Goal: Task Accomplishment & Management: Complete application form

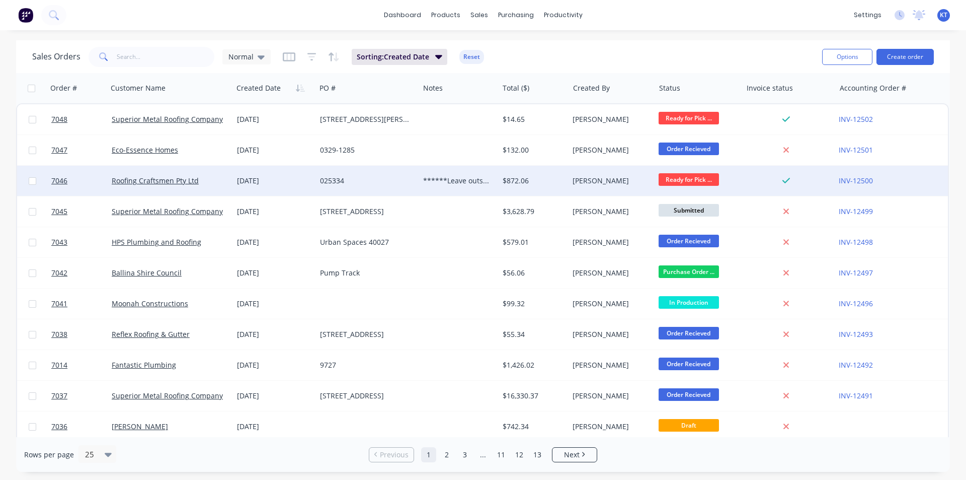
click at [613, 185] on div "[PERSON_NAME]" at bounding box center [610, 181] width 74 height 10
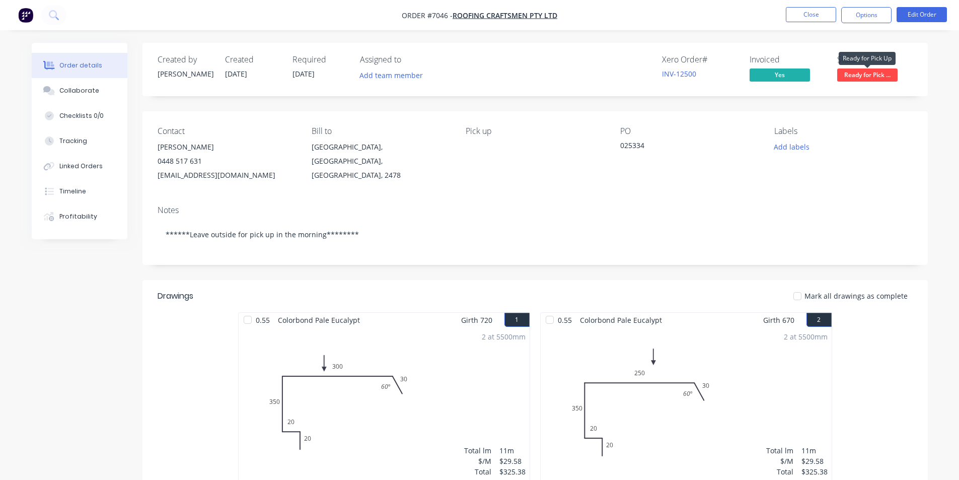
click at [858, 73] on span "Ready for Pick ..." at bounding box center [867, 74] width 60 height 13
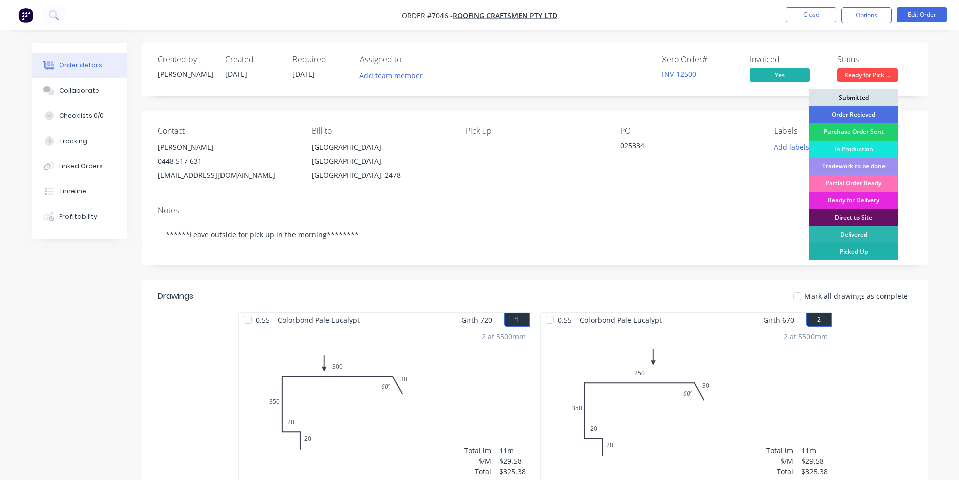
click at [846, 248] on div "Picked Up" at bounding box center [853, 251] width 88 height 17
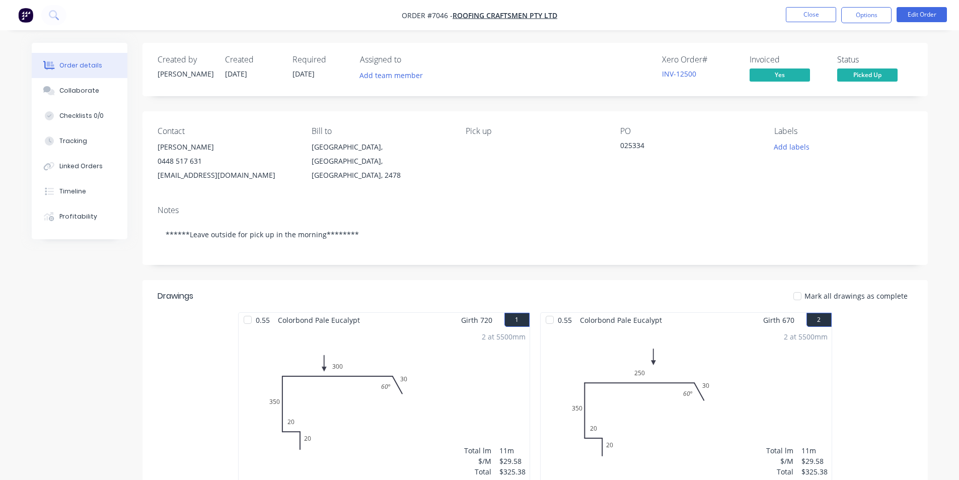
click at [803, 288] on div at bounding box center [797, 296] width 20 height 20
click at [94, 194] on button "Timeline" at bounding box center [80, 191] width 96 height 25
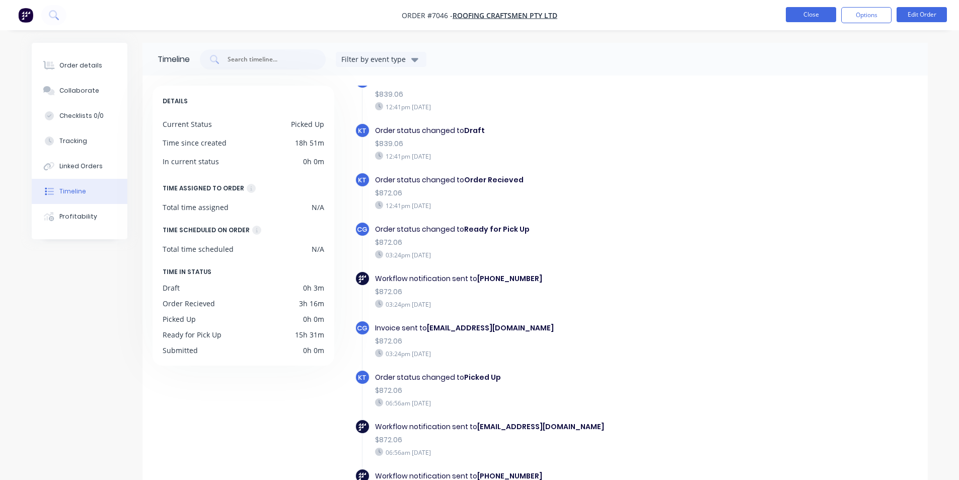
click at [804, 14] on button "Close" at bounding box center [811, 14] width 50 height 15
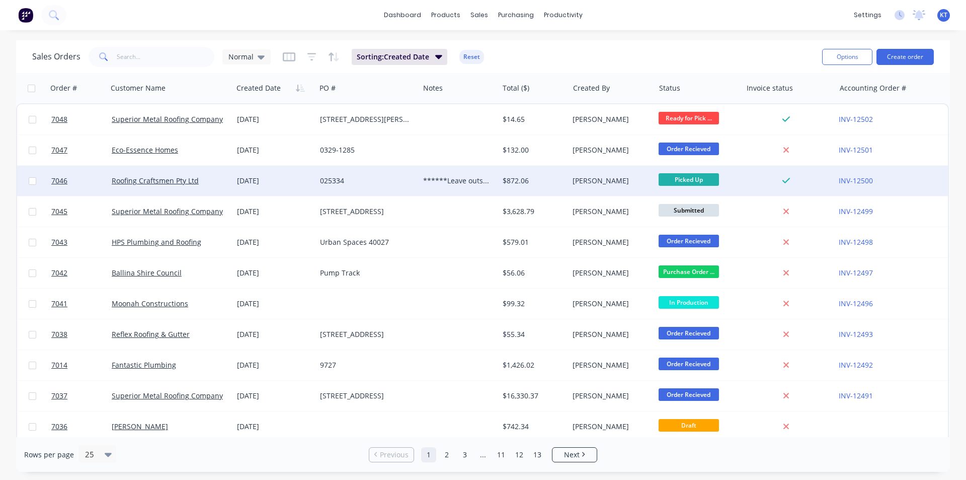
click at [480, 195] on div "******Leave outside for pick up in the morning********" at bounding box center [458, 181] width 79 height 30
click at [568, 176] on div "$872.06" at bounding box center [534, 181] width 70 height 30
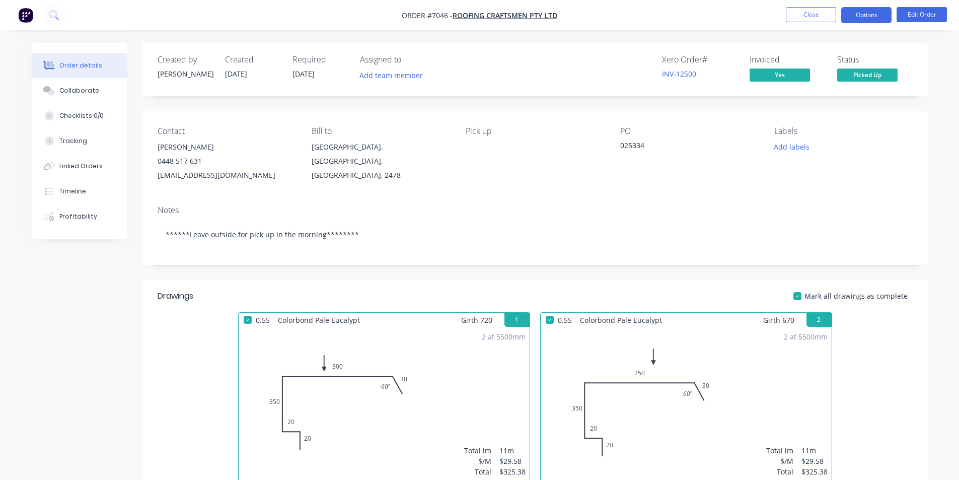
click at [880, 21] on button "Options" at bounding box center [866, 15] width 50 height 16
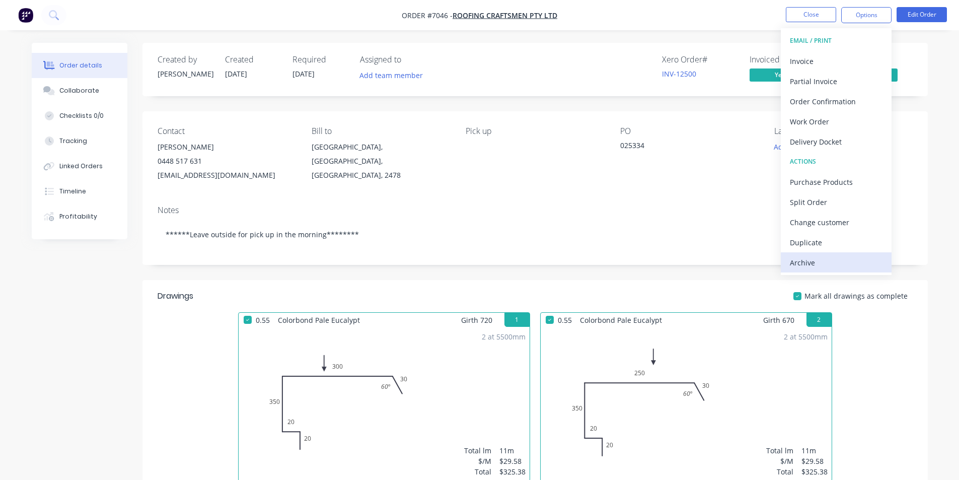
click at [828, 257] on div "Archive" at bounding box center [836, 262] width 93 height 15
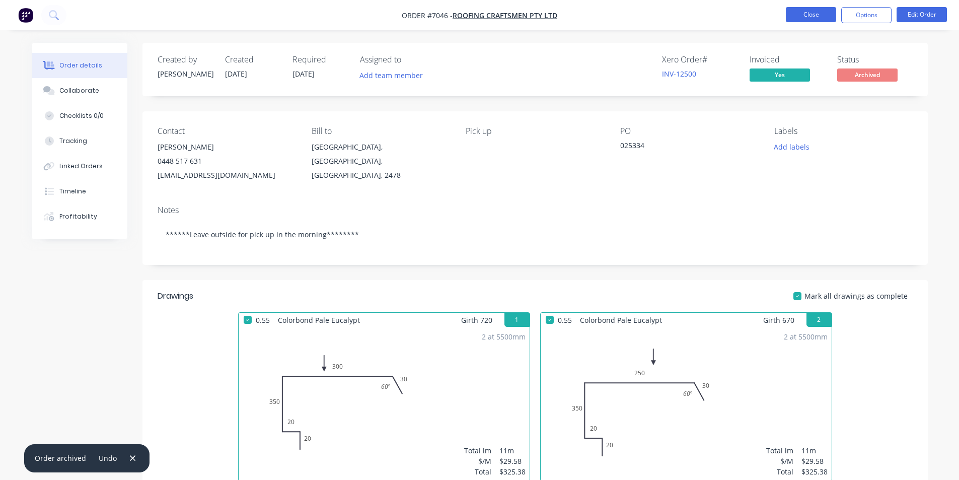
click at [801, 14] on button "Close" at bounding box center [811, 14] width 50 height 15
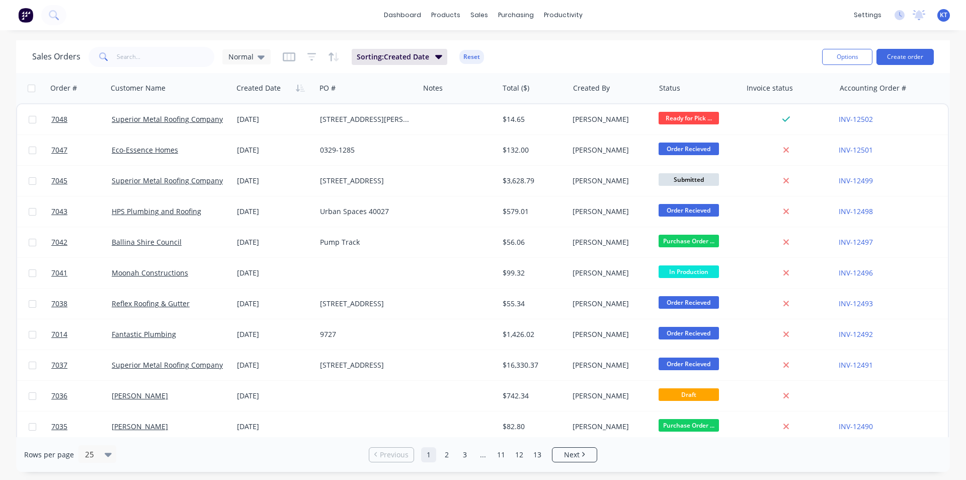
click at [898, 47] on div "Options Create order" at bounding box center [876, 56] width 116 height 25
click at [899, 52] on button "Create order" at bounding box center [905, 57] width 57 height 16
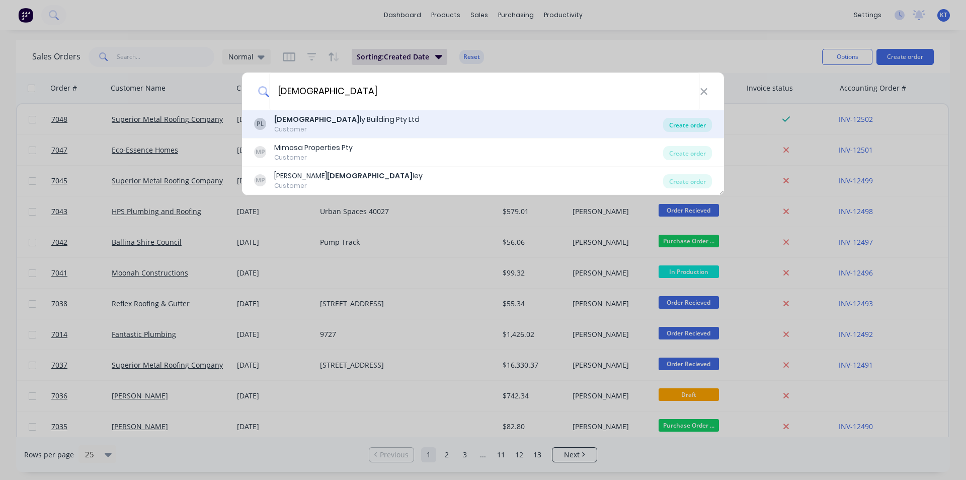
type input "[DEMOGRAPHIC_DATA]"
click at [680, 129] on div "Create order" at bounding box center [687, 125] width 49 height 14
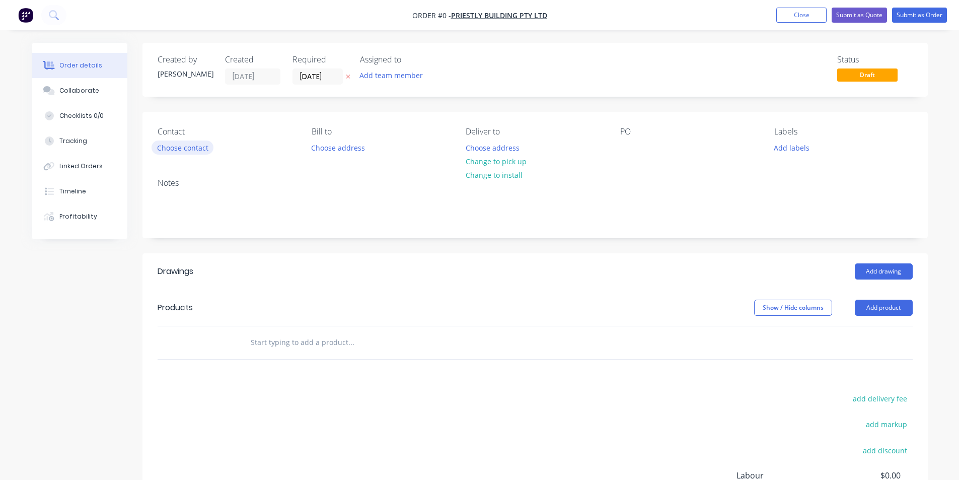
click at [185, 147] on button "Choose contact" at bounding box center [183, 147] width 62 height 14
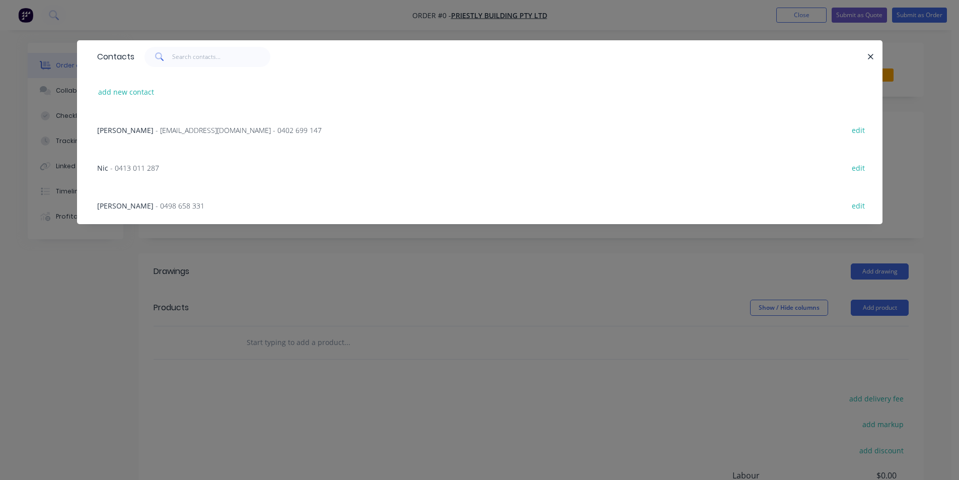
click at [232, 131] on span "- [EMAIL_ADDRESS][DOMAIN_NAME] - 0402 699 147" at bounding box center [239, 130] width 166 height 10
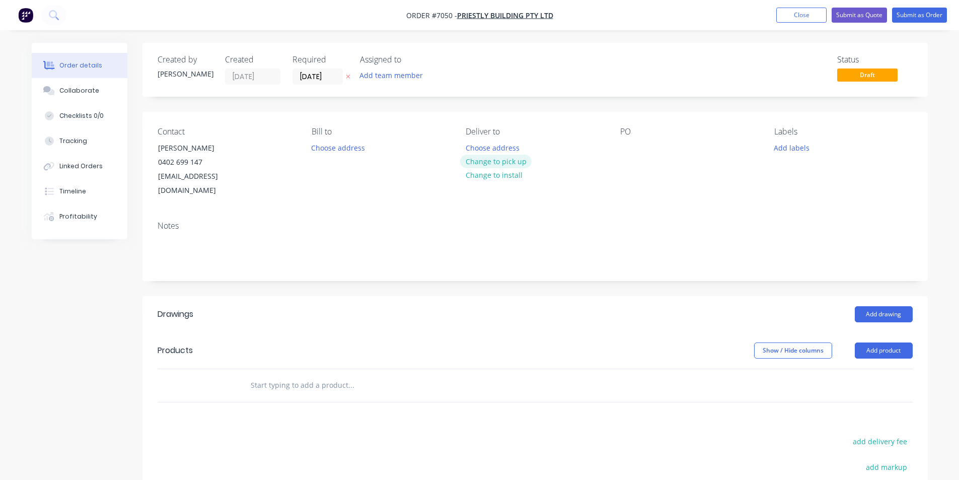
click at [490, 163] on button "Change to pick up" at bounding box center [495, 162] width 71 height 14
click at [634, 139] on div "PO" at bounding box center [689, 162] width 138 height 71
click at [626, 143] on div at bounding box center [628, 147] width 16 height 15
click at [887, 307] on button "Add drawing" at bounding box center [884, 314] width 58 height 16
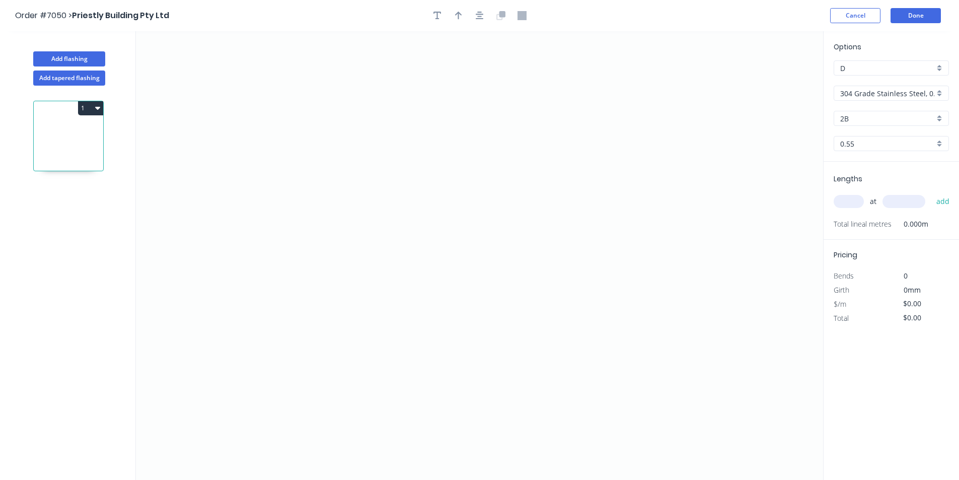
click at [891, 96] on input "304 Grade Stainless Steel, 0.9mm Perforated Pattern 208 - 2mm hole" at bounding box center [887, 93] width 94 height 11
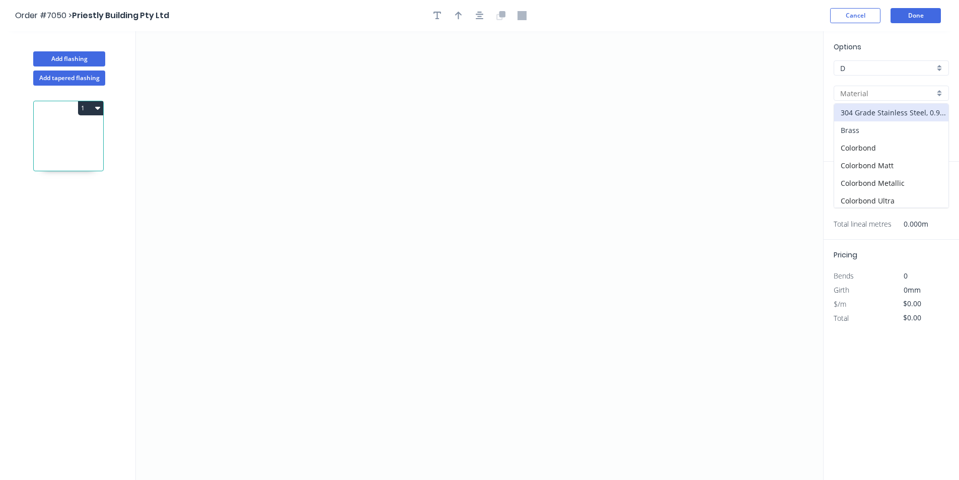
click at [879, 131] on div "Brass" at bounding box center [891, 130] width 114 height 18
type input "Brass"
type input "0.8"
click at [888, 90] on input "Brass" at bounding box center [887, 93] width 94 height 11
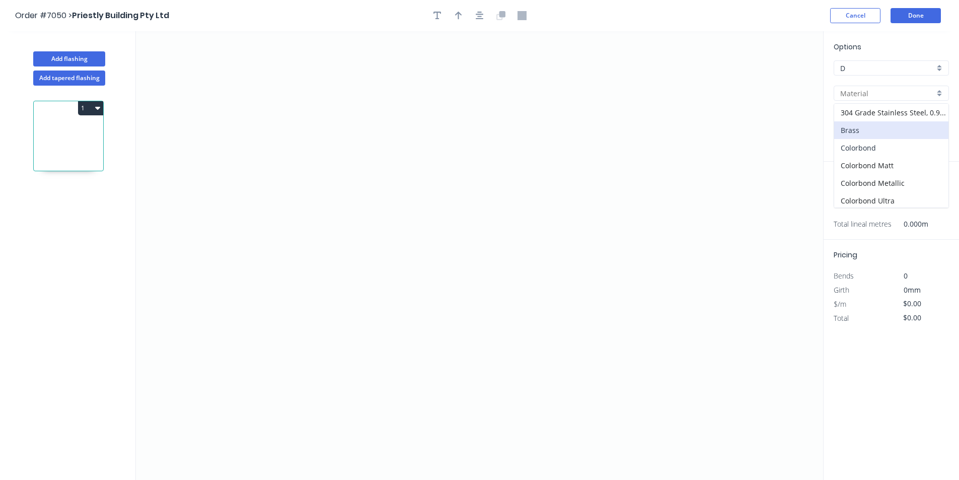
click at [880, 152] on div "Colorbond" at bounding box center [891, 148] width 114 height 18
type input "Colorbond"
type input "Basalt"
type input "0.55"
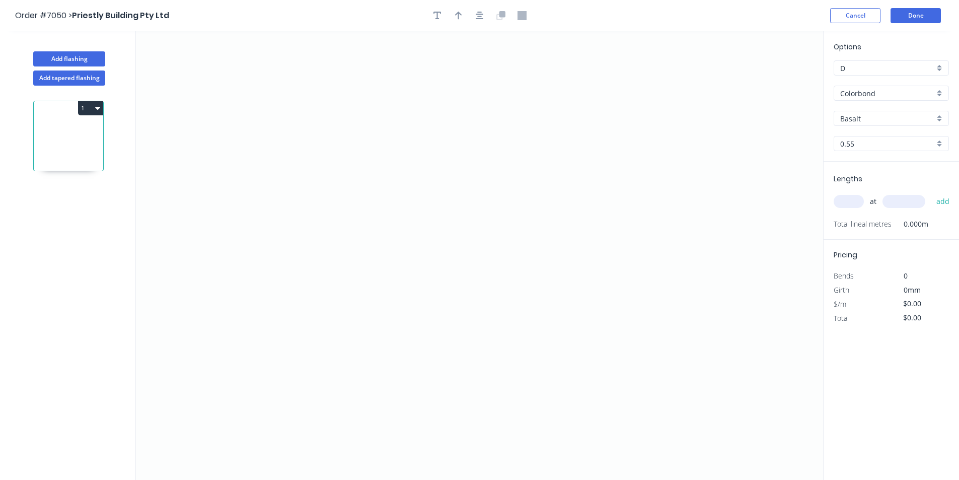
drag, startPoint x: 926, startPoint y: 116, endPoint x: 928, endPoint y: 126, distance: 10.8
click at [926, 116] on input "Basalt" at bounding box center [887, 118] width 94 height 11
click at [906, 229] on div "Woodland Grey" at bounding box center [891, 224] width 114 height 18
type input "Woodland Grey"
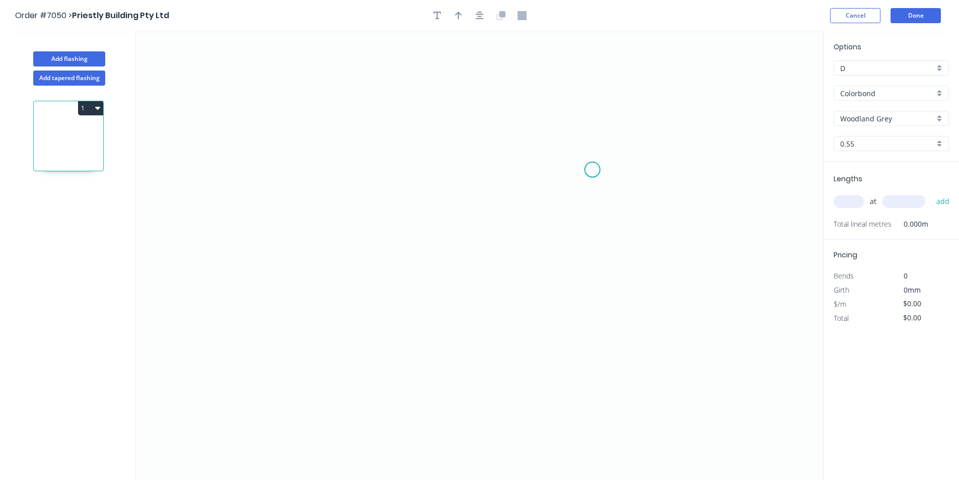
click at [592, 170] on icon "0" at bounding box center [479, 255] width 687 height 448
click at [505, 171] on icon "0" at bounding box center [479, 255] width 687 height 448
click at [507, 255] on icon "0 ?" at bounding box center [479, 255] width 687 height 448
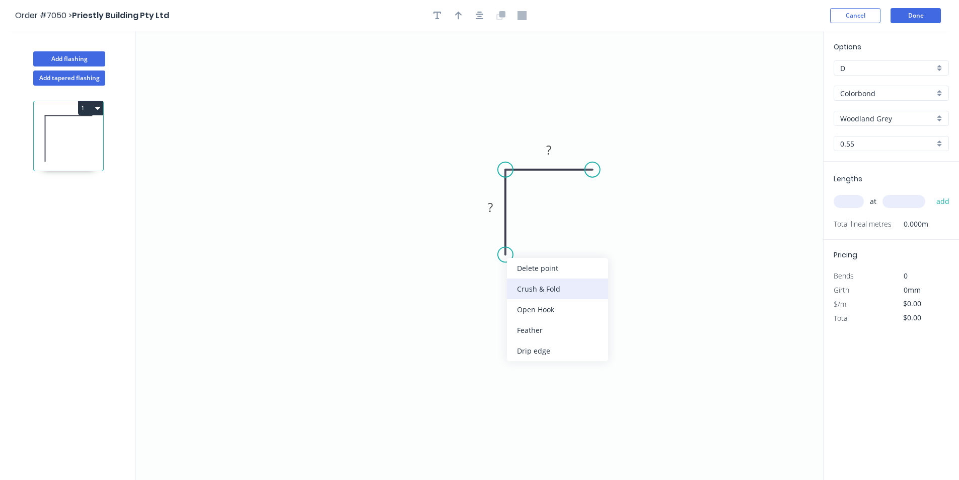
click at [533, 293] on div "Crush & Fold" at bounding box center [557, 288] width 101 height 21
click at [490, 236] on tspan "10" at bounding box center [491, 236] width 14 height 17
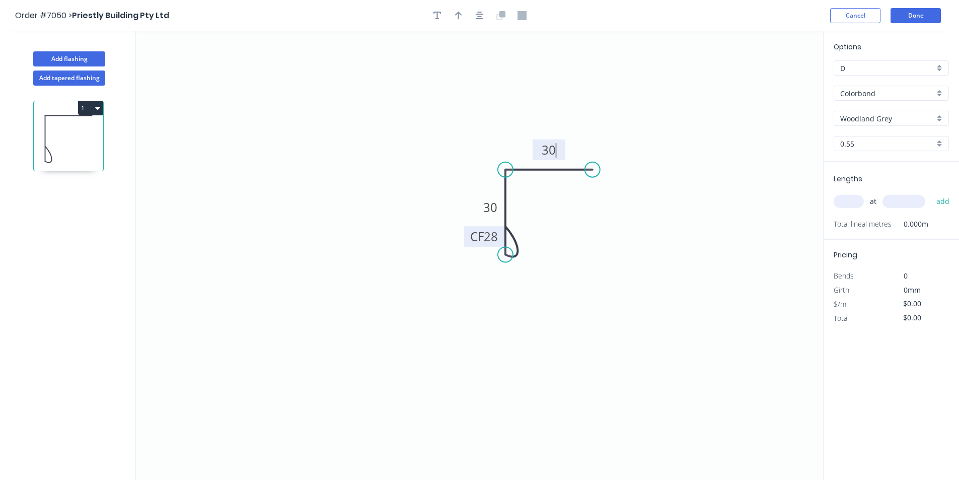
type input "$9.14"
click at [467, 14] on div at bounding box center [480, 15] width 106 height 15
click at [481, 9] on button "button" at bounding box center [479, 15] width 15 height 15
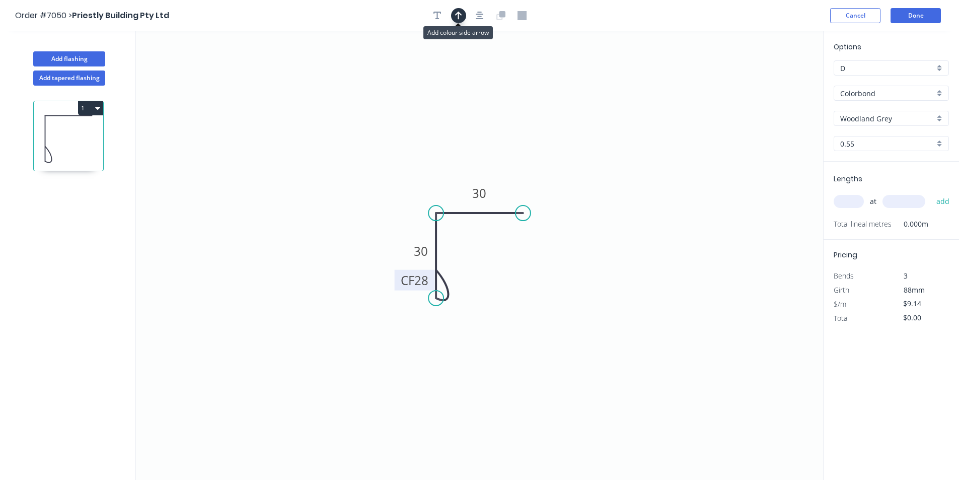
click at [461, 11] on icon "button" at bounding box center [458, 15] width 7 height 9
drag, startPoint x: 772, startPoint y: 80, endPoint x: 428, endPoint y: 196, distance: 362.7
click at [428, 196] on icon at bounding box center [428, 184] width 9 height 32
click at [849, 201] on input "text" at bounding box center [849, 201] width 30 height 13
type input "4"
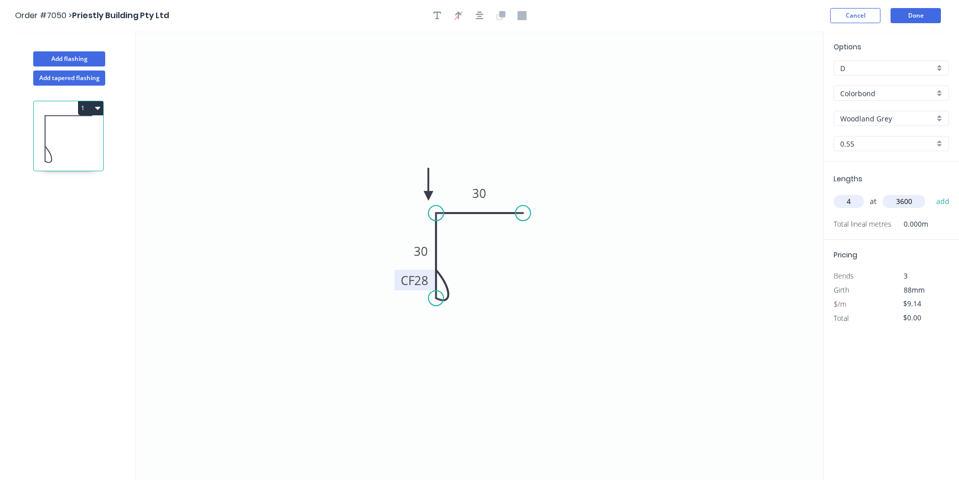
type input "3600"
click at [931, 193] on button "add" at bounding box center [943, 201] width 24 height 17
click at [93, 109] on button "1" at bounding box center [90, 108] width 25 height 14
click at [82, 138] on div "Duplicate" at bounding box center [56, 133] width 78 height 15
type input "$0.00"
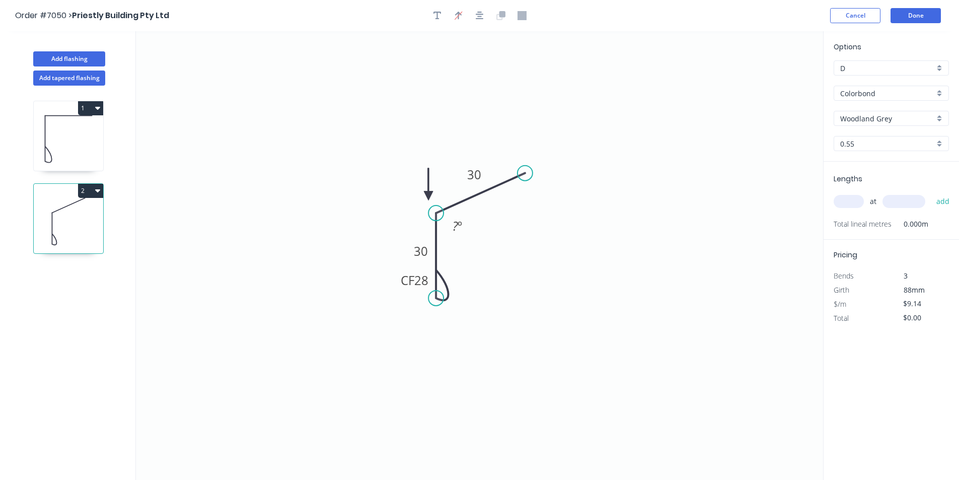
drag, startPoint x: 527, startPoint y: 214, endPoint x: 525, endPoint y: 173, distance: 40.8
click at [525, 173] on circle at bounding box center [524, 173] width 15 height 15
click at [458, 226] on tspan "º" at bounding box center [460, 225] width 5 height 17
click at [857, 206] on input "text" at bounding box center [849, 201] width 30 height 13
click at [856, 205] on input "text" at bounding box center [849, 201] width 30 height 13
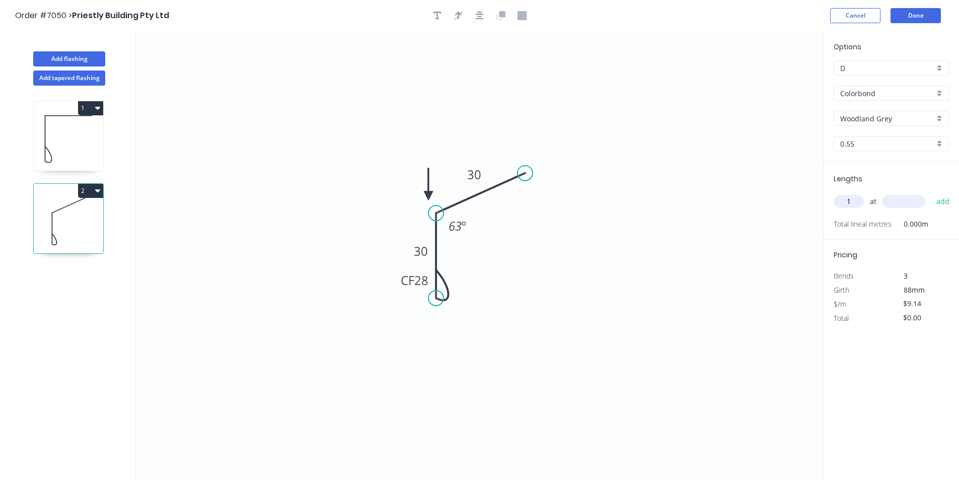
type input "1"
type input "1500"
click at [931, 193] on button "add" at bounding box center [943, 201] width 24 height 17
type input "$13.71"
click at [926, 21] on button "Done" at bounding box center [915, 15] width 50 height 15
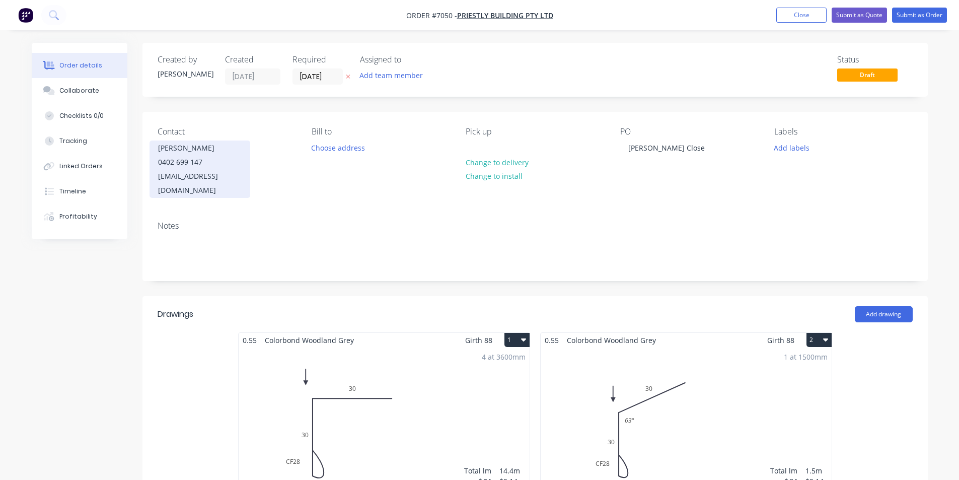
click at [169, 160] on div "0402 699 147" at bounding box center [200, 162] width 84 height 14
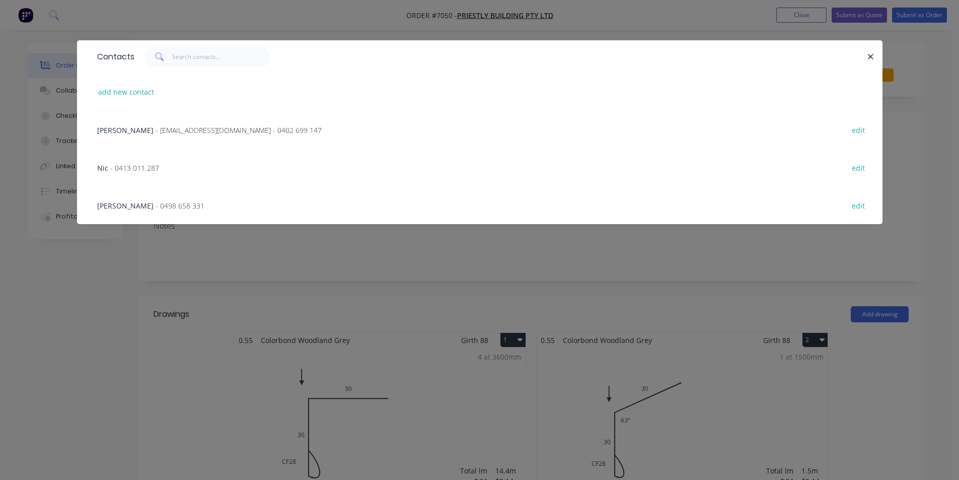
click at [148, 210] on div "Dion - 0498 658 331" at bounding box center [150, 205] width 107 height 11
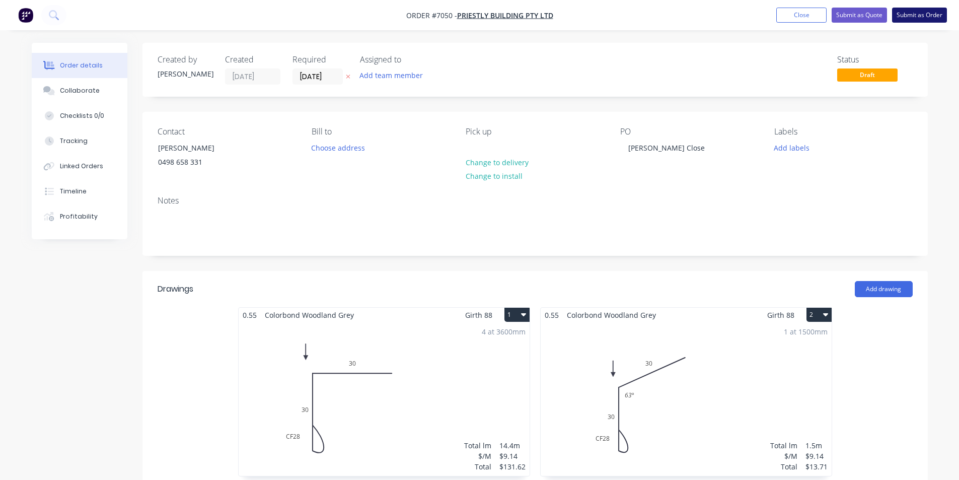
click at [928, 12] on button "Submit as Order" at bounding box center [919, 15] width 55 height 15
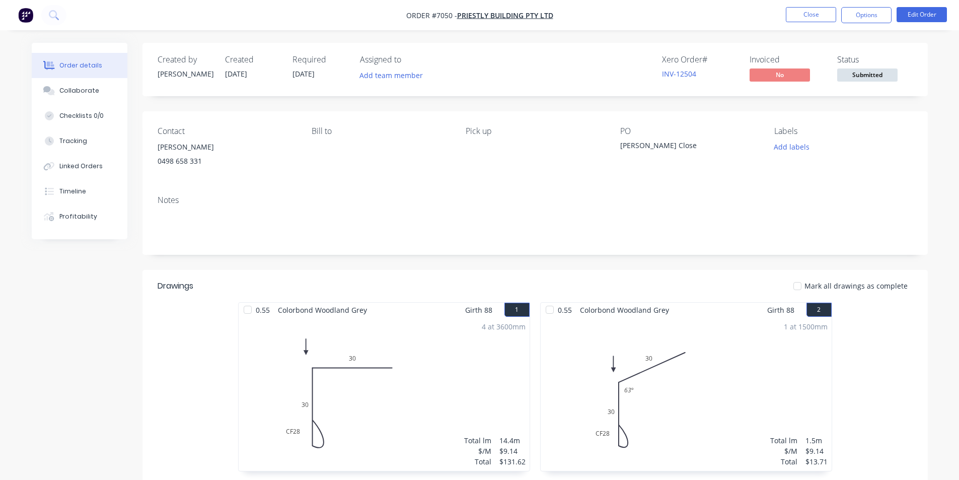
drag, startPoint x: 91, startPoint y: 89, endPoint x: 376, endPoint y: 450, distance: 460.5
click at [91, 89] on div "Collaborate" at bounding box center [79, 90] width 40 height 9
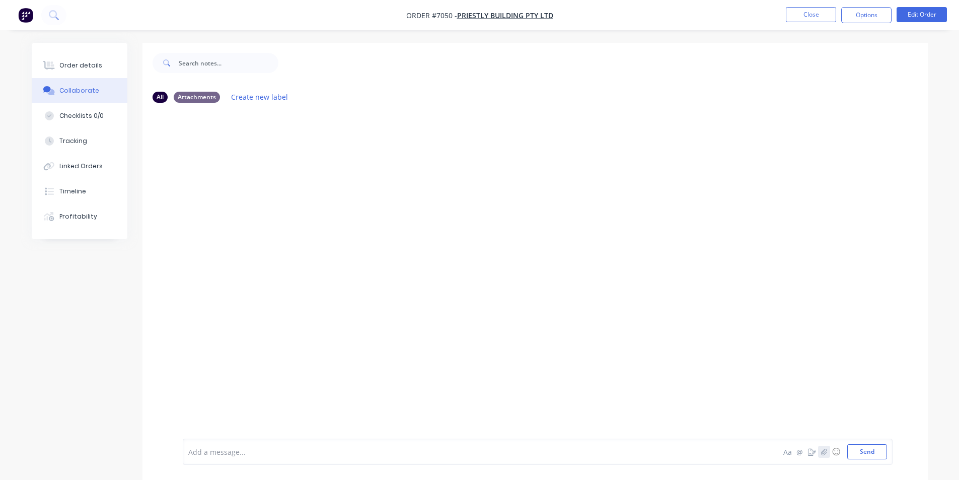
click at [828, 456] on button "button" at bounding box center [824, 451] width 12 height 12
click at [877, 451] on button "Send" at bounding box center [867, 451] width 40 height 15
click at [80, 58] on button "Order details" at bounding box center [80, 65] width 96 height 25
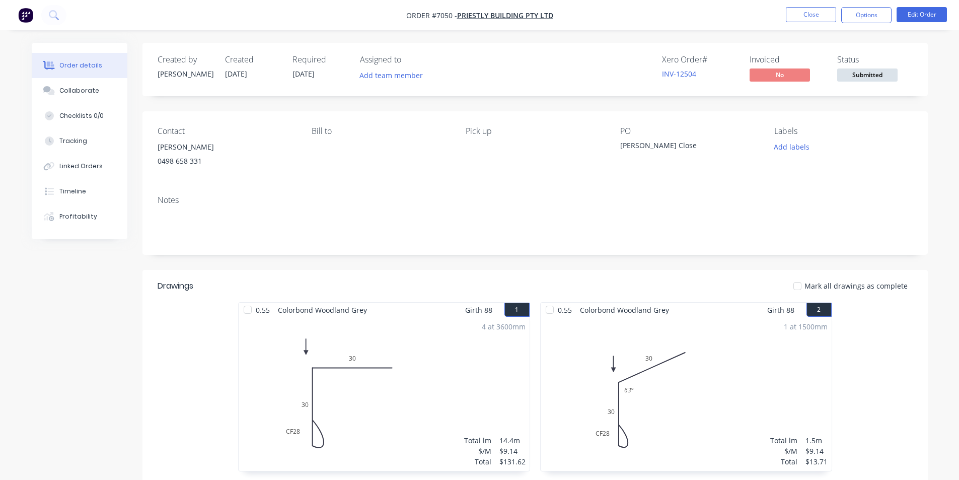
click at [869, 71] on span "Submitted" at bounding box center [867, 74] width 60 height 13
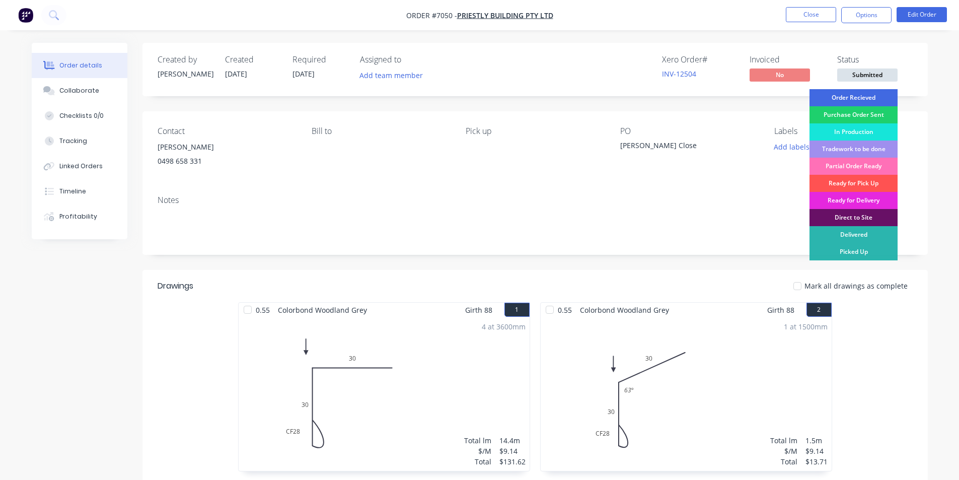
click at [861, 102] on div "Order Recieved" at bounding box center [853, 97] width 88 height 17
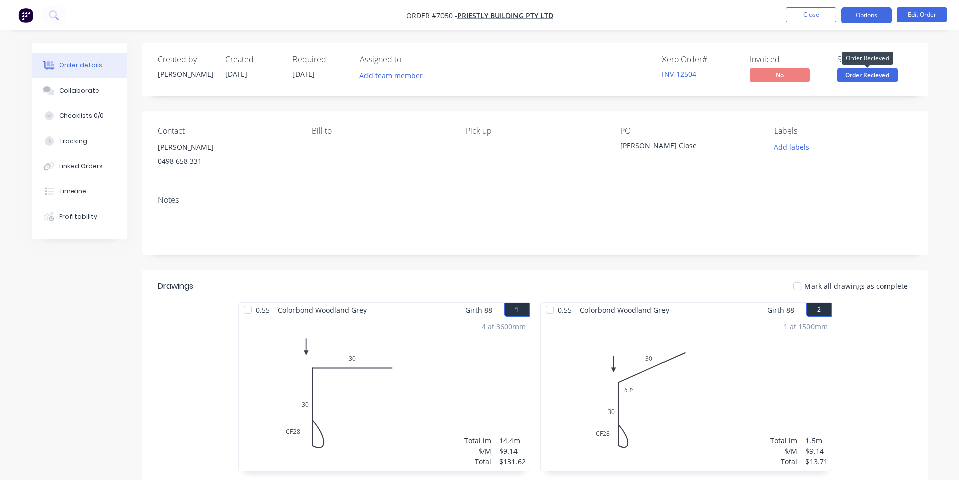
click at [863, 17] on button "Options" at bounding box center [866, 15] width 50 height 16
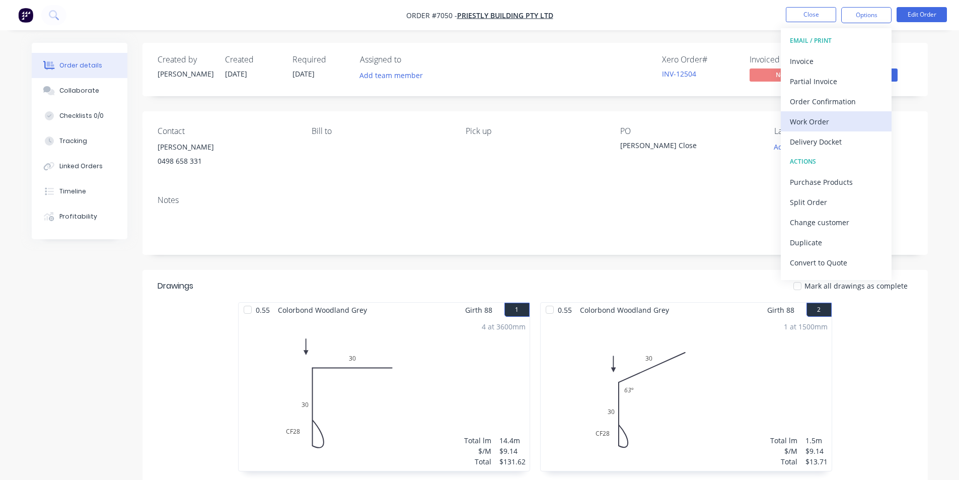
click at [803, 122] on div "Work Order" at bounding box center [836, 121] width 93 height 15
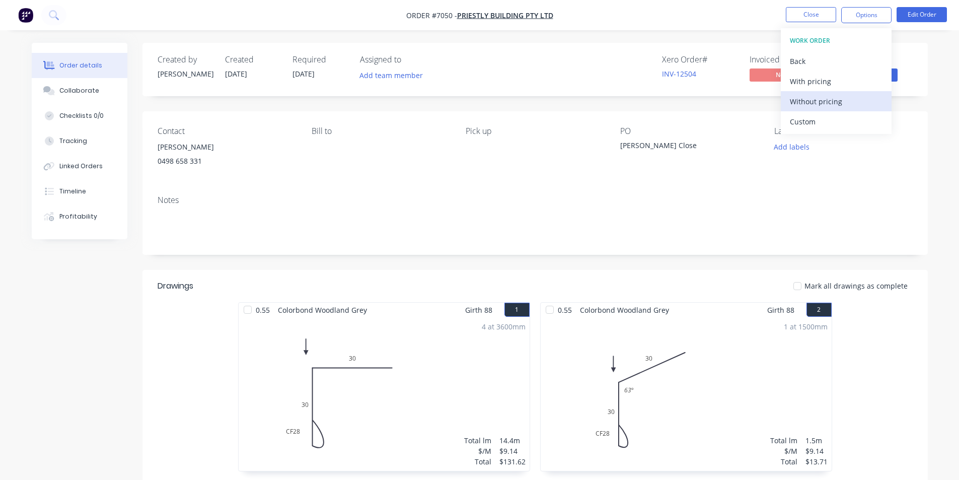
click at [810, 106] on div "Without pricing" at bounding box center [836, 101] width 93 height 15
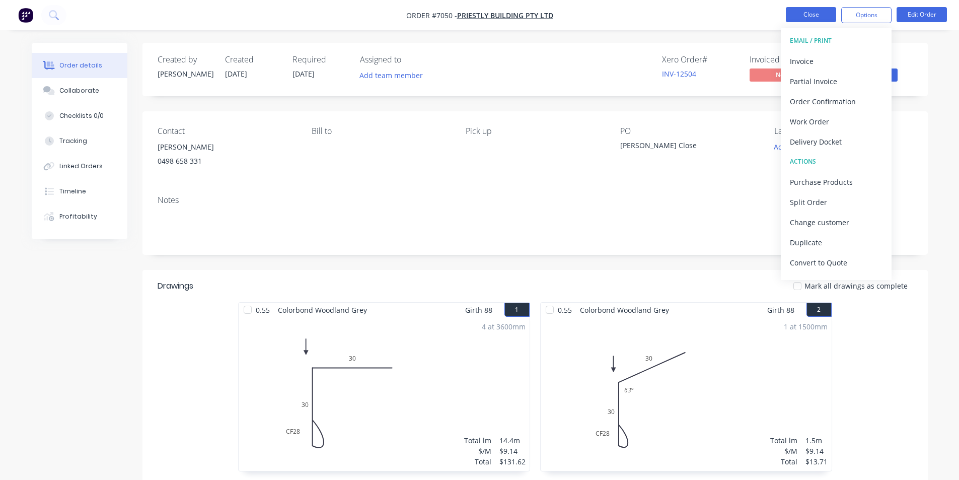
click at [809, 11] on button "Close" at bounding box center [811, 14] width 50 height 15
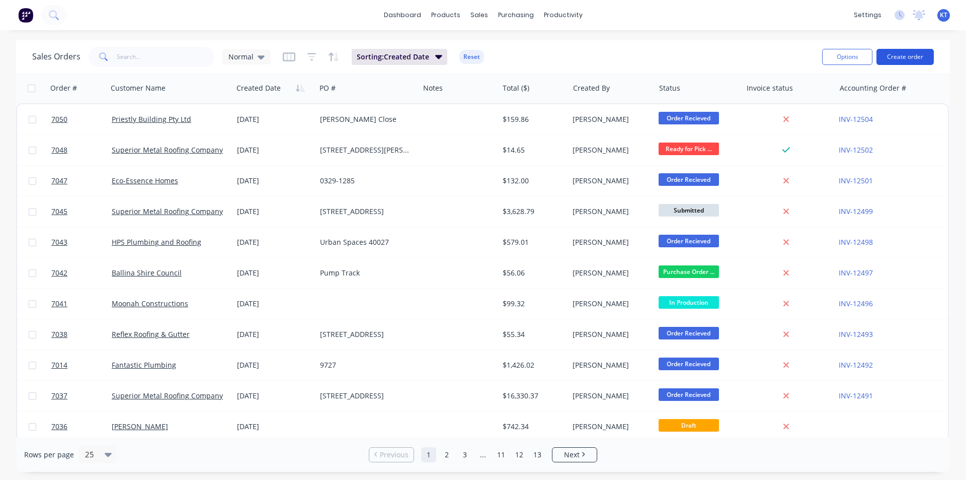
click at [894, 51] on button "Create order" at bounding box center [905, 57] width 57 height 16
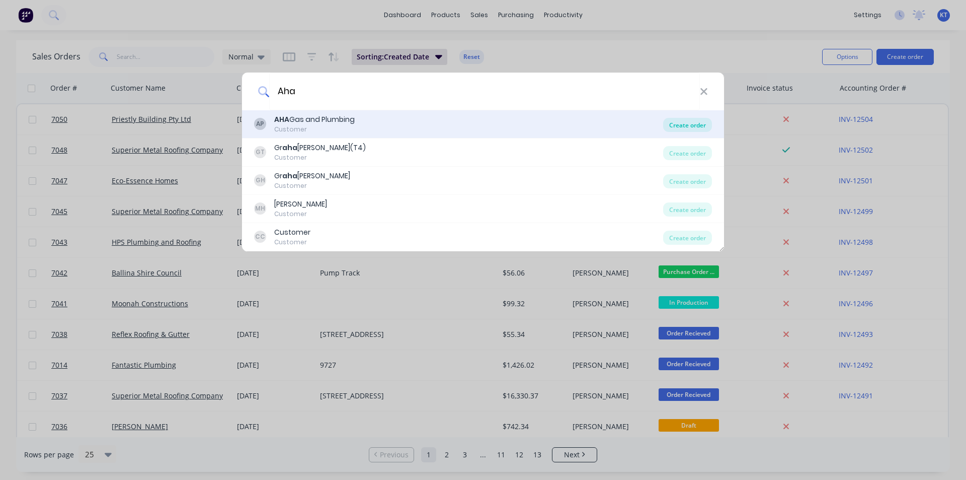
type input "Aha"
click at [681, 127] on div "Create order" at bounding box center [687, 125] width 49 height 14
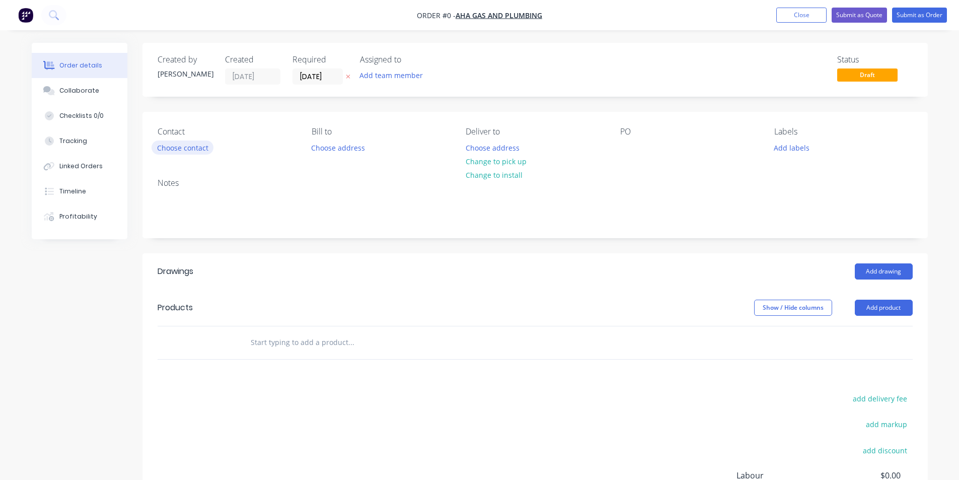
click at [157, 147] on button "Choose contact" at bounding box center [183, 147] width 62 height 14
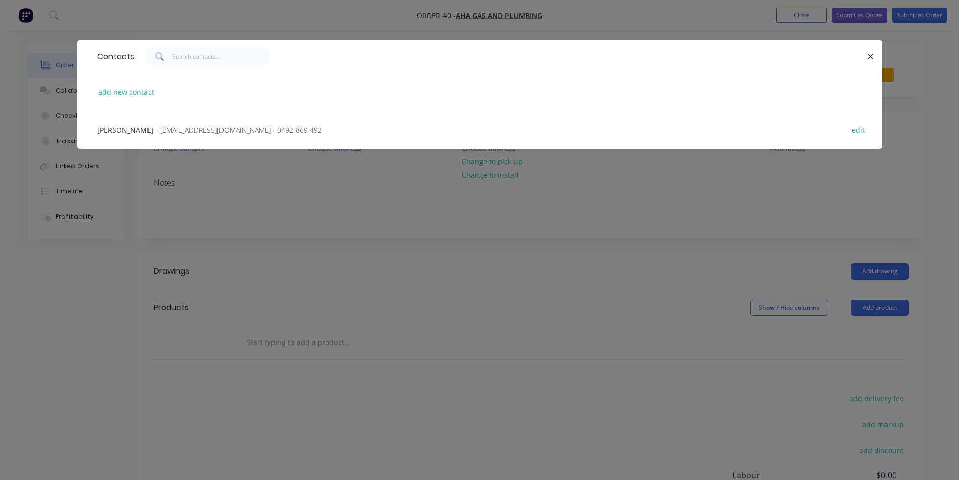
click at [182, 133] on span "- [EMAIL_ADDRESS][DOMAIN_NAME] - 0492 869 492" at bounding box center [239, 130] width 166 height 10
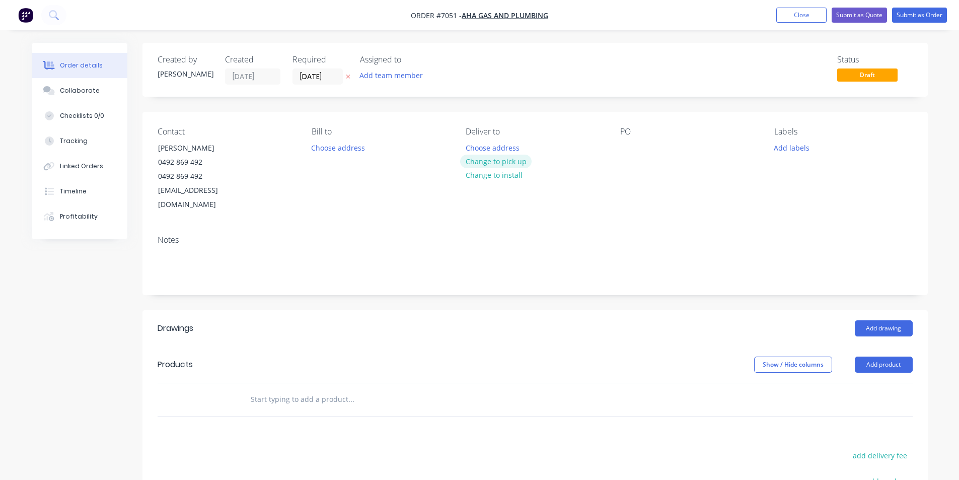
click at [482, 165] on button "Change to pick up" at bounding box center [495, 162] width 71 height 14
click at [632, 149] on div at bounding box center [628, 147] width 16 height 15
click at [878, 320] on button "Add drawing" at bounding box center [884, 328] width 58 height 16
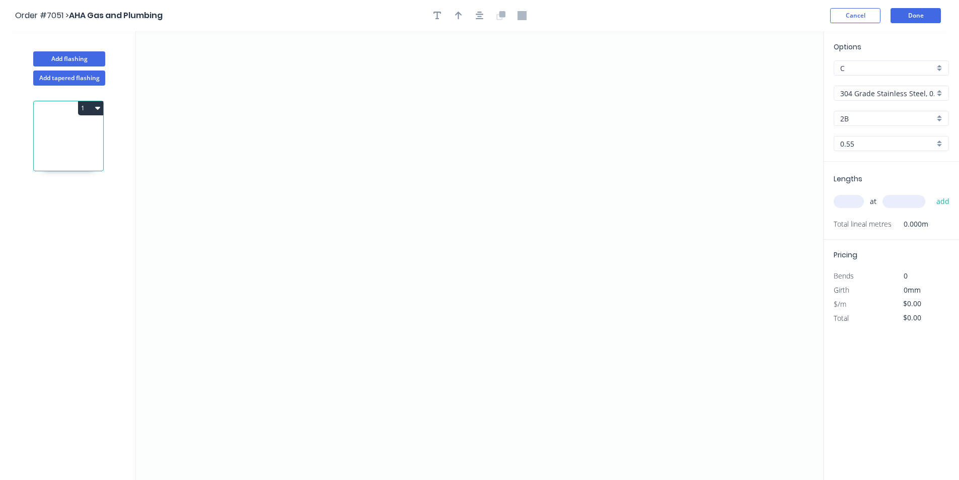
click at [920, 105] on div "Options C C 304 Grade Stainless Steel, 0.9mm Perforated Pattern 208 - 2mm hole …" at bounding box center [890, 101] width 135 height 120
click at [923, 98] on input "304 Grade Stainless Steel, 0.9mm Perforated Pattern 208 - 2mm hole" at bounding box center [887, 93] width 94 height 11
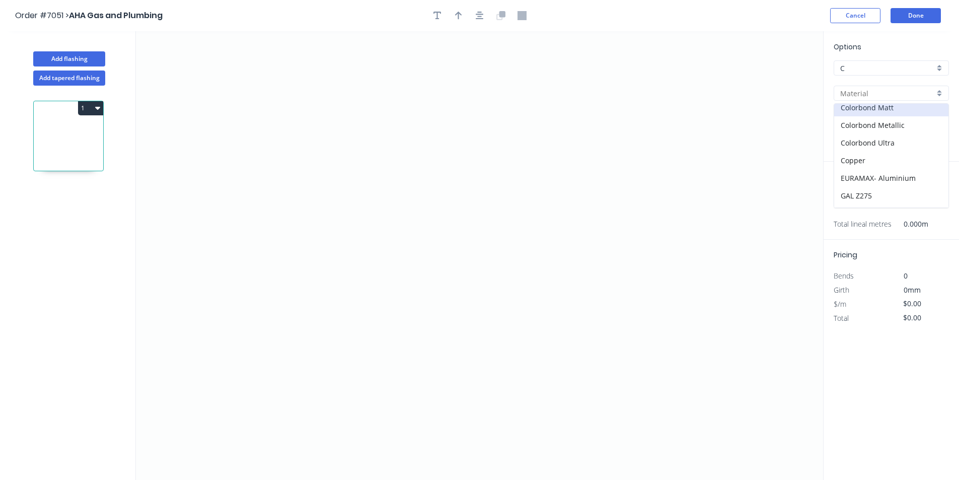
scroll to position [178, 0]
click at [882, 200] on div "Zincalume" at bounding box center [891, 199] width 114 height 18
type input "Zincalume"
click at [298, 181] on icon "0" at bounding box center [479, 255] width 687 height 448
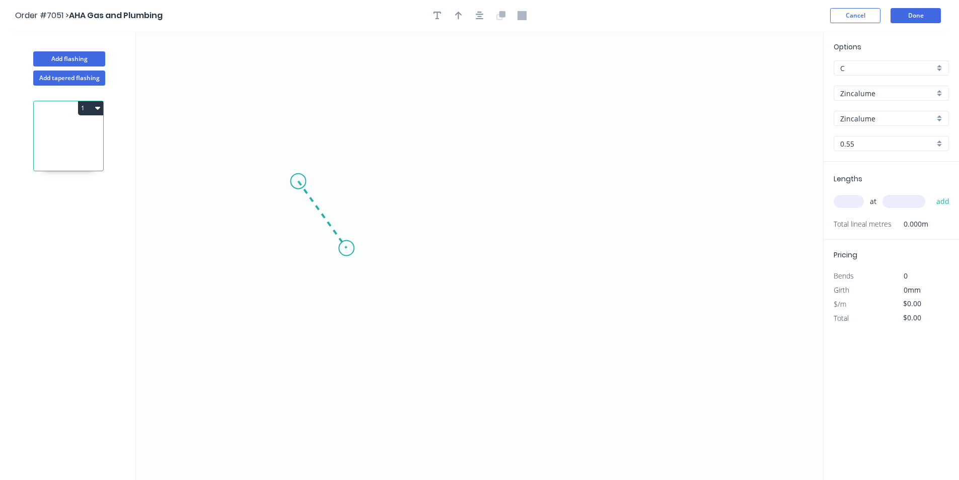
click at [346, 248] on icon "0" at bounding box center [479, 255] width 687 height 448
click at [554, 257] on icon "0 ?" at bounding box center [479, 255] width 687 height 448
click at [604, 182] on icon at bounding box center [578, 215] width 49 height 66
click at [315, 224] on rect at bounding box center [310, 219] width 20 height 14
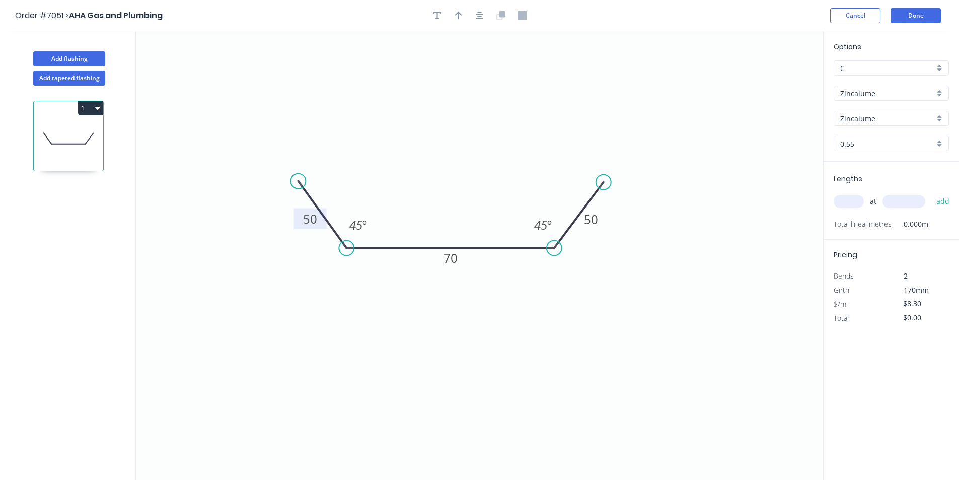
type input "$8.30"
click at [837, 197] on input "text" at bounding box center [849, 201] width 30 height 13
click at [848, 201] on input "text" at bounding box center [849, 201] width 30 height 13
type input "1"
type input "2350"
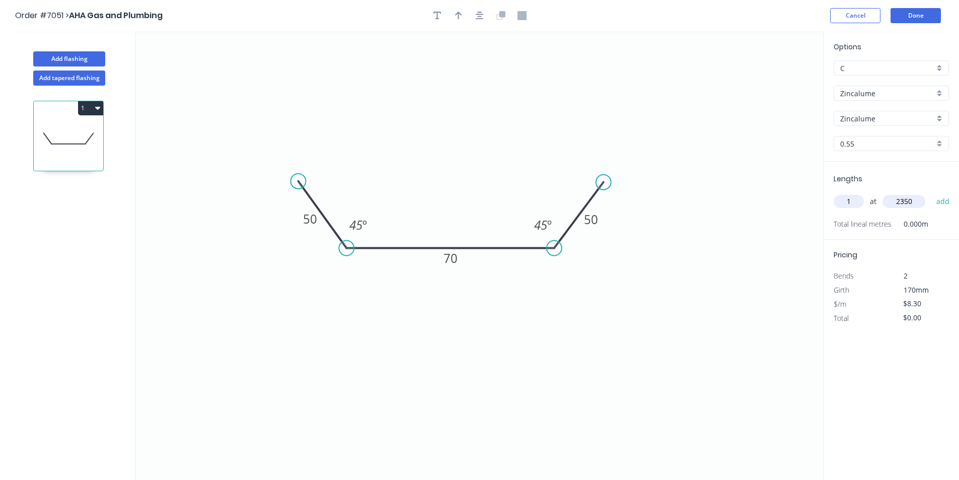
click at [931, 193] on button "add" at bounding box center [943, 201] width 24 height 17
click at [82, 106] on button "1" at bounding box center [90, 108] width 25 height 14
click at [70, 139] on div "Duplicate" at bounding box center [56, 133] width 78 height 15
type input "$0.00"
click at [453, 264] on tspan "70" at bounding box center [450, 258] width 14 height 17
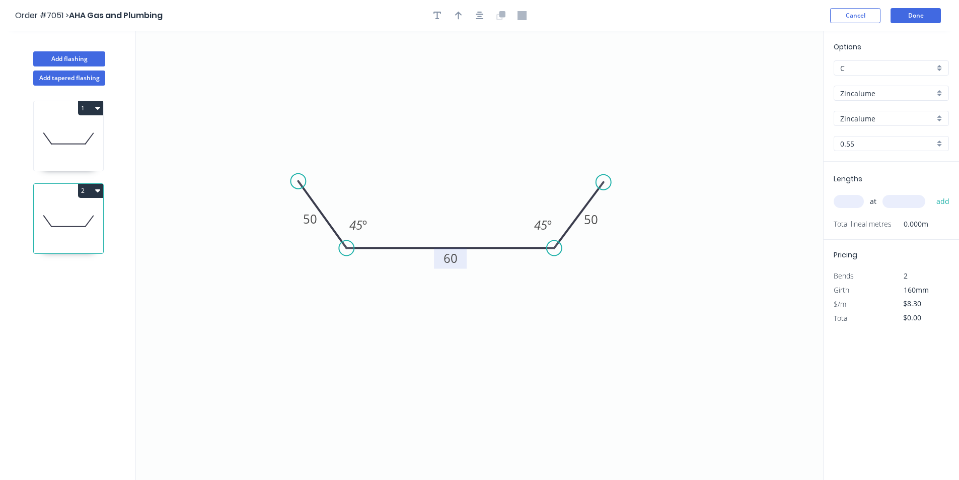
click at [856, 199] on input "text" at bounding box center [849, 201] width 30 height 13
type input "1"
type input "2350"
click at [931, 193] on button "add" at bounding box center [943, 201] width 24 height 17
type input "$19.51"
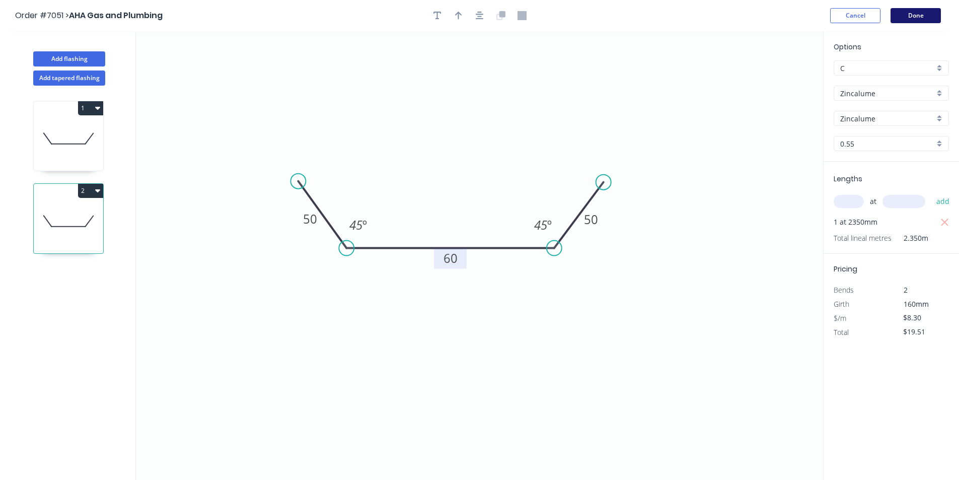
click at [930, 9] on button "Done" at bounding box center [915, 15] width 50 height 15
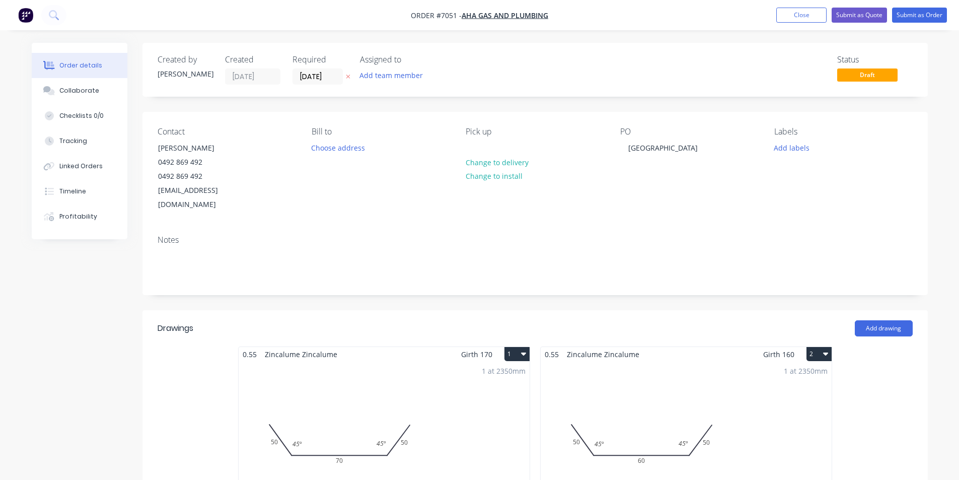
drag, startPoint x: 70, startPoint y: 90, endPoint x: 600, endPoint y: 391, distance: 609.8
click at [70, 90] on div "Collaborate" at bounding box center [79, 90] width 40 height 9
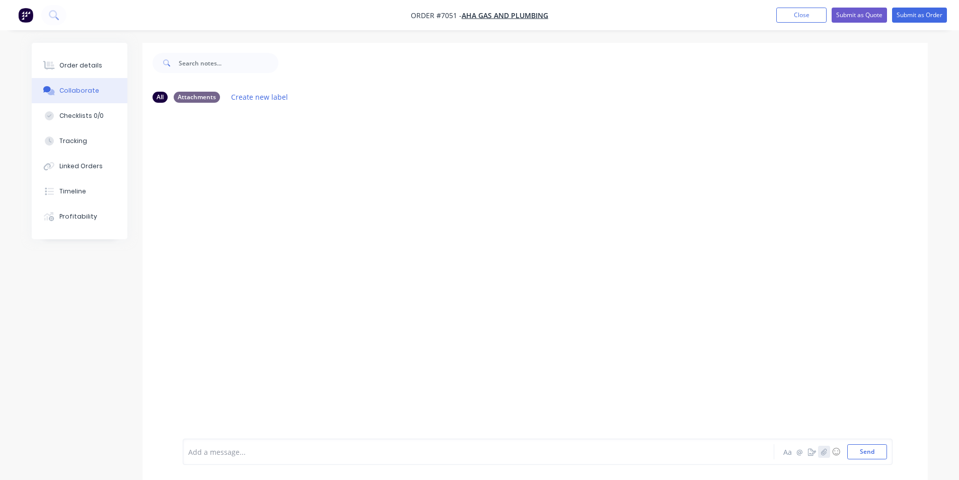
click at [826, 450] on icon "button" at bounding box center [823, 451] width 6 height 7
click at [862, 455] on button "Send" at bounding box center [867, 451] width 40 height 15
click at [58, 48] on div "Order details Collaborate Checklists 0/0 Tracking Linked Orders Timeline Profit…" at bounding box center [80, 141] width 96 height 196
click at [64, 59] on button "Order details" at bounding box center [80, 65] width 96 height 25
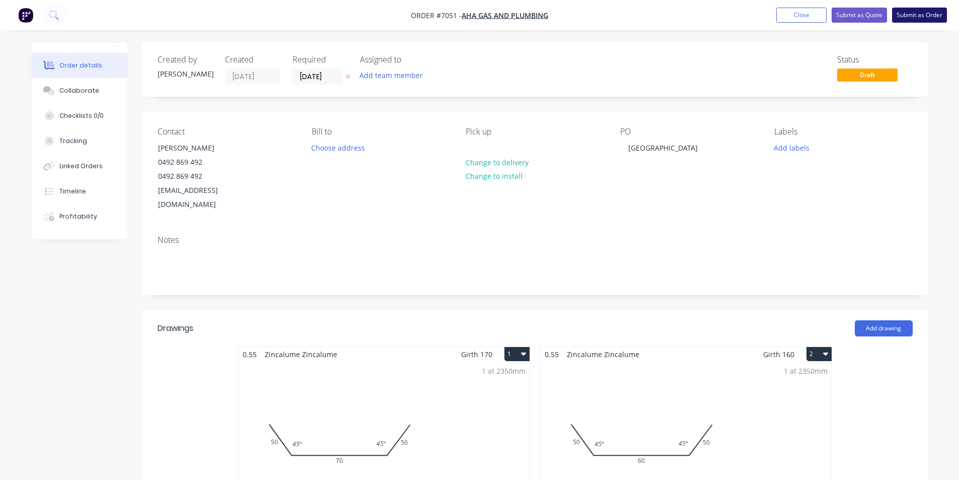
click at [913, 22] on button "Submit as Order" at bounding box center [919, 15] width 55 height 15
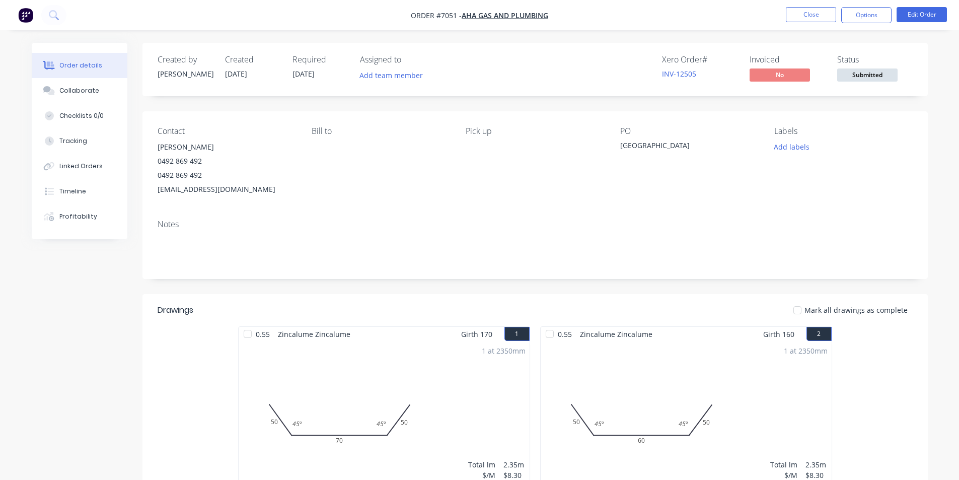
click at [862, 83] on button "Submitted" at bounding box center [867, 75] width 60 height 15
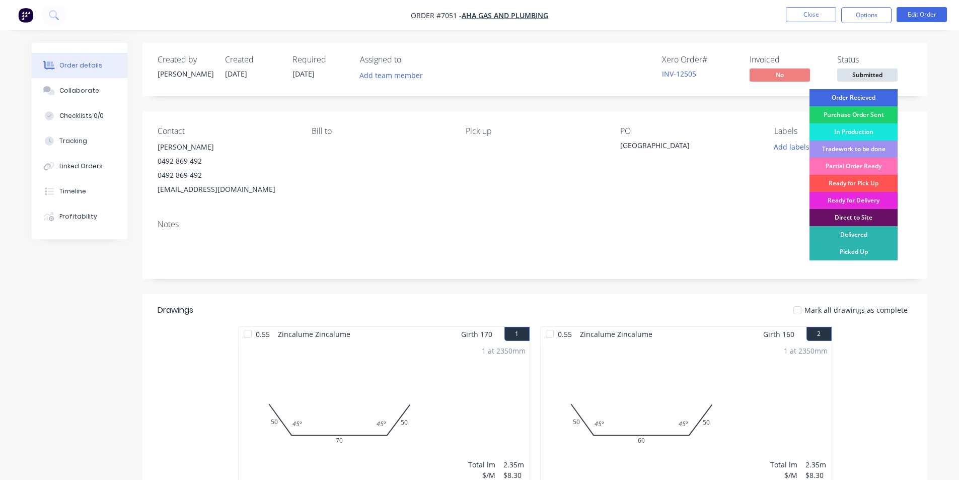
click at [872, 100] on div "Order Recieved" at bounding box center [853, 97] width 88 height 17
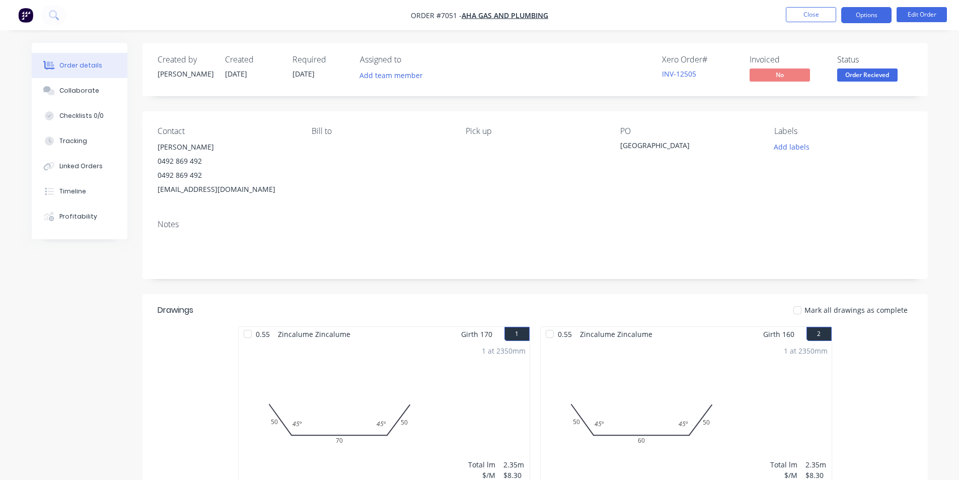
click at [864, 13] on button "Options" at bounding box center [866, 15] width 50 height 16
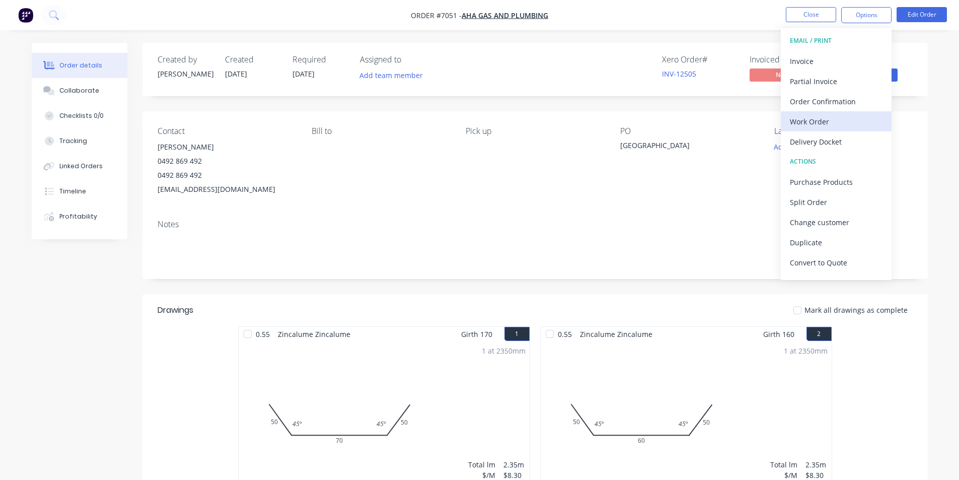
click at [840, 123] on div "Work Order" at bounding box center [836, 121] width 93 height 15
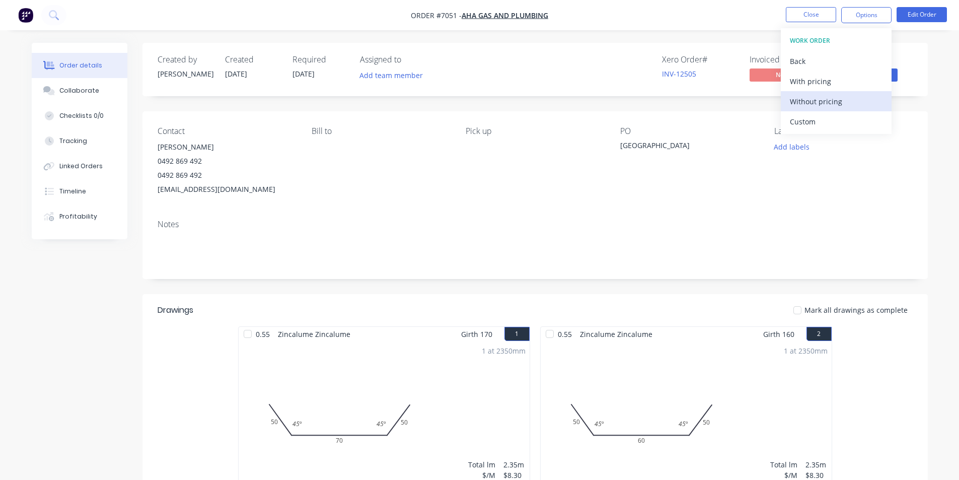
click at [816, 99] on div "Without pricing" at bounding box center [836, 101] width 93 height 15
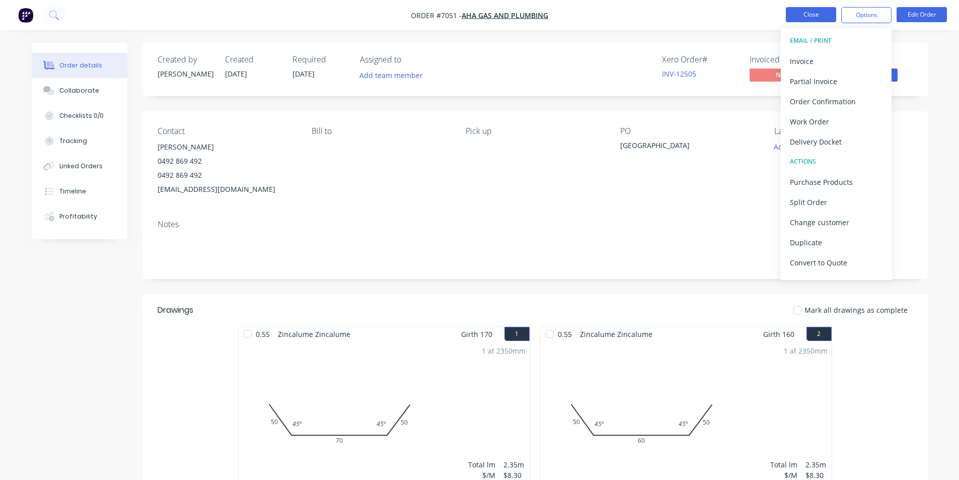
click at [801, 16] on button "Close" at bounding box center [811, 14] width 50 height 15
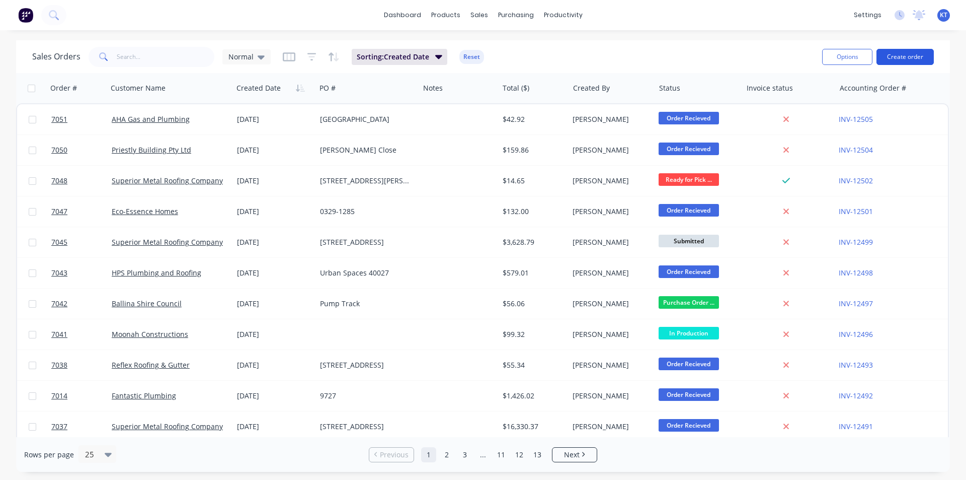
click at [901, 59] on button "Create order" at bounding box center [905, 57] width 57 height 16
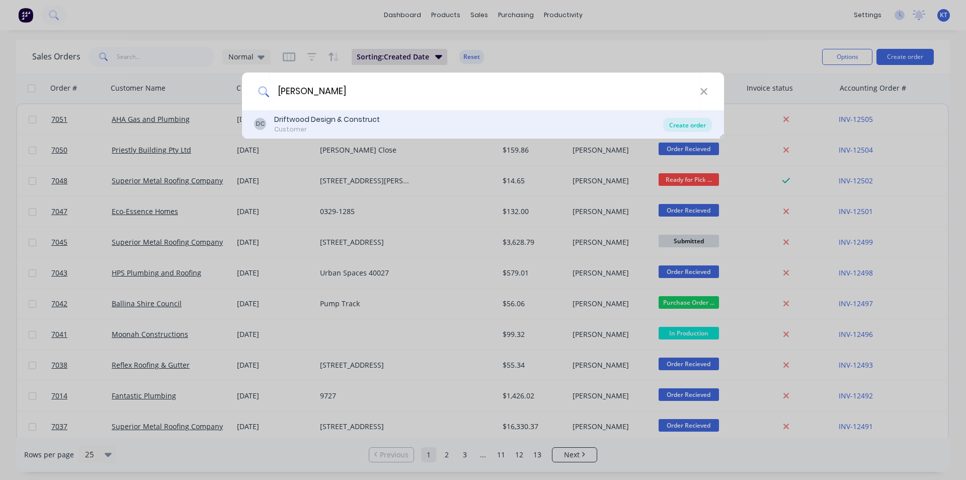
type input "[PERSON_NAME]"
click at [678, 119] on div "Create order" at bounding box center [687, 125] width 49 height 14
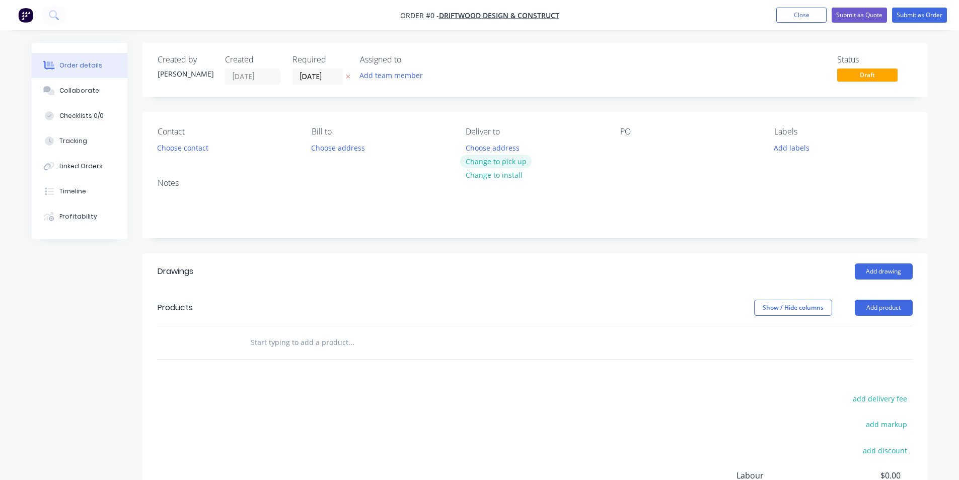
click at [506, 161] on button "Change to pick up" at bounding box center [495, 162] width 71 height 14
click at [199, 150] on button "Choose contact" at bounding box center [183, 147] width 62 height 14
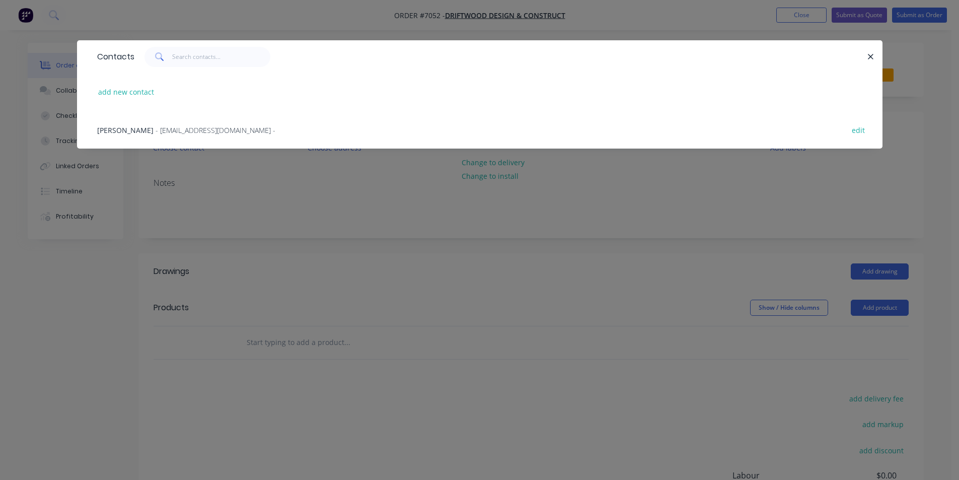
click at [173, 131] on span "- [EMAIL_ADDRESS][DOMAIN_NAME] -" at bounding box center [216, 130] width 120 height 10
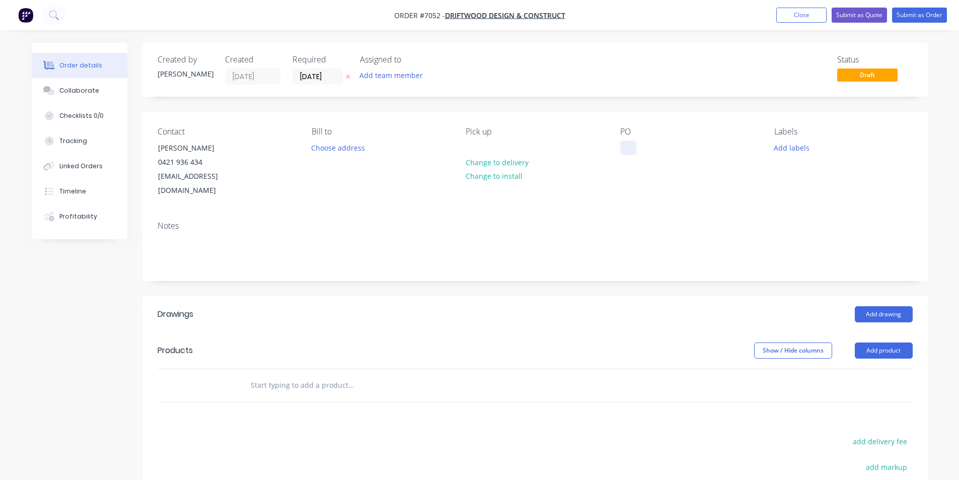
click at [629, 154] on div at bounding box center [628, 147] width 16 height 15
click at [859, 306] on button "Add drawing" at bounding box center [884, 314] width 58 height 16
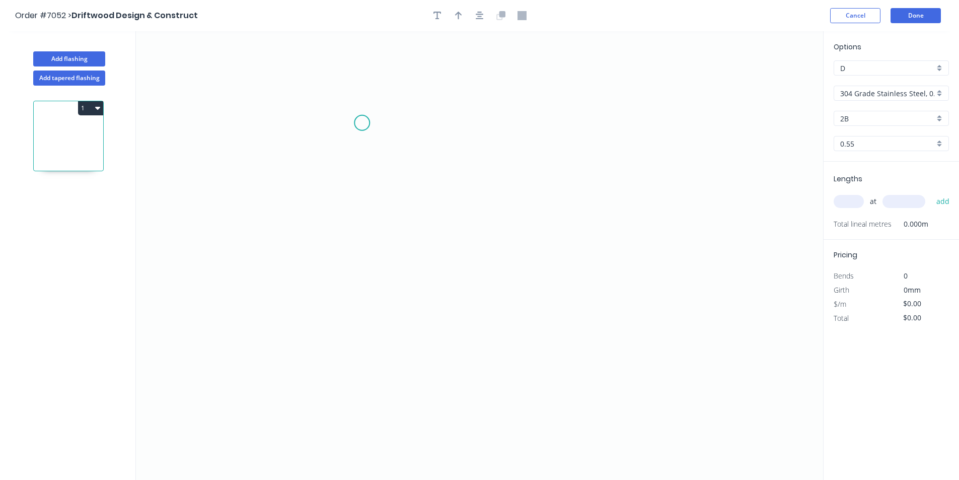
click at [362, 123] on icon "0" at bounding box center [479, 255] width 687 height 448
click at [356, 265] on icon "0" at bounding box center [479, 255] width 687 height 448
click at [583, 312] on icon "0 ?" at bounding box center [479, 255] width 687 height 448
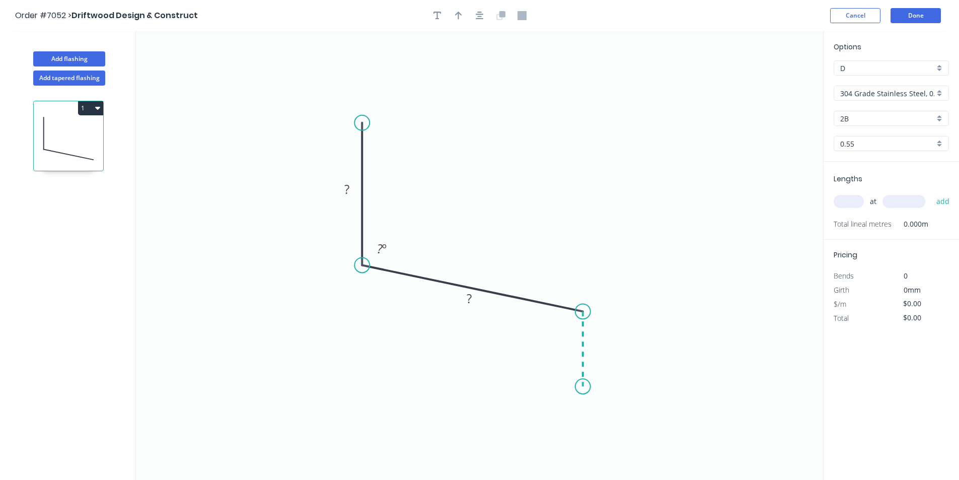
click at [583, 387] on icon "0 ? ? ? º" at bounding box center [479, 255] width 687 height 448
click at [344, 379] on icon "0 ? ? ? ? º ? º" at bounding box center [479, 255] width 687 height 448
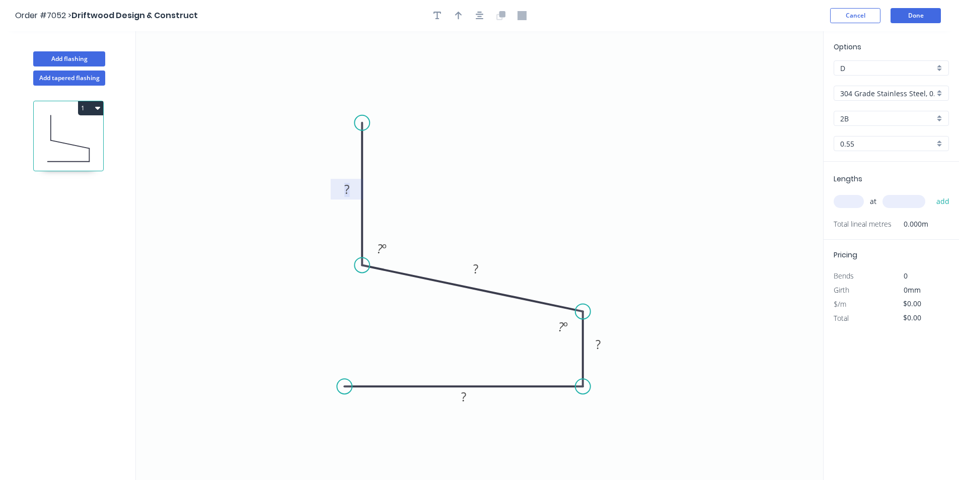
click at [349, 190] on tspan "?" at bounding box center [346, 189] width 5 height 17
type input "$92.52"
click at [935, 87] on div "304 Grade Stainless Steel, 0.9mm Perforated Pattern 208 - 2mm hole" at bounding box center [891, 93] width 115 height 15
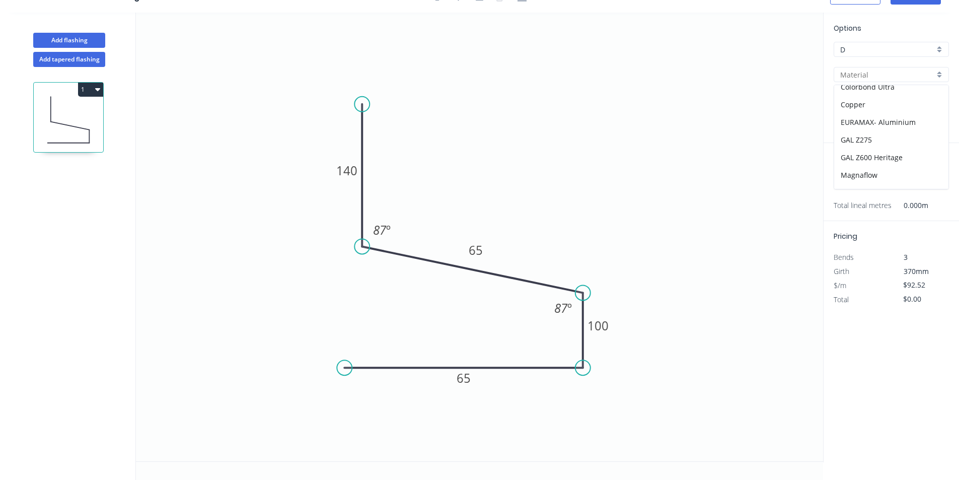
scroll to position [178, 0]
click at [885, 182] on div "Zincalume" at bounding box center [891, 180] width 114 height 18
type input "Zincalume"
type input "$15.38"
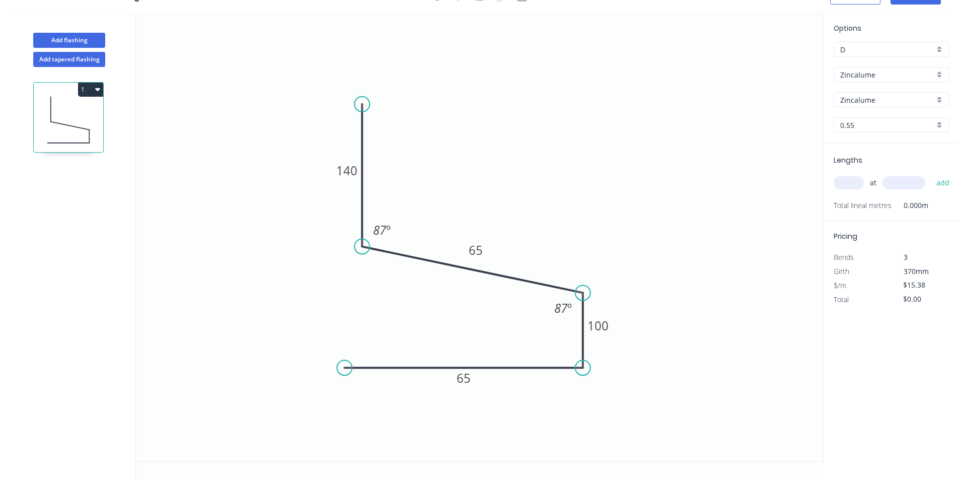
click at [840, 178] on input "text" at bounding box center [849, 182] width 30 height 13
type input "9"
type input "5000"
click at [931, 174] on button "add" at bounding box center [943, 182] width 24 height 17
type input "$692.10"
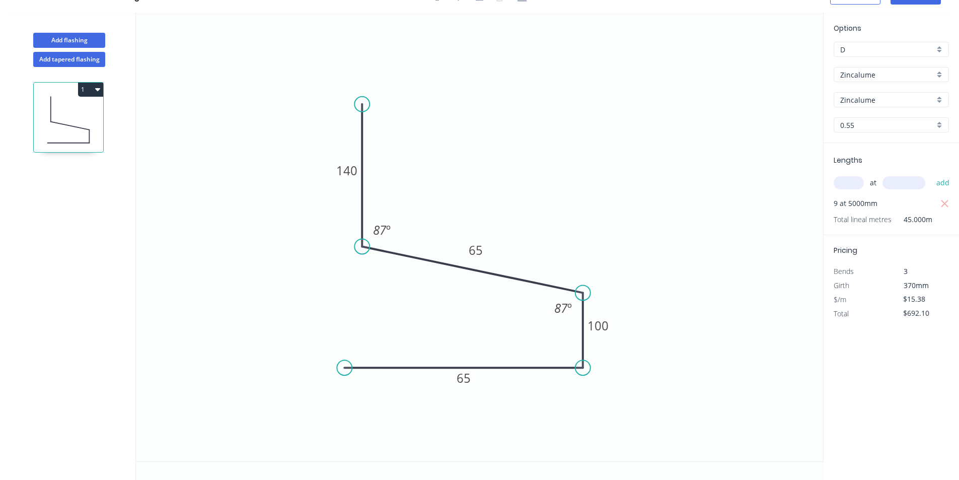
scroll to position [0, 0]
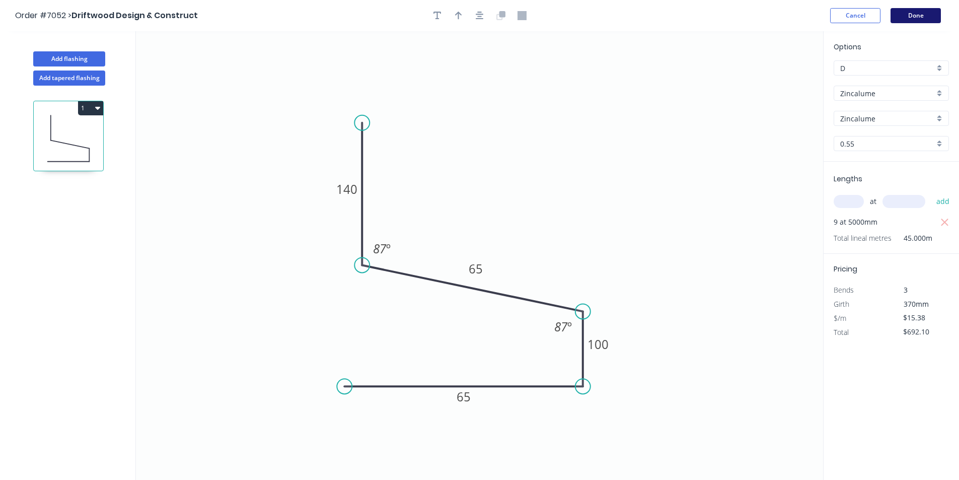
click at [907, 15] on button "Done" at bounding box center [915, 15] width 50 height 15
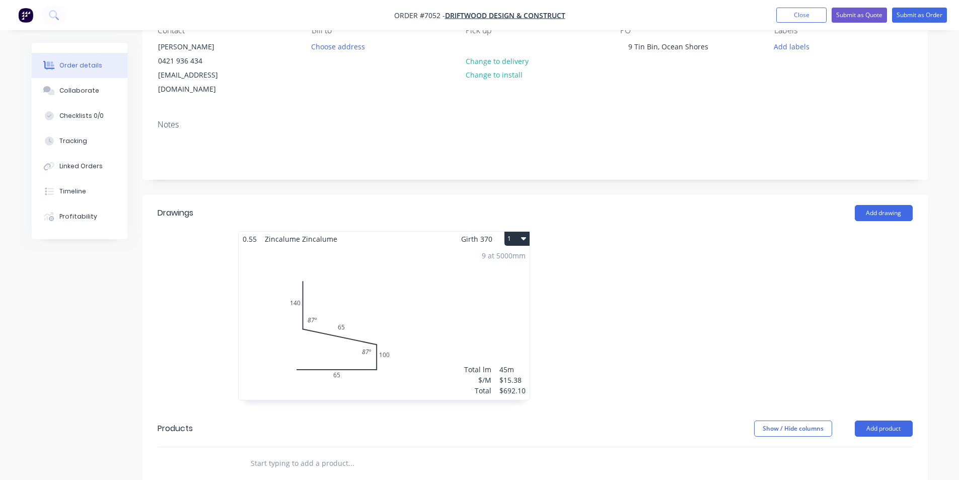
scroll to position [101, 0]
click at [849, 12] on button "Submit as Quote" at bounding box center [859, 15] width 55 height 15
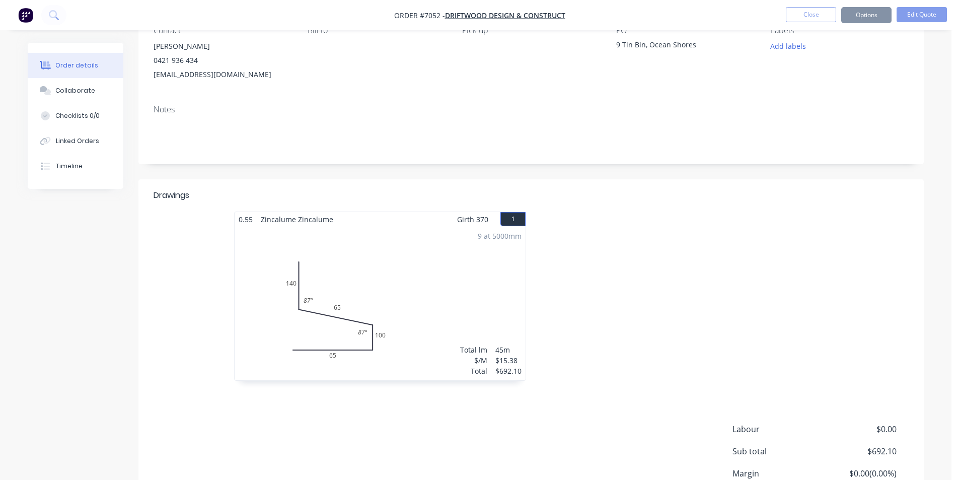
scroll to position [0, 0]
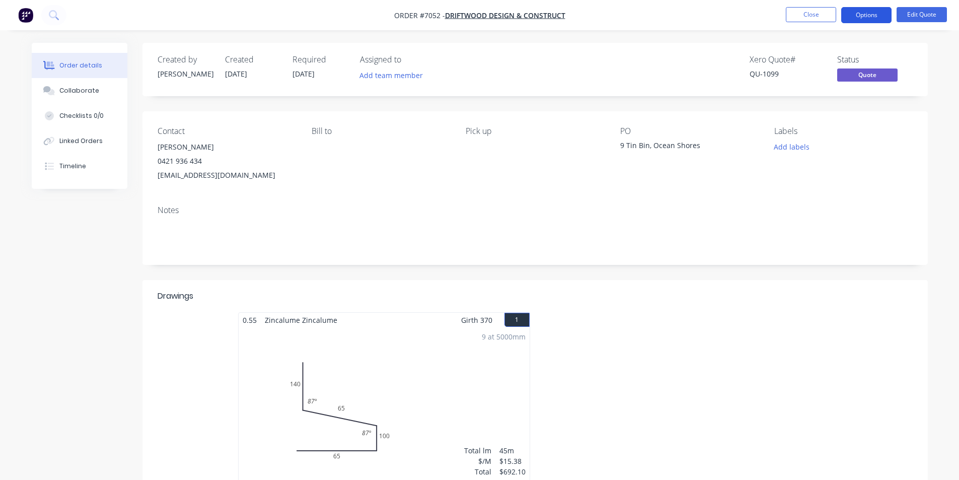
click at [867, 19] on button "Options" at bounding box center [866, 15] width 50 height 16
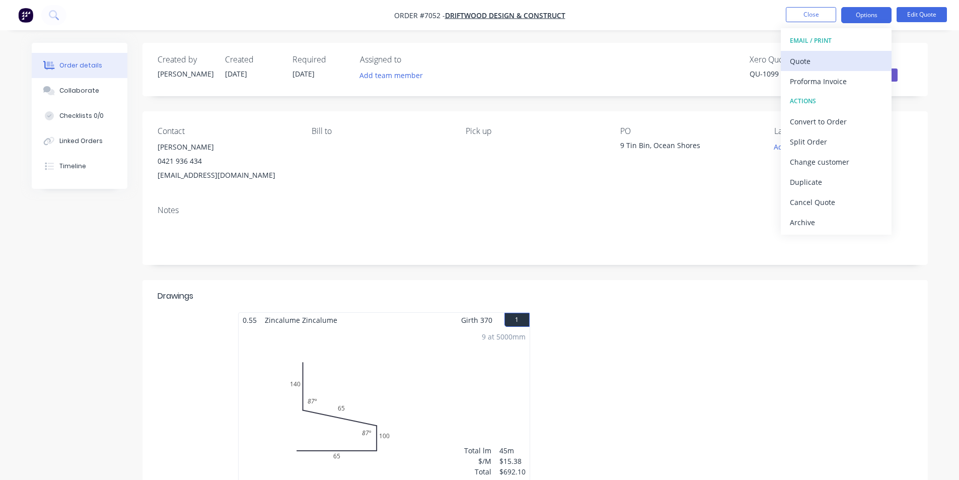
click at [843, 59] on div "Quote" at bounding box center [836, 61] width 93 height 15
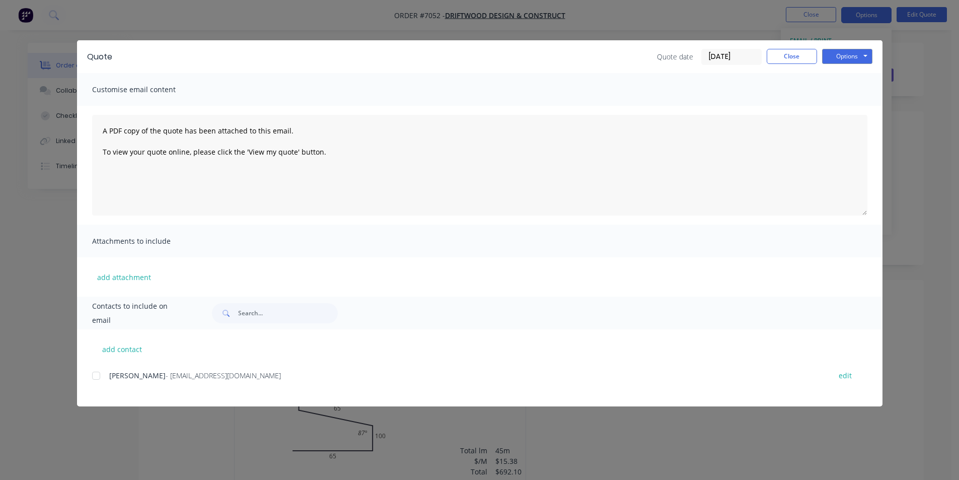
click at [96, 374] on div at bounding box center [96, 375] width 20 height 20
click at [858, 56] on button "Options" at bounding box center [847, 56] width 50 height 15
click at [845, 103] on button "Email" at bounding box center [854, 107] width 64 height 17
click at [47, 263] on div "Quote Quote date [DATE] Close Options Preview Print Email Customise email conte…" at bounding box center [479, 240] width 959 height 480
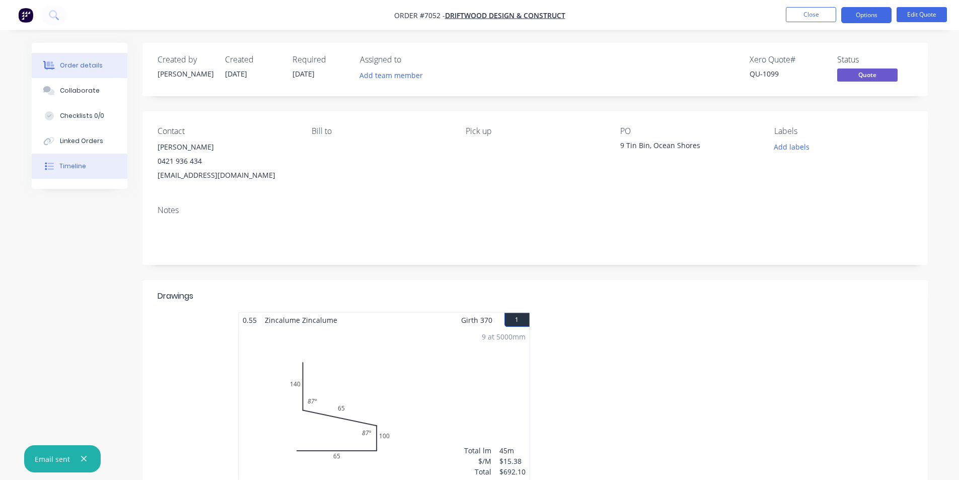
click at [69, 170] on div "Timeline" at bounding box center [72, 166] width 27 height 9
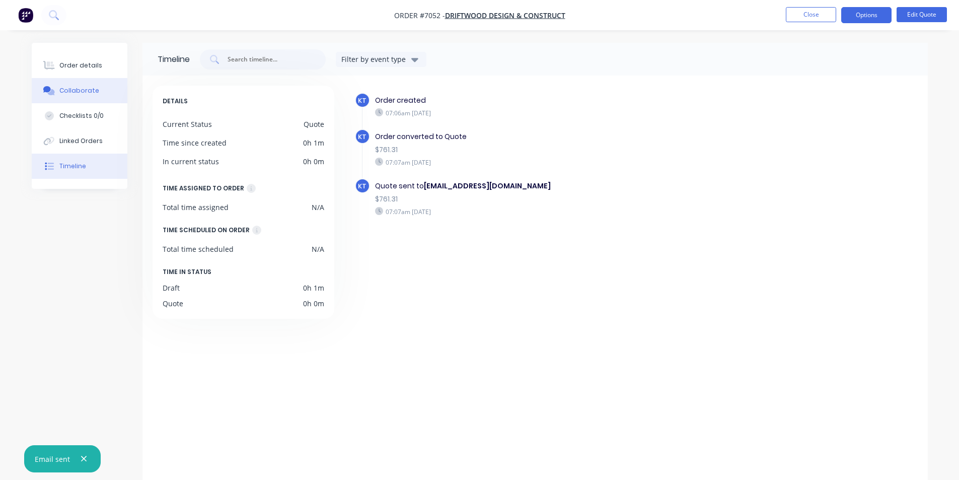
click at [57, 99] on button "Collaborate" at bounding box center [80, 90] width 96 height 25
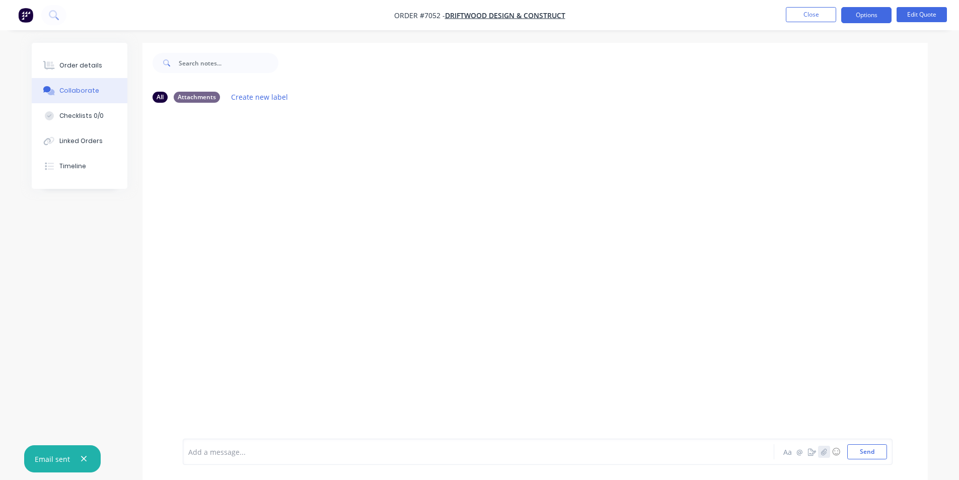
click at [821, 450] on icon "button" at bounding box center [823, 451] width 6 height 7
click at [867, 455] on button "Send" at bounding box center [867, 451] width 40 height 15
click at [815, 20] on button "Close" at bounding box center [811, 14] width 50 height 15
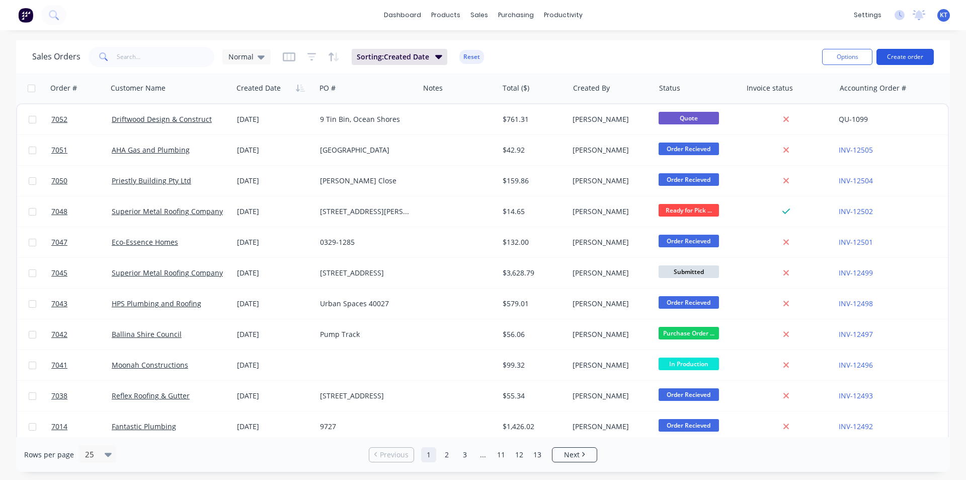
click at [905, 55] on button "Create order" at bounding box center [905, 57] width 57 height 16
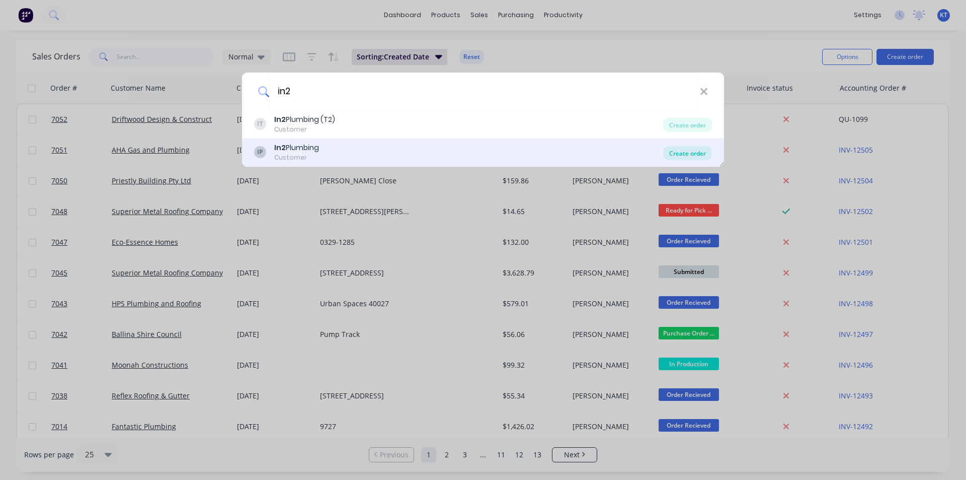
type input "in2"
click at [708, 158] on div "Create order" at bounding box center [687, 153] width 49 height 14
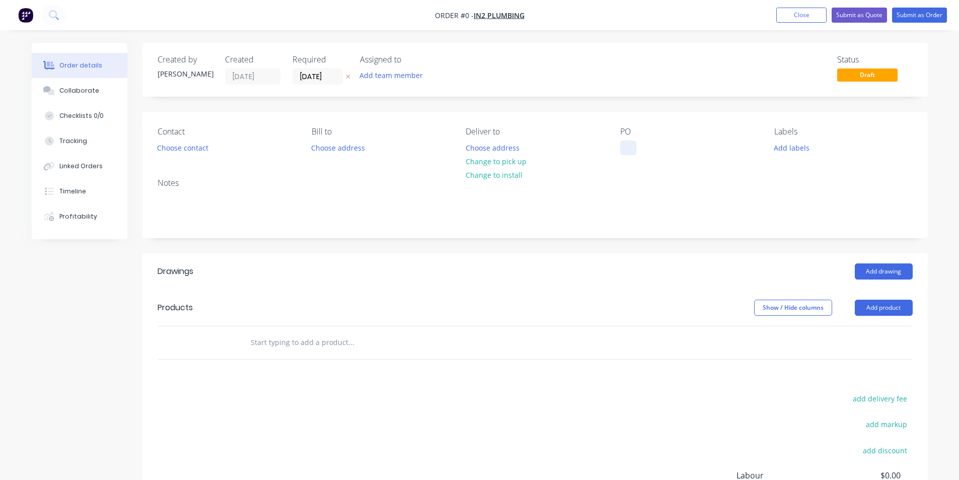
drag, startPoint x: 606, startPoint y: 140, endPoint x: 634, endPoint y: 145, distance: 29.1
click at [607, 141] on div "Contact Choose contact [PERSON_NAME] to Choose address Deliver to Choose addres…" at bounding box center [534, 141] width 785 height 58
click at [637, 146] on div "PO" at bounding box center [689, 141] width 138 height 28
click at [629, 148] on div at bounding box center [628, 147] width 16 height 15
click at [506, 163] on div "Order details Collaborate Checklists 0/0 Tracking Linked Orders Timeline Profit…" at bounding box center [480, 329] width 916 height 573
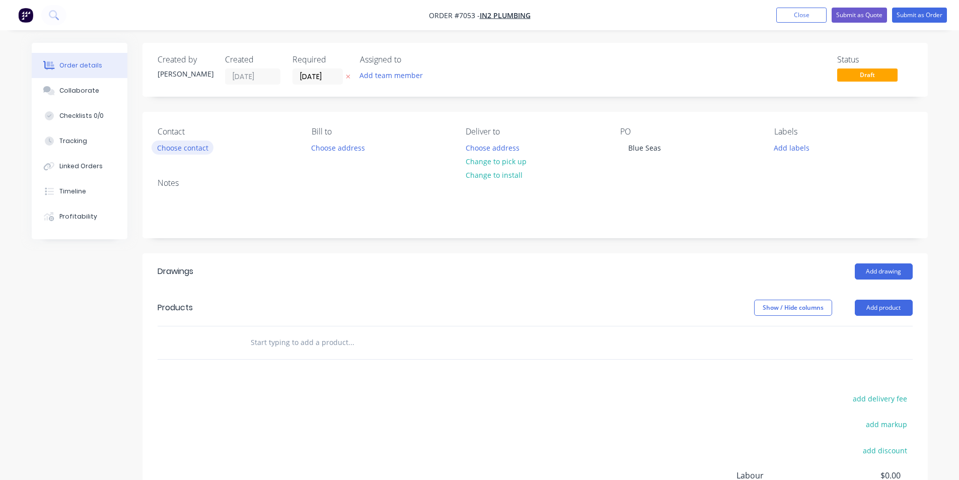
click at [173, 142] on button "Choose contact" at bounding box center [183, 147] width 62 height 14
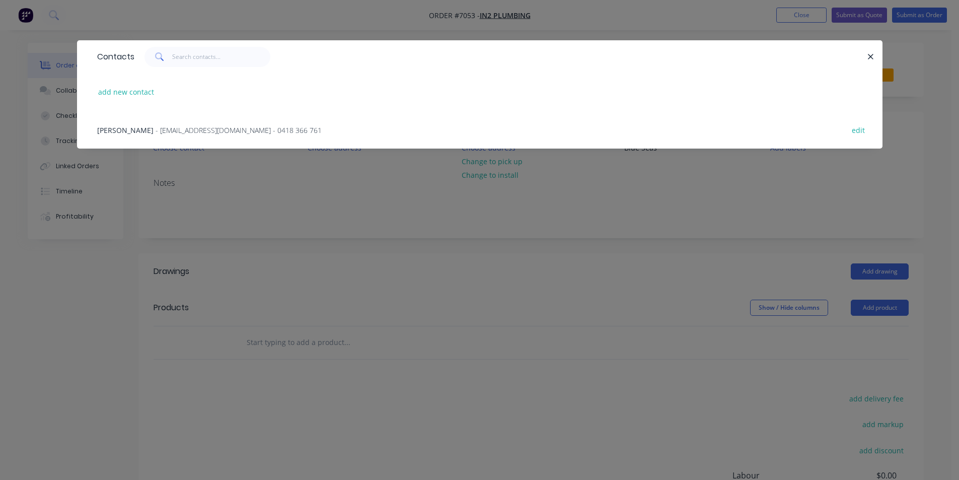
click at [179, 129] on span "- [EMAIL_ADDRESS][DOMAIN_NAME] - 0418 366 761" at bounding box center [239, 130] width 166 height 10
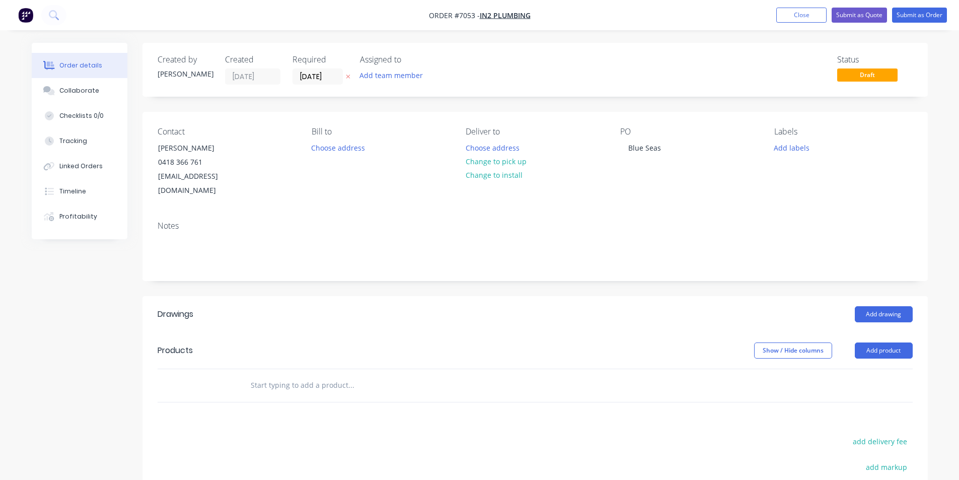
click at [504, 158] on button "Change to pick up" at bounding box center [495, 162] width 71 height 14
click at [890, 306] on button "Add drawing" at bounding box center [884, 314] width 58 height 16
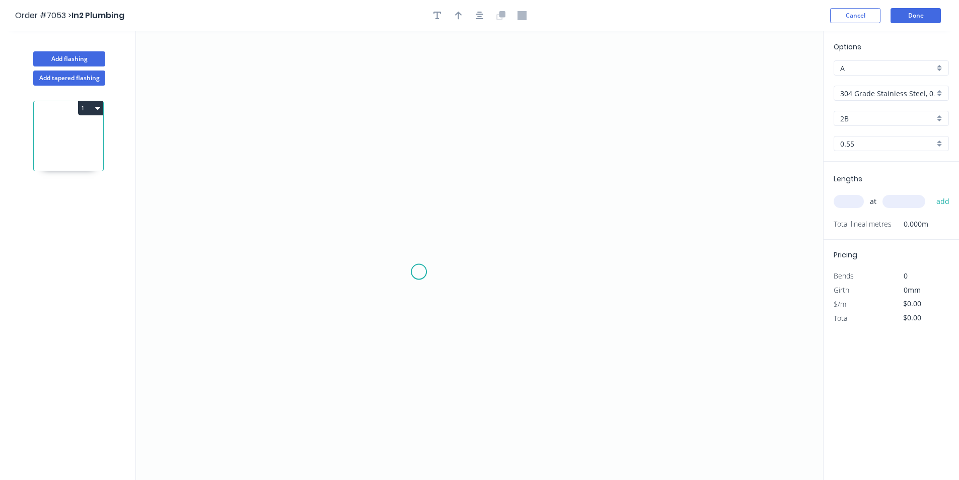
click at [419, 272] on icon "0" at bounding box center [479, 255] width 687 height 448
click at [401, 283] on icon "0" at bounding box center [479, 255] width 687 height 448
click at [407, 191] on icon "0 ?" at bounding box center [479, 255] width 687 height 448
click at [617, 209] on icon "0 ? ? ? º" at bounding box center [479, 255] width 687 height 448
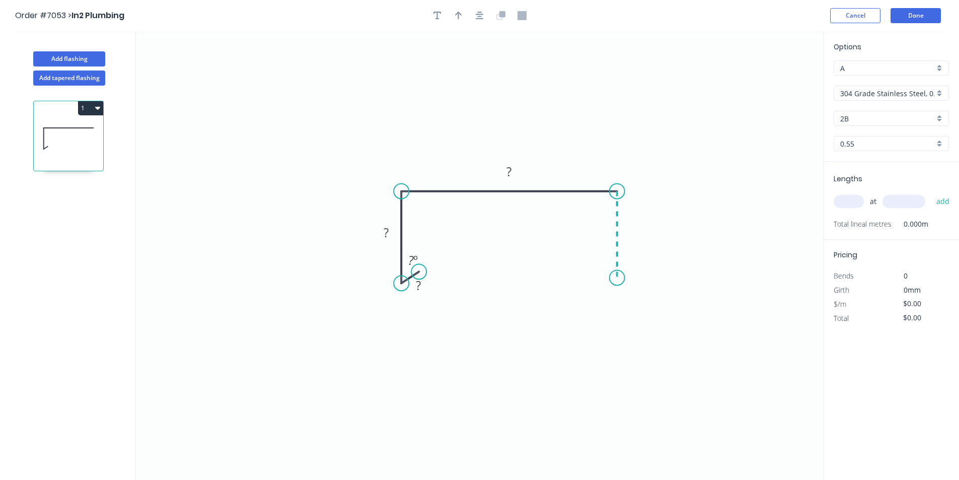
click at [623, 278] on icon "0 ? ? ? ? º" at bounding box center [479, 255] width 687 height 448
click at [606, 266] on icon "0 ? ? ? ? ? º" at bounding box center [479, 255] width 687 height 448
drag, startPoint x: 473, startPoint y: 22, endPoint x: 480, endPoint y: 13, distance: 11.9
click at [473, 21] on div at bounding box center [480, 15] width 106 height 15
click at [480, 13] on icon "button" at bounding box center [480, 16] width 8 height 8
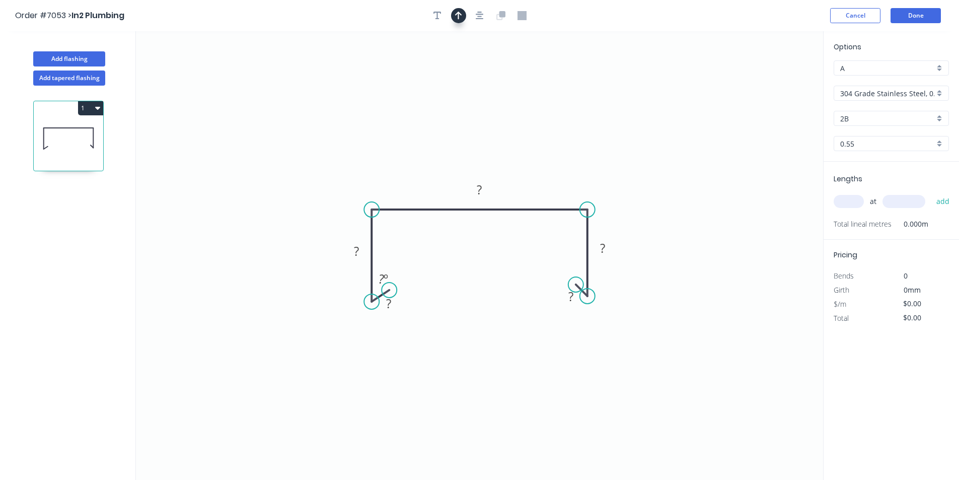
click at [462, 12] on button "button" at bounding box center [458, 15] width 15 height 15
drag, startPoint x: 772, startPoint y: 79, endPoint x: 484, endPoint y: 153, distance: 297.8
click at [484, 153] on icon at bounding box center [483, 141] width 9 height 32
click at [892, 92] on input "304 Grade Stainless Steel, 0.9mm Perforated Pattern 208 - 2mm hole" at bounding box center [887, 93] width 94 height 11
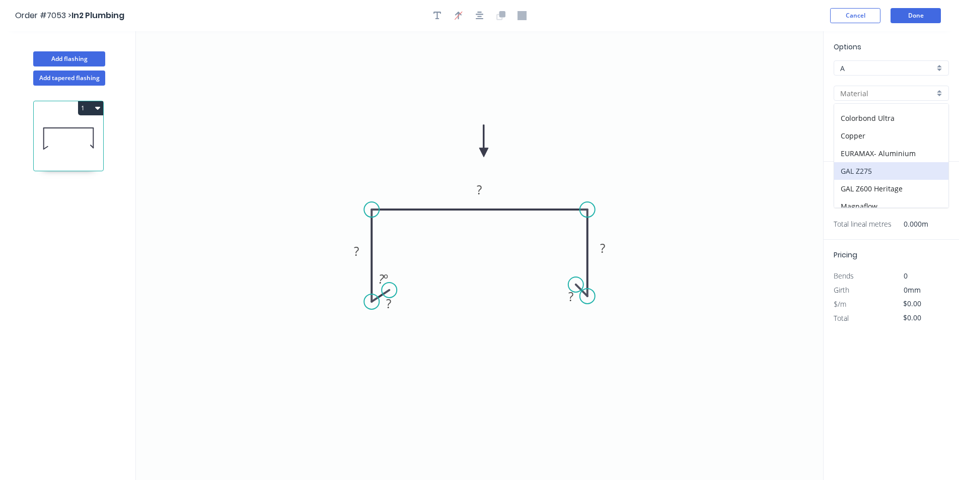
scroll to position [101, 0]
click at [865, 121] on div "Colorbond Ultra" at bounding box center [891, 118] width 114 height 18
type input "Colorbond Ultra"
type input "Dune"
drag, startPoint x: 879, startPoint y: 129, endPoint x: 877, endPoint y: 124, distance: 5.7
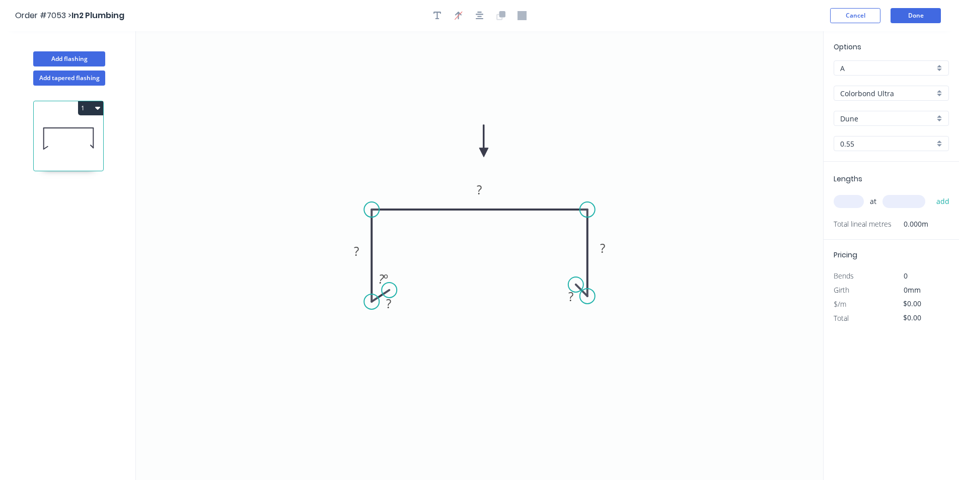
click at [879, 128] on div "Options A A Colorbond Ultra Colorbond Ultra Dune Dune 0.55 0.55" at bounding box center [890, 101] width 135 height 120
click at [876, 123] on input "Dune" at bounding box center [887, 118] width 94 height 11
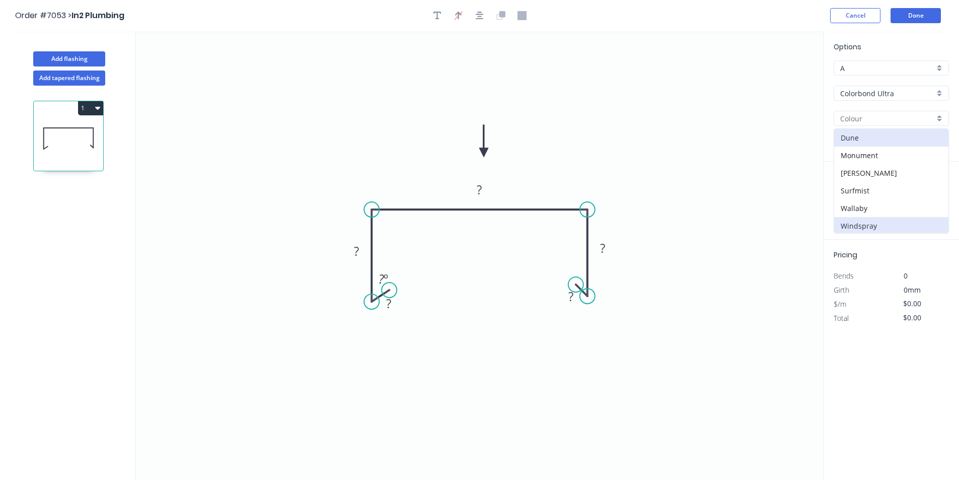
scroll to position [20, 0]
click at [865, 171] on div "Surfmist" at bounding box center [891, 171] width 114 height 18
type input "Surfmist"
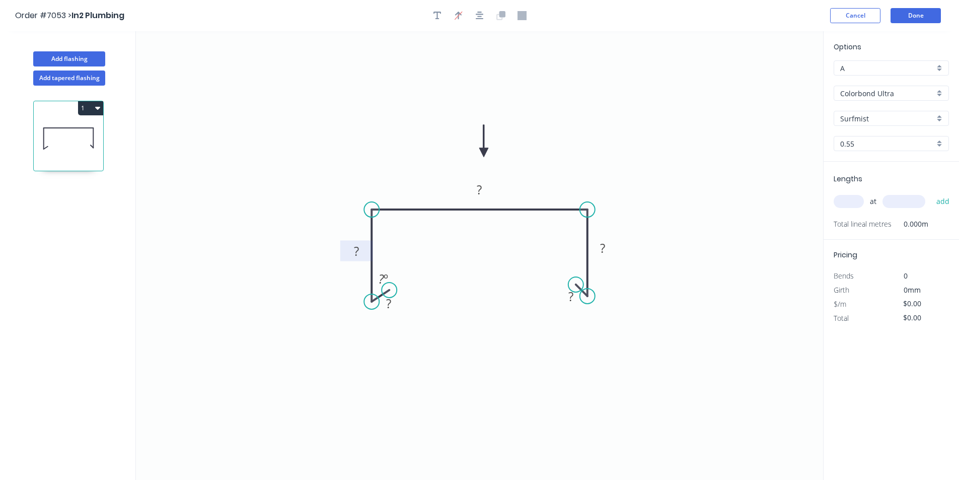
click at [357, 254] on tspan "?" at bounding box center [356, 251] width 5 height 17
type input "$20.10"
click at [850, 203] on input "text" at bounding box center [849, 201] width 30 height 13
type input "1"
type input "1000"
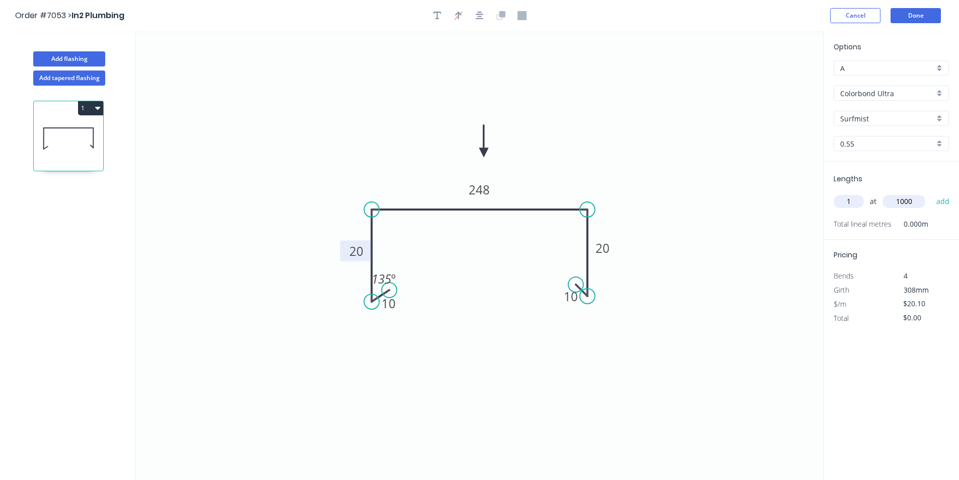
click at [931, 193] on button "add" at bounding box center [943, 201] width 24 height 17
type input "$20.10"
click at [921, 13] on button "Done" at bounding box center [915, 15] width 50 height 15
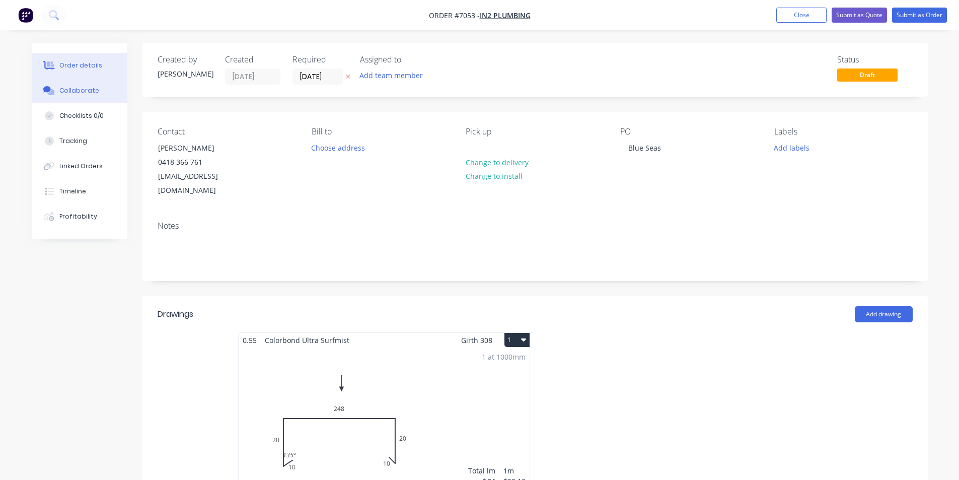
click at [97, 90] on button "Collaborate" at bounding box center [80, 90] width 96 height 25
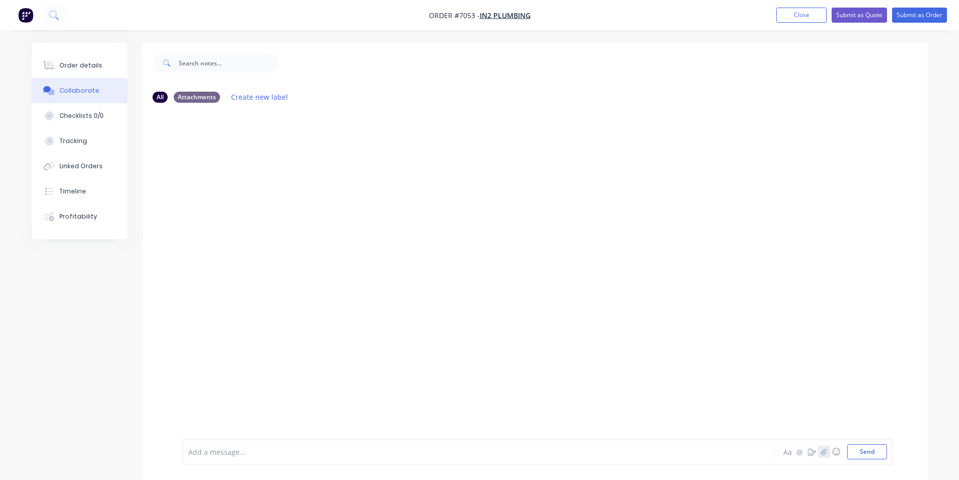
click at [824, 451] on icon "button" at bounding box center [823, 451] width 6 height 7
click at [870, 450] on button "Send" at bounding box center [867, 451] width 40 height 15
click at [69, 64] on div "Order details" at bounding box center [80, 65] width 43 height 9
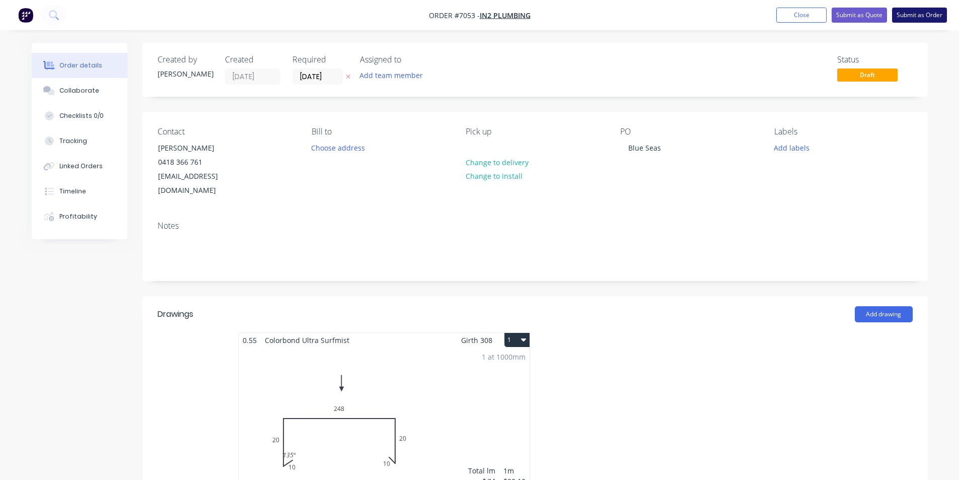
click at [909, 16] on button "Submit as Order" at bounding box center [919, 15] width 55 height 15
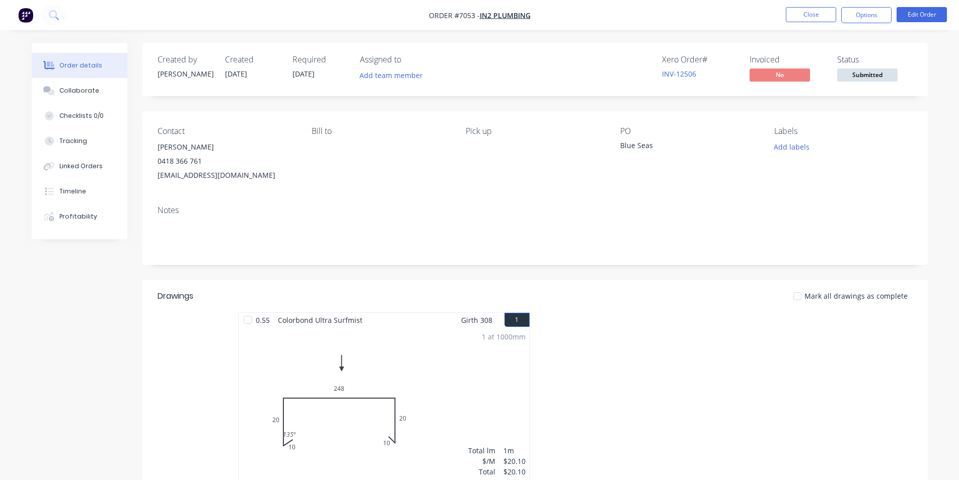
click at [849, 78] on span "Submitted" at bounding box center [867, 74] width 60 height 13
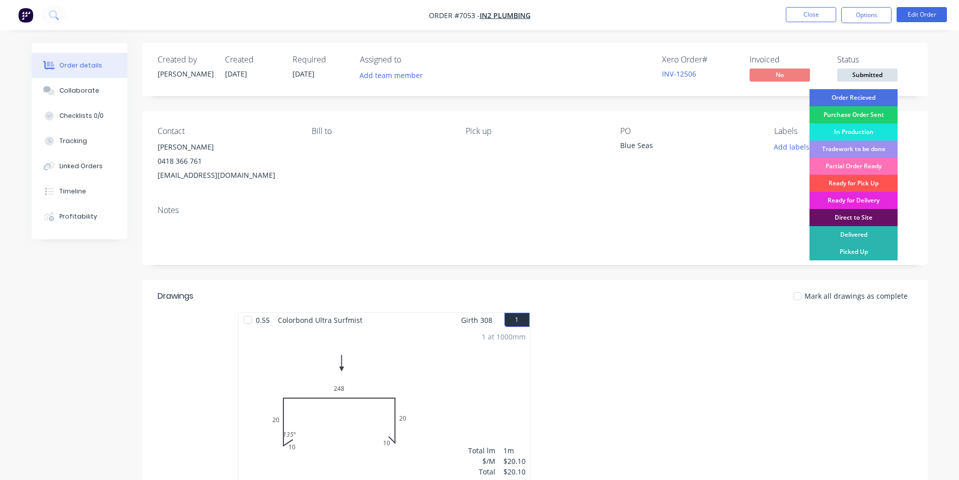
drag, startPoint x: 852, startPoint y: 95, endPoint x: 869, endPoint y: 2, distance: 94.6
click at [853, 95] on div "Order Recieved" at bounding box center [853, 97] width 88 height 17
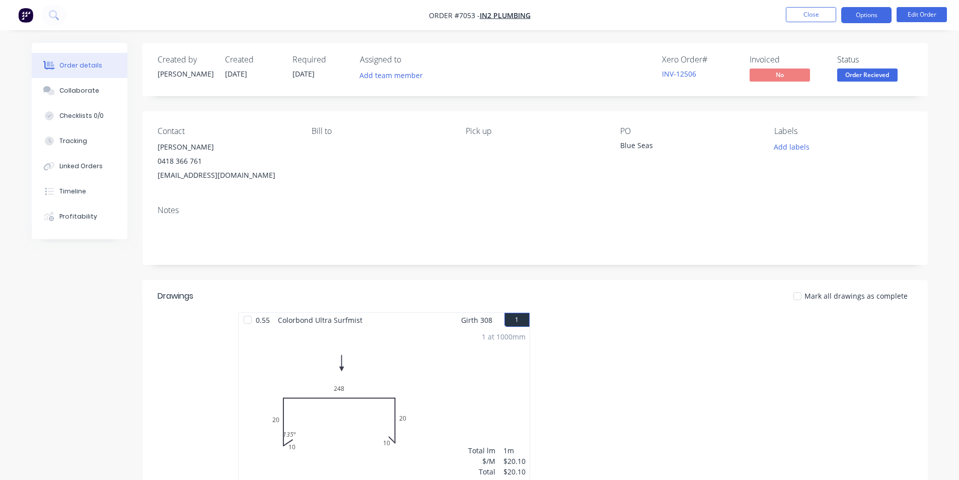
click at [866, 20] on button "Options" at bounding box center [866, 15] width 50 height 16
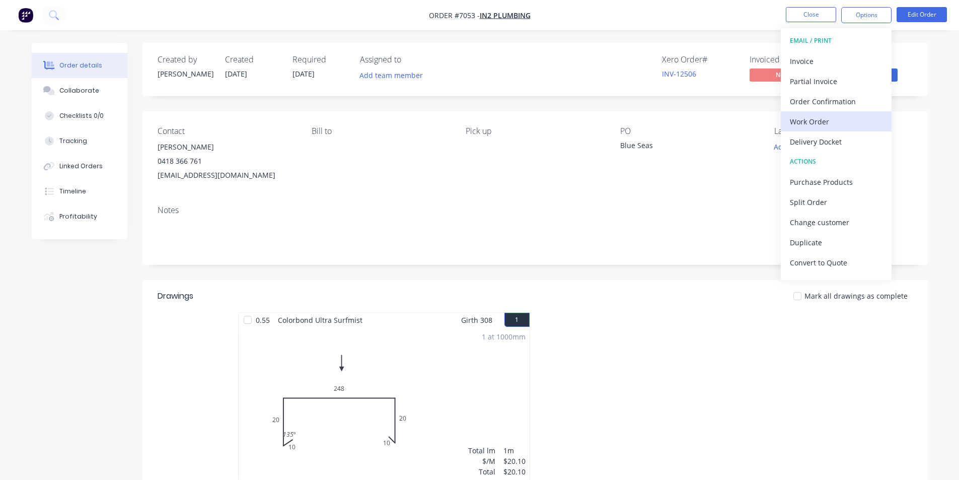
click at [832, 119] on div "Work Order" at bounding box center [836, 121] width 93 height 15
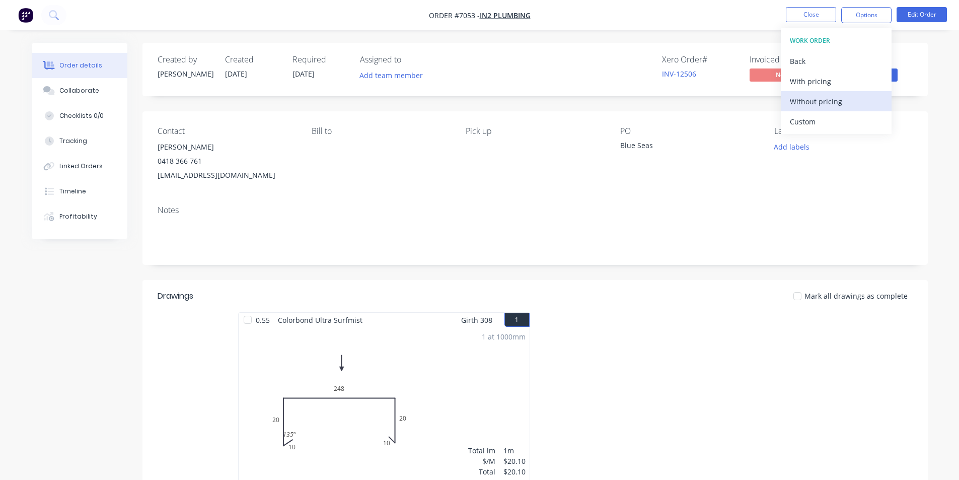
click at [832, 103] on div "Without pricing" at bounding box center [836, 101] width 93 height 15
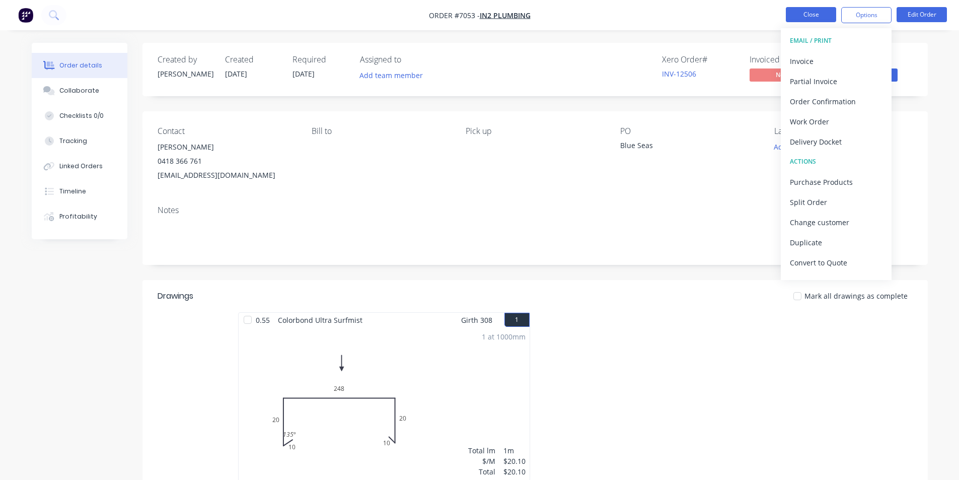
drag, startPoint x: 785, startPoint y: 10, endPoint x: 802, endPoint y: 14, distance: 17.7
click at [785, 10] on ul "Close Options EMAIL / PRINT Invoice Partial Invoice Order Confirmation Work Ord…" at bounding box center [866, 15] width 185 height 16
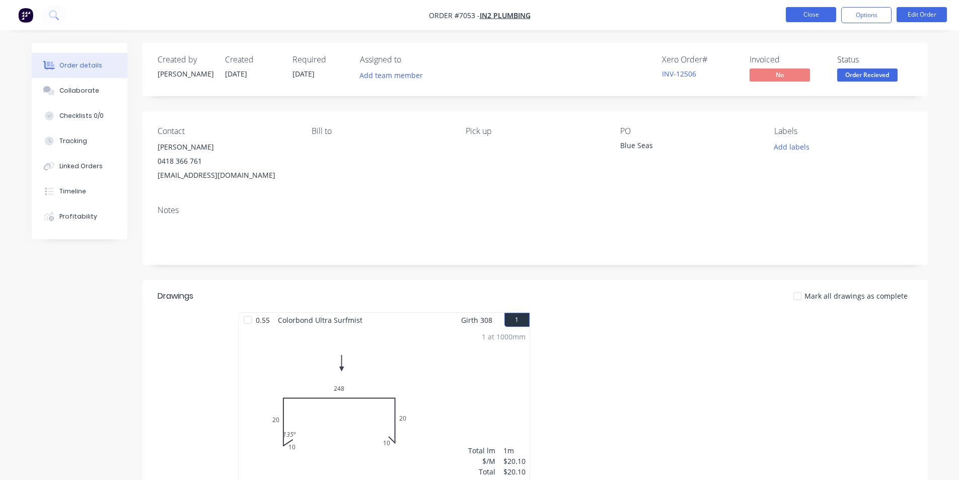
click at [802, 15] on button "Close" at bounding box center [811, 14] width 50 height 15
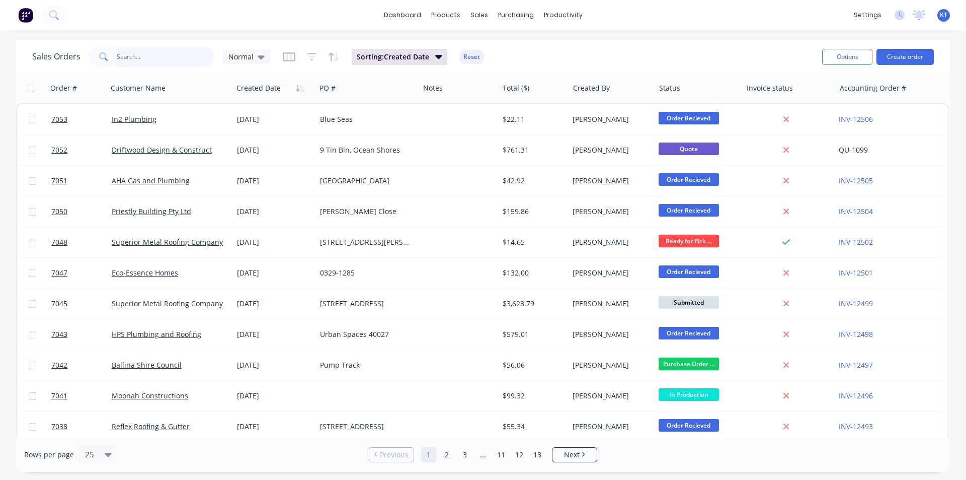
click at [173, 56] on input "text" at bounding box center [166, 57] width 98 height 20
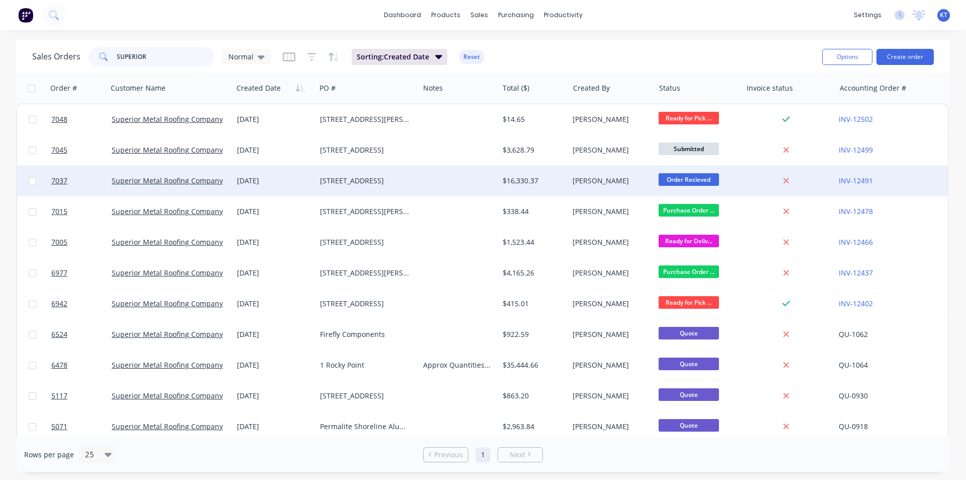
type input "SUPERIOR"
click at [431, 181] on div at bounding box center [458, 181] width 79 height 30
click at [257, 176] on div "[DATE]" at bounding box center [274, 181] width 75 height 10
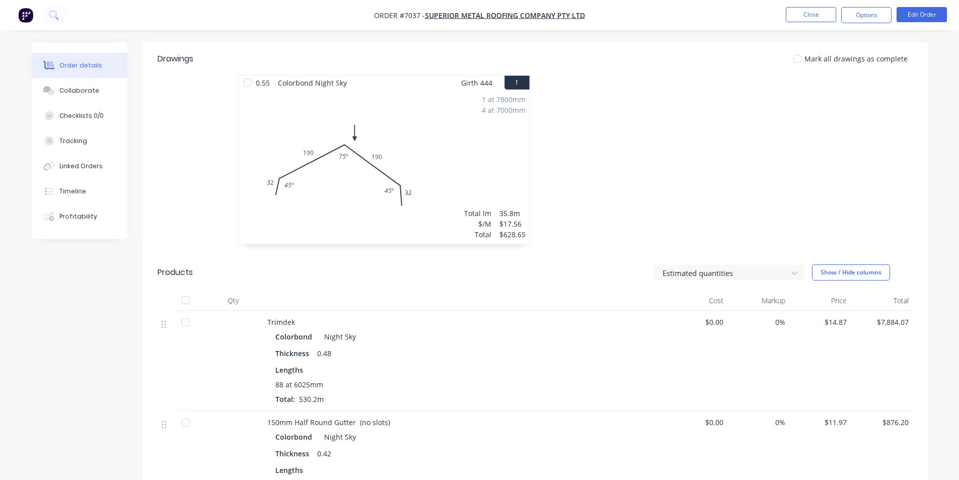
scroll to position [252, 0]
click at [61, 95] on div "Collaborate" at bounding box center [79, 90] width 40 height 9
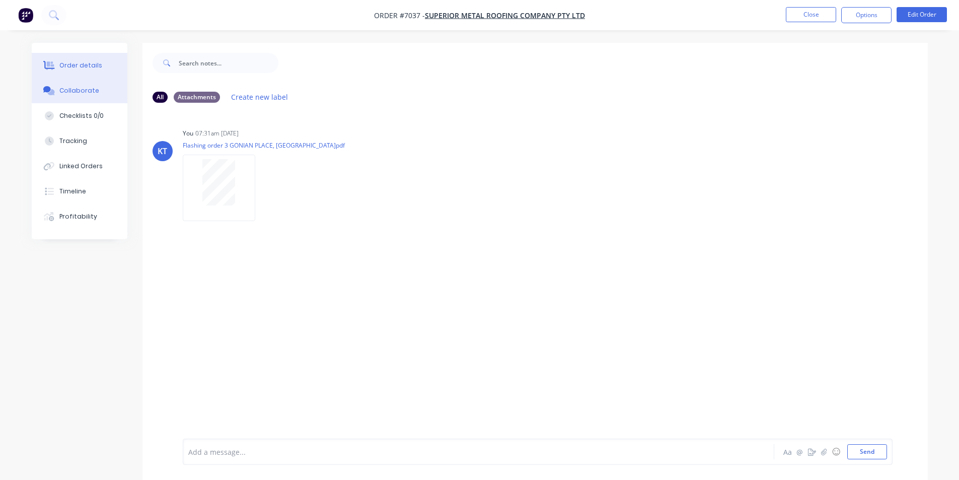
click at [97, 62] on div "Order details" at bounding box center [80, 65] width 43 height 9
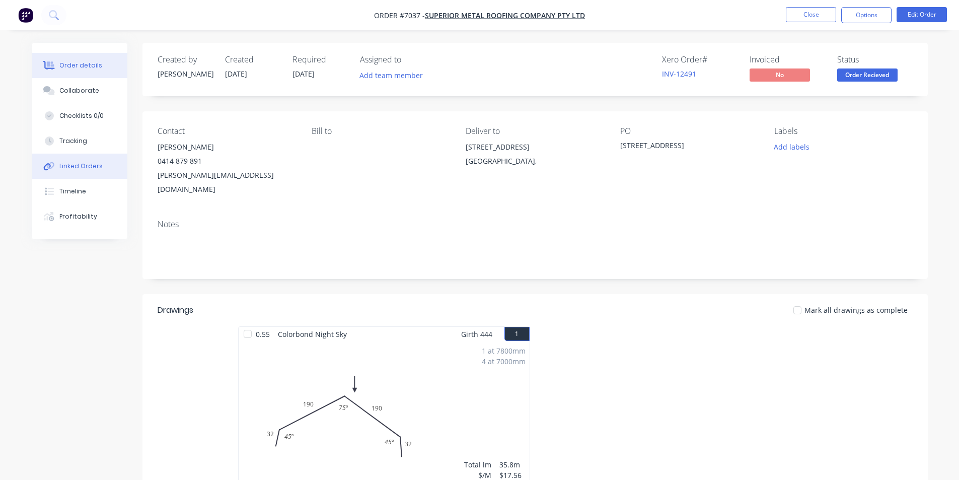
click at [83, 172] on button "Linked Orders" at bounding box center [80, 166] width 96 height 25
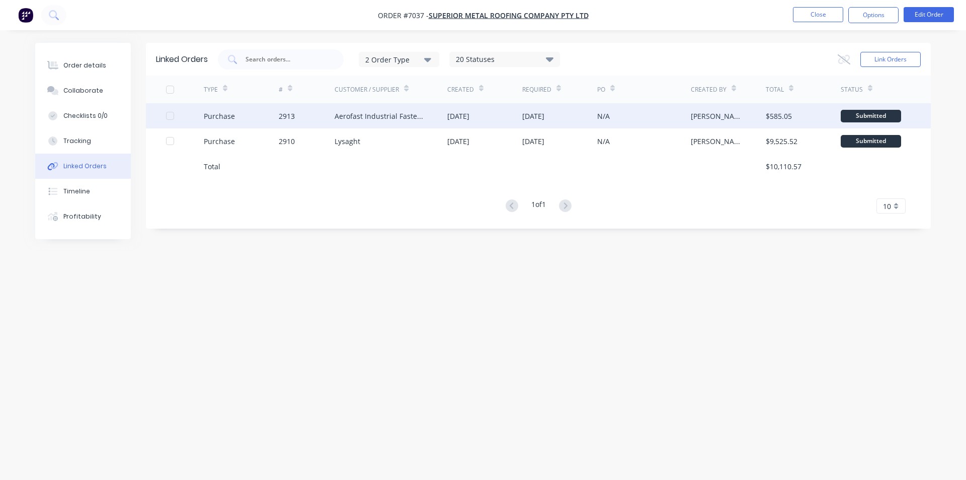
click at [496, 123] on div "[DATE]" at bounding box center [484, 115] width 75 height 25
click at [371, 127] on div "Aerofast Industrial Fasteners" at bounding box center [391, 115] width 113 height 25
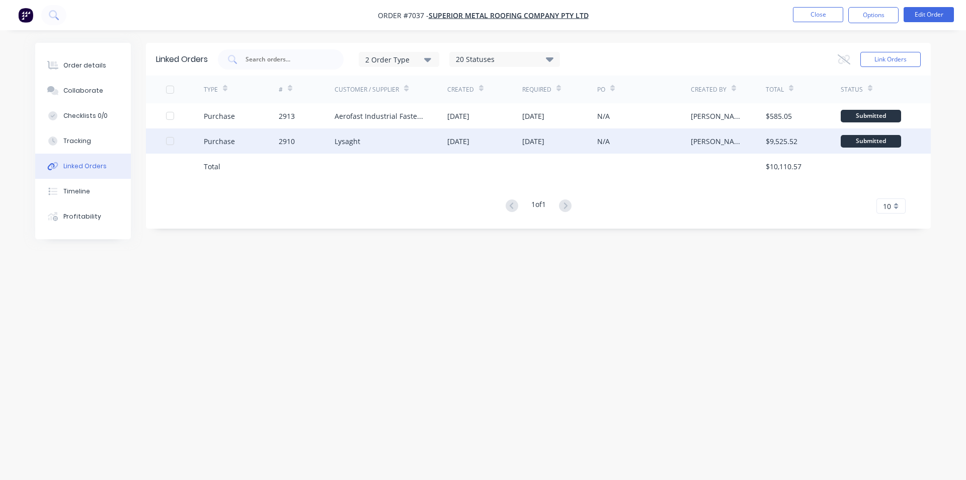
click at [382, 140] on div "Lysaght" at bounding box center [391, 140] width 113 height 25
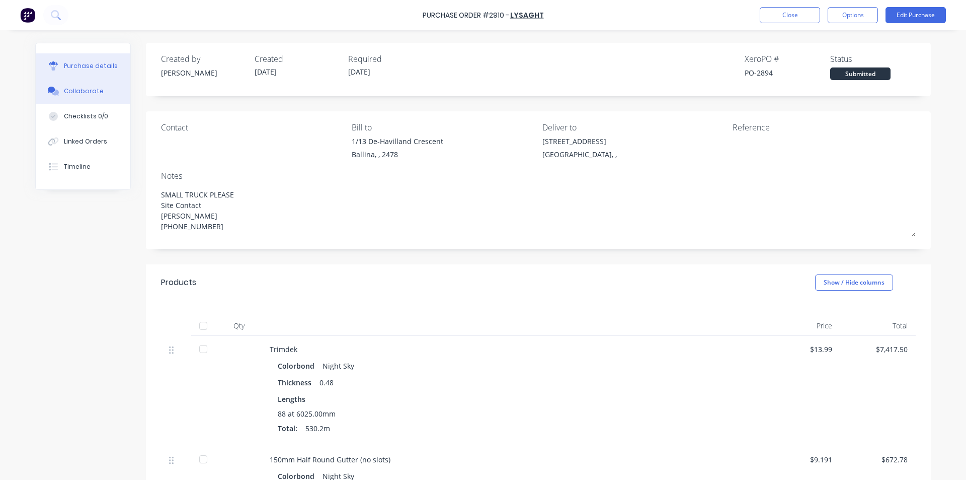
click at [70, 92] on div "Collaborate" at bounding box center [84, 91] width 40 height 9
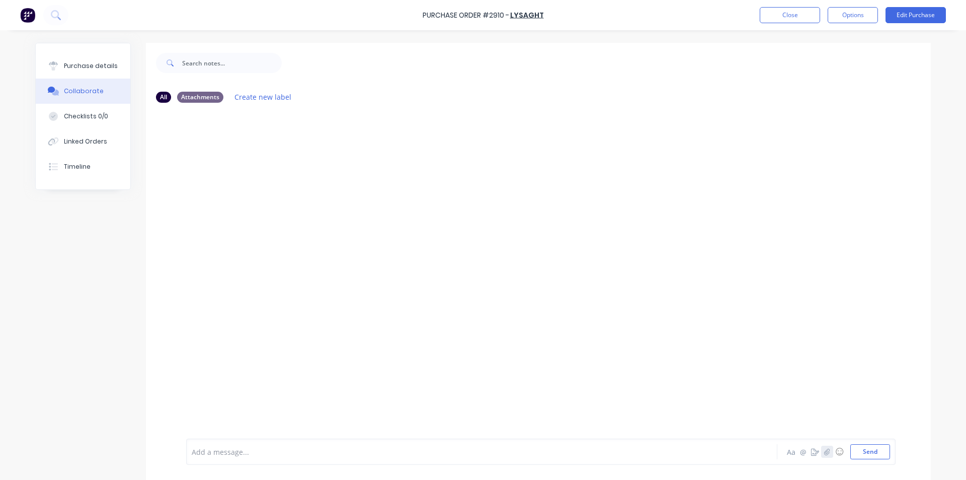
click at [825, 454] on icon "button" at bounding box center [827, 451] width 6 height 7
click at [866, 450] on button "Send" at bounding box center [871, 451] width 40 height 15
click at [72, 61] on button "Purchase details" at bounding box center [83, 65] width 95 height 25
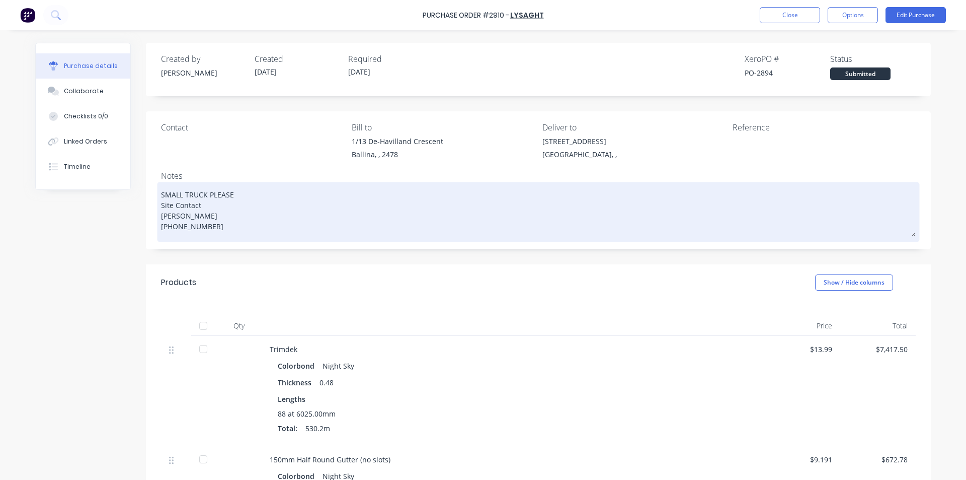
click at [247, 228] on textarea "SMALL TRUCK PLEASE Site Contact [PERSON_NAME] [PHONE_NUMBER]" at bounding box center [538, 210] width 755 height 52
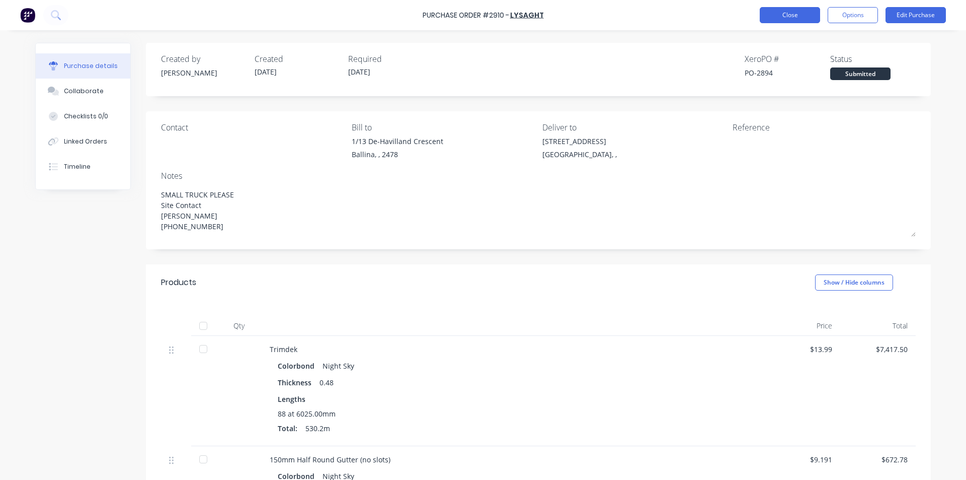
click at [788, 19] on button "Close" at bounding box center [790, 15] width 60 height 16
type textarea "x"
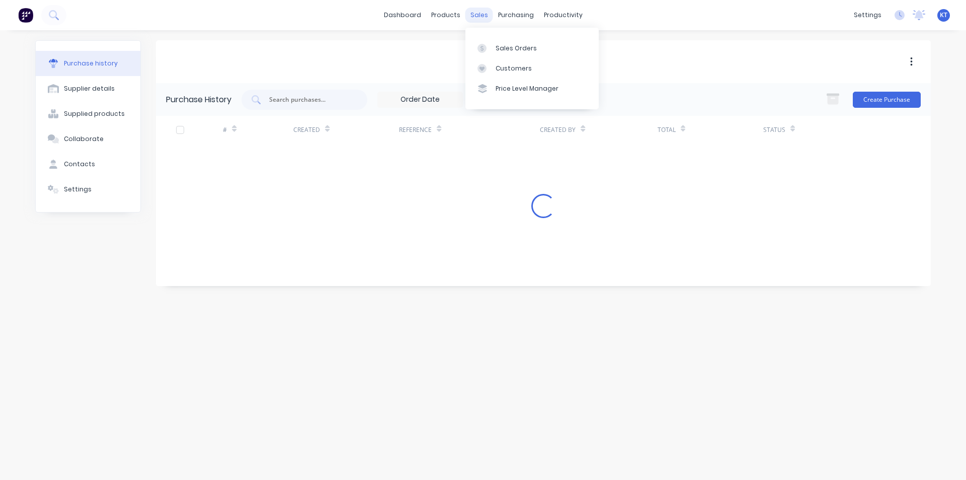
click at [471, 17] on div "sales" at bounding box center [480, 15] width 28 height 15
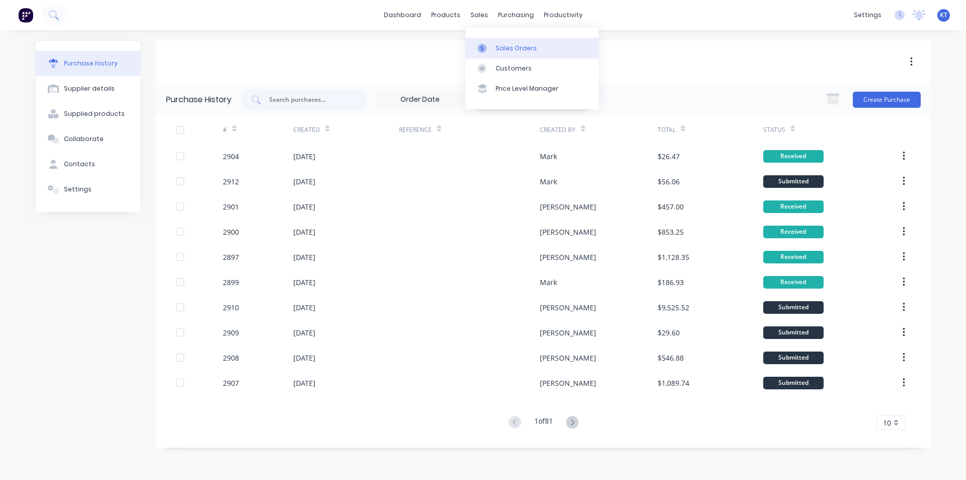
click at [498, 46] on div "Sales Orders" at bounding box center [516, 48] width 41 height 9
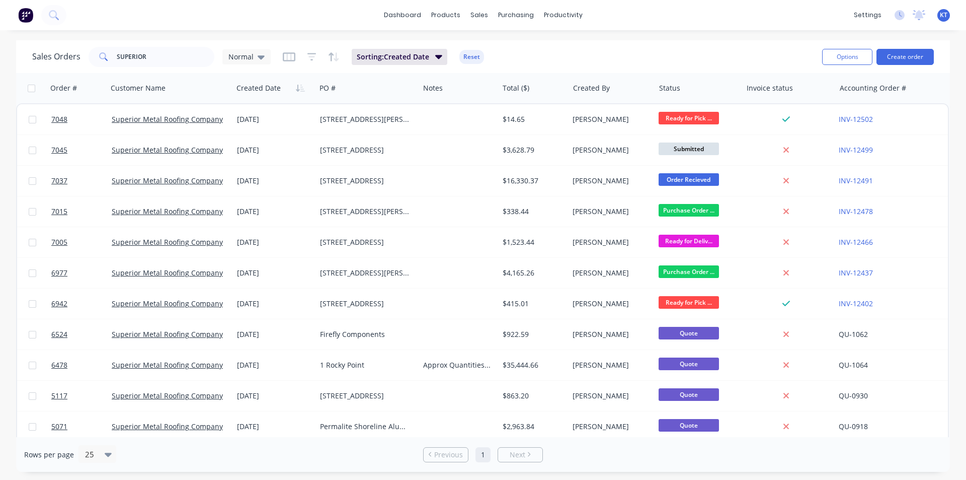
click at [885, 42] on div "Sales Orders SUPERIOR Normal Sorting: Created Date Reset Options Create order" at bounding box center [483, 56] width 934 height 33
click at [886, 53] on button "Create order" at bounding box center [905, 57] width 57 height 16
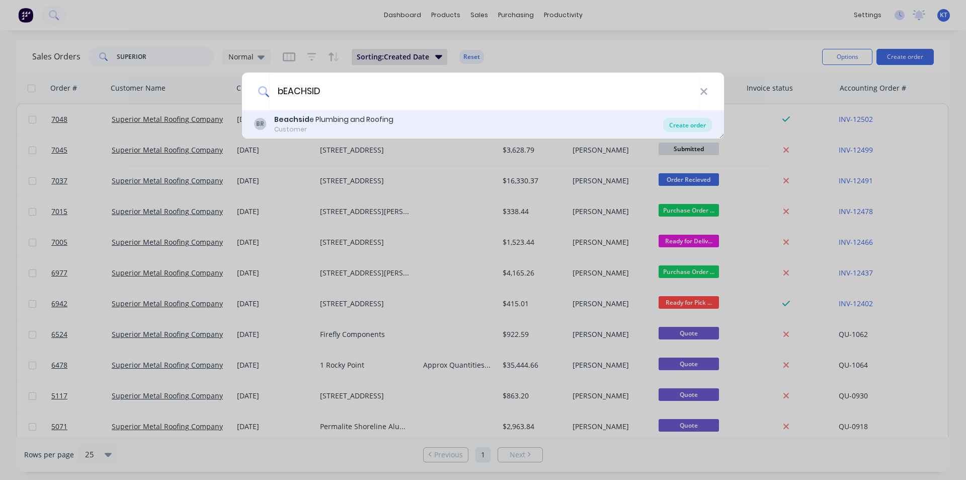
type input "bEACHSID"
click at [703, 123] on div "Create order" at bounding box center [687, 125] width 49 height 14
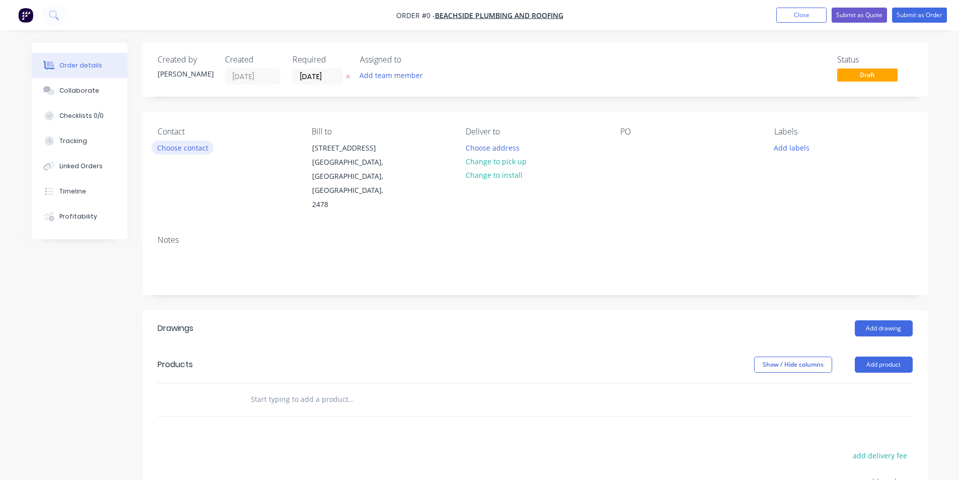
click at [188, 146] on button "Choose contact" at bounding box center [183, 147] width 62 height 14
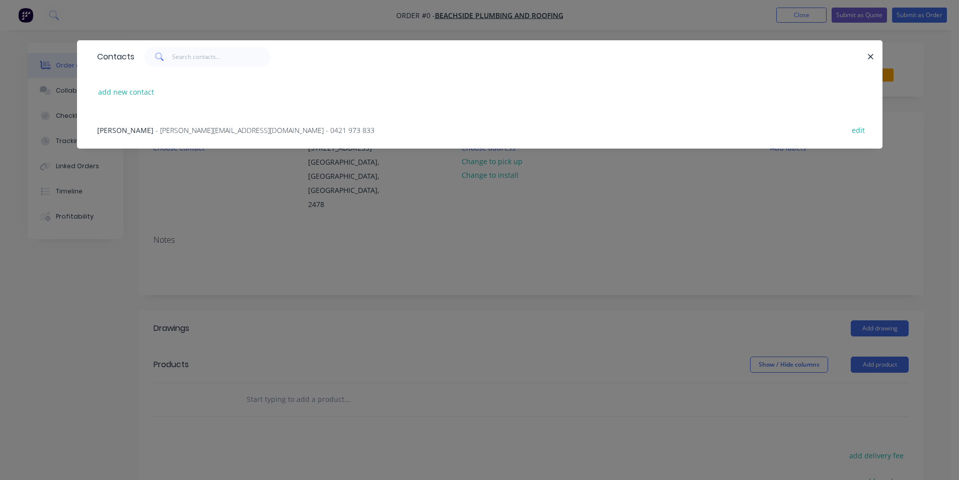
click at [162, 126] on span "- [PERSON_NAME][EMAIL_ADDRESS][DOMAIN_NAME] - 0421 973 833" at bounding box center [265, 130] width 219 height 10
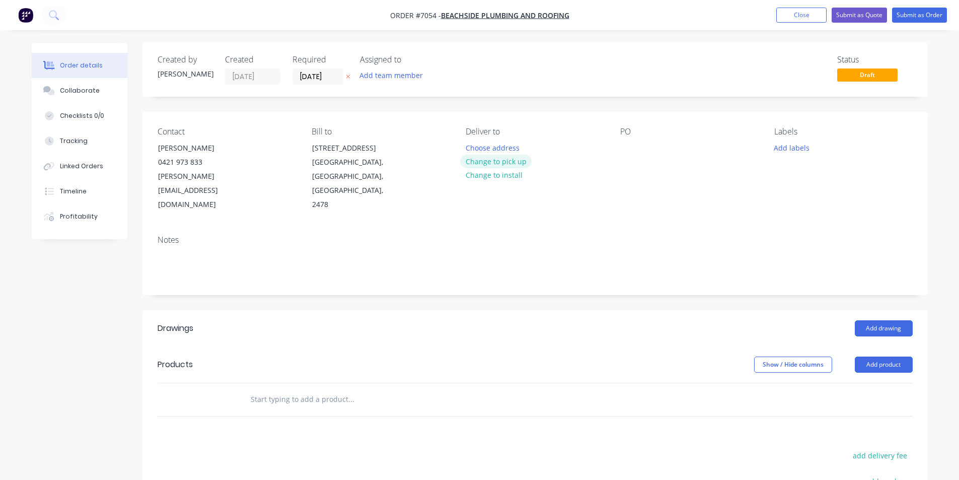
click at [475, 160] on button "Change to pick up" at bounding box center [495, 162] width 71 height 14
click at [874, 320] on button "Add drawing" at bounding box center [884, 328] width 58 height 16
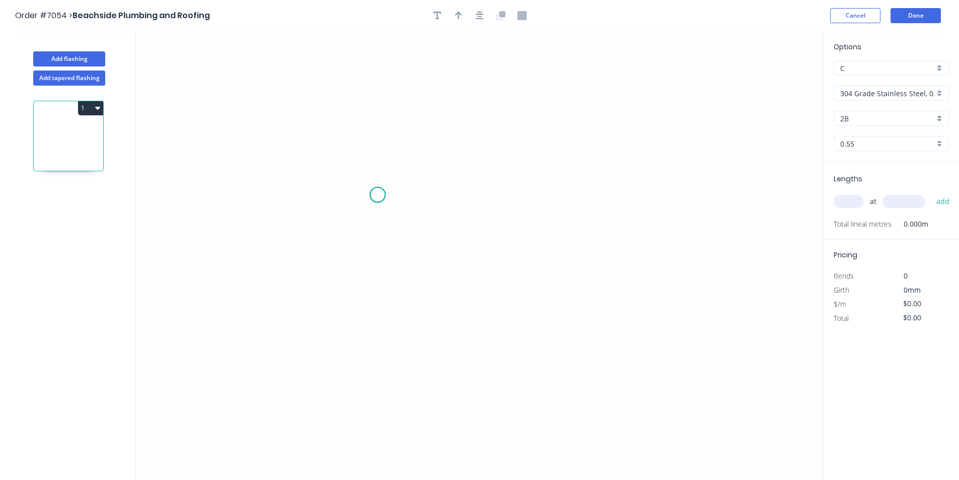
click at [378, 195] on icon "0" at bounding box center [479, 255] width 687 height 448
click at [361, 220] on icon "0" at bounding box center [479, 255] width 687 height 448
click at [366, 324] on icon "0 ?" at bounding box center [479, 255] width 687 height 448
click at [514, 323] on icon "0 ? ? ? º" at bounding box center [479, 255] width 687 height 448
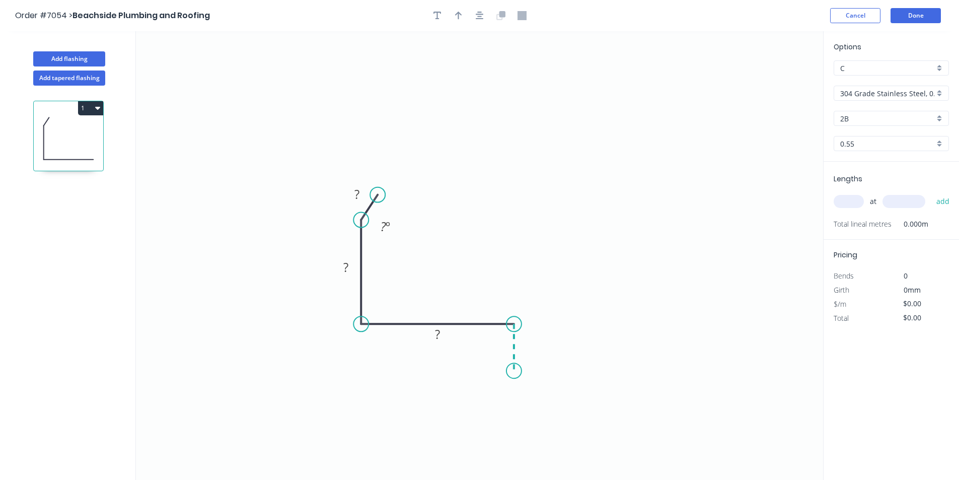
click at [515, 371] on icon "0 ? ? ? ? º" at bounding box center [479, 255] width 687 height 448
click at [482, 10] on button "button" at bounding box center [479, 15] width 15 height 15
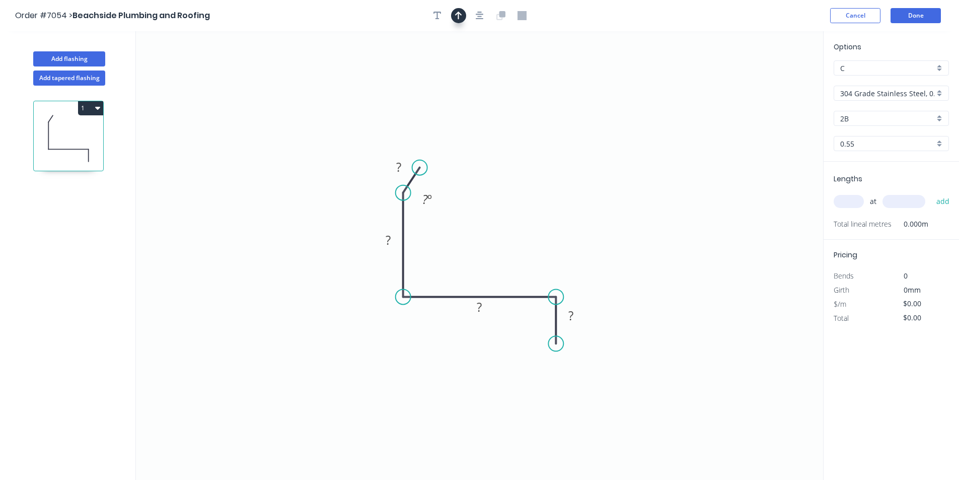
click at [461, 13] on icon "button" at bounding box center [458, 15] width 7 height 9
drag, startPoint x: 775, startPoint y: 78, endPoint x: 437, endPoint y: 217, distance: 365.2
click at [462, 244] on icon at bounding box center [461, 232] width 9 height 32
click at [429, 199] on tspan "º" at bounding box center [429, 199] width 5 height 17
type input "$44.68"
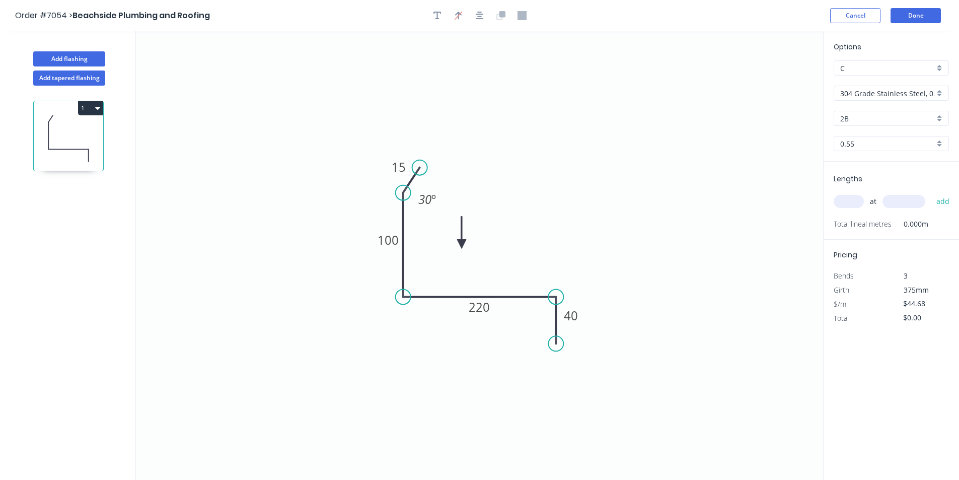
click at [867, 97] on input "304 Grade Stainless Steel, 0.9mm Perforated Pattern 208 - 2mm hole" at bounding box center [887, 93] width 94 height 11
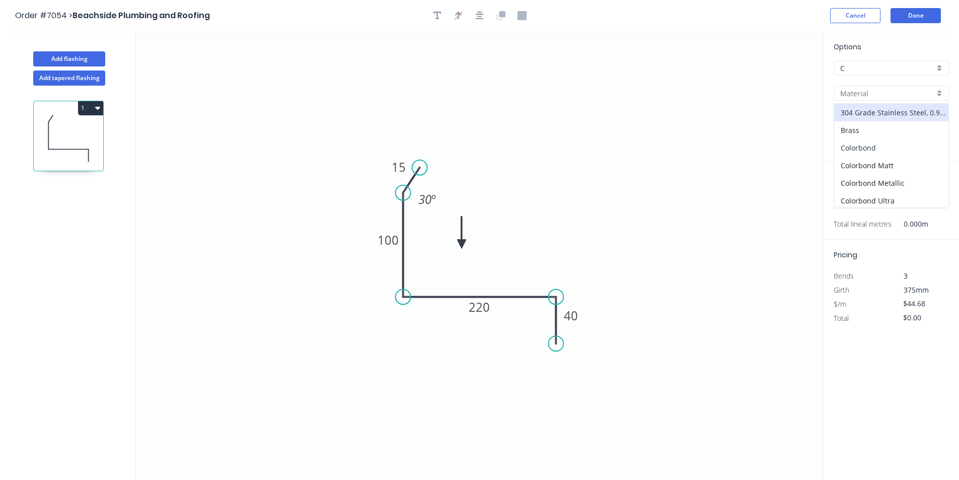
click at [895, 149] on div "Colorbond" at bounding box center [891, 148] width 114 height 18
type input "Colorbond"
type input "Basalt"
type input "$18.41"
click at [908, 120] on input "Basalt" at bounding box center [887, 118] width 94 height 11
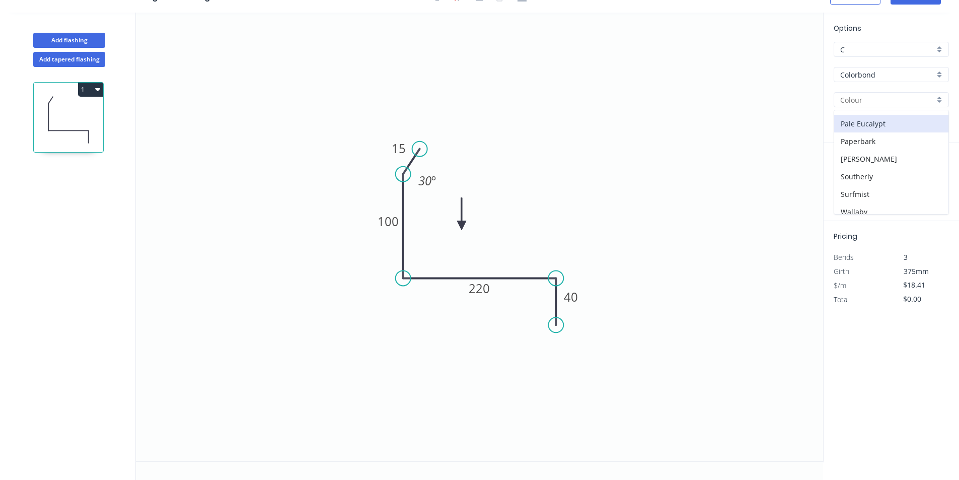
scroll to position [284, 0]
click at [880, 120] on div "[PERSON_NAME]" at bounding box center [891, 117] width 114 height 18
type input "[PERSON_NAME]"
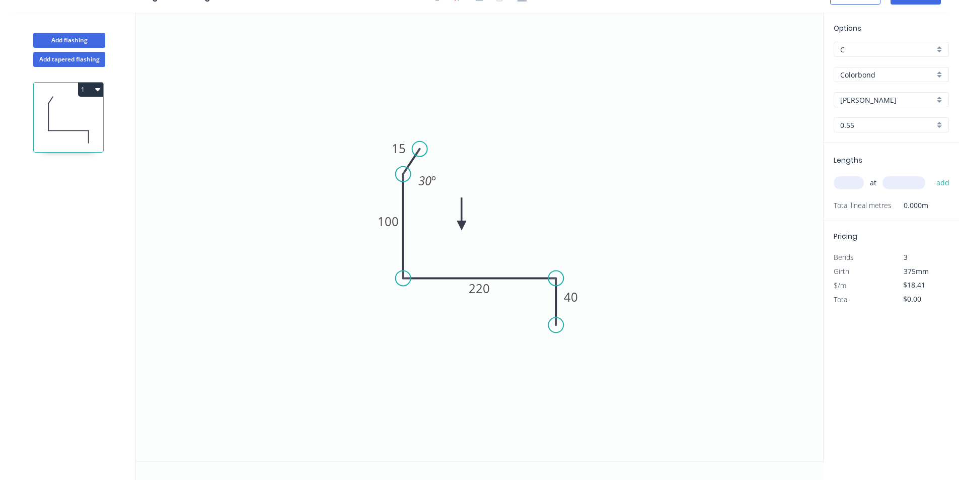
click at [837, 186] on input "text" at bounding box center [849, 182] width 30 height 13
type input "4"
type input "1200"
click at [931, 174] on button "add" at bounding box center [943, 182] width 24 height 17
click at [87, 88] on button "1" at bounding box center [90, 90] width 25 height 14
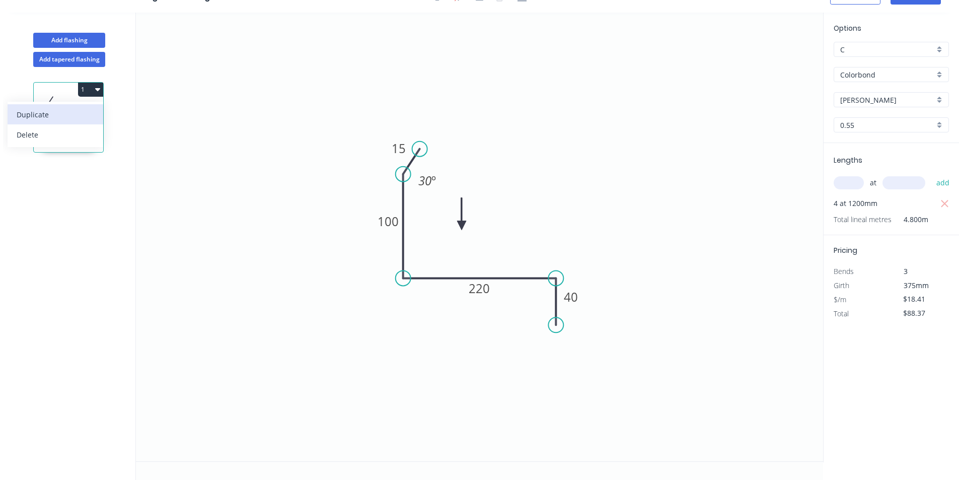
click at [85, 117] on div "Duplicate" at bounding box center [56, 114] width 78 height 15
type input "$0.00"
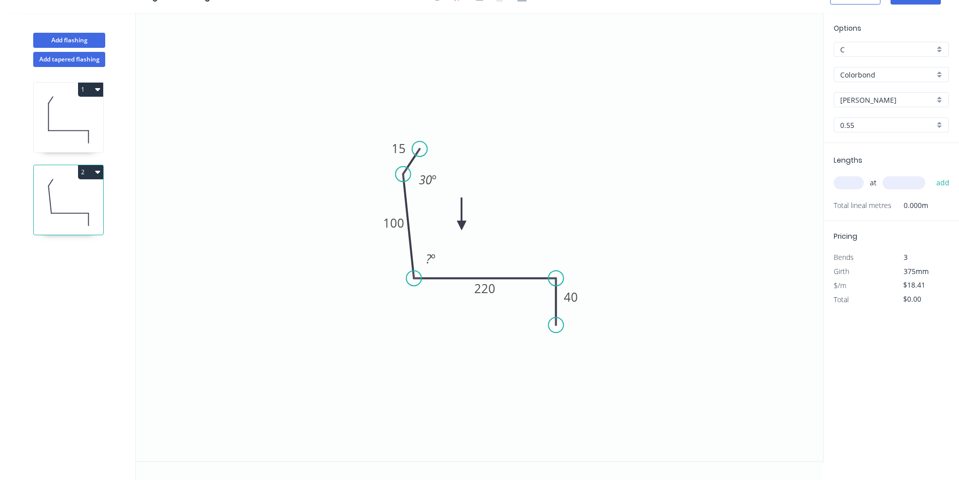
drag, startPoint x: 404, startPoint y: 275, endPoint x: 414, endPoint y: 274, distance: 9.6
click at [414, 274] on circle at bounding box center [413, 277] width 15 height 15
click at [394, 218] on tspan "100" at bounding box center [393, 222] width 21 height 17
click at [428, 255] on tspan "?" at bounding box center [429, 258] width 6 height 17
click at [840, 180] on input "text" at bounding box center [849, 182] width 30 height 13
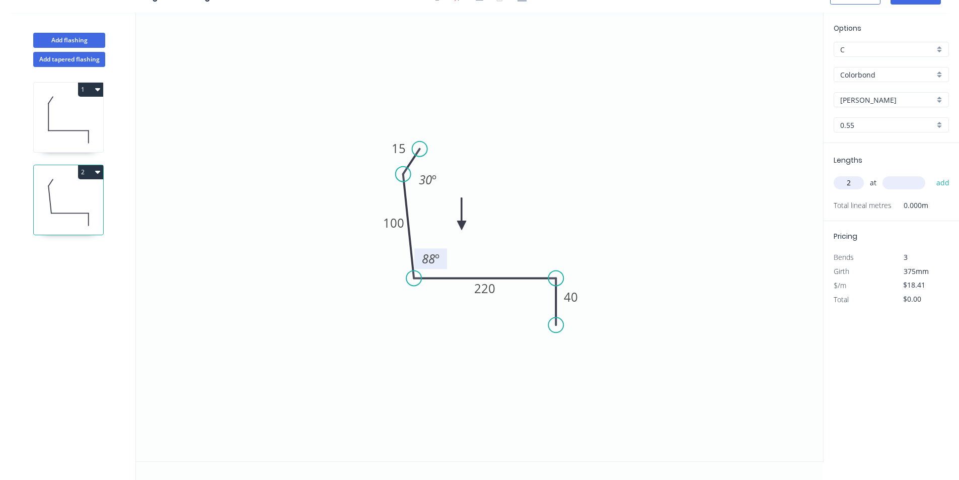
type input "2"
type input "1200"
click at [931, 174] on button "add" at bounding box center [943, 182] width 24 height 17
click at [88, 172] on button "2" at bounding box center [90, 172] width 25 height 14
click at [88, 199] on div "Duplicate" at bounding box center [56, 197] width 78 height 15
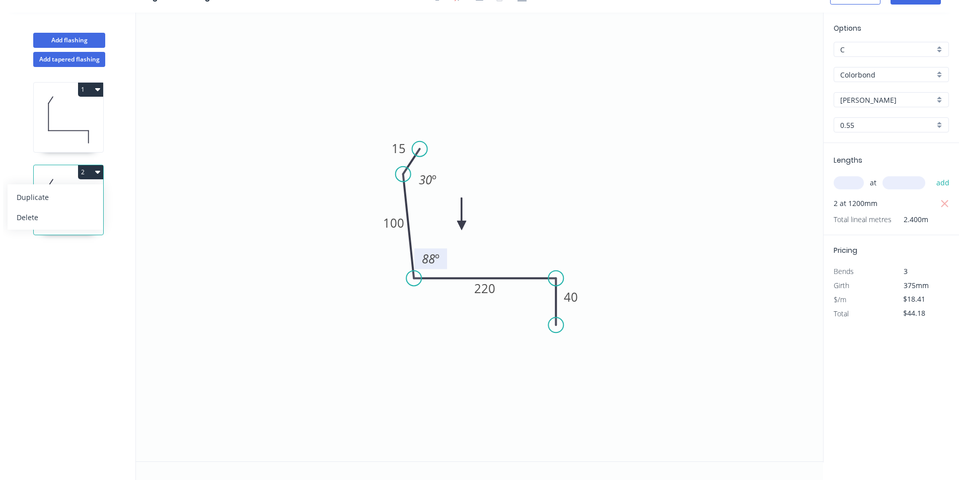
type input "$0.00"
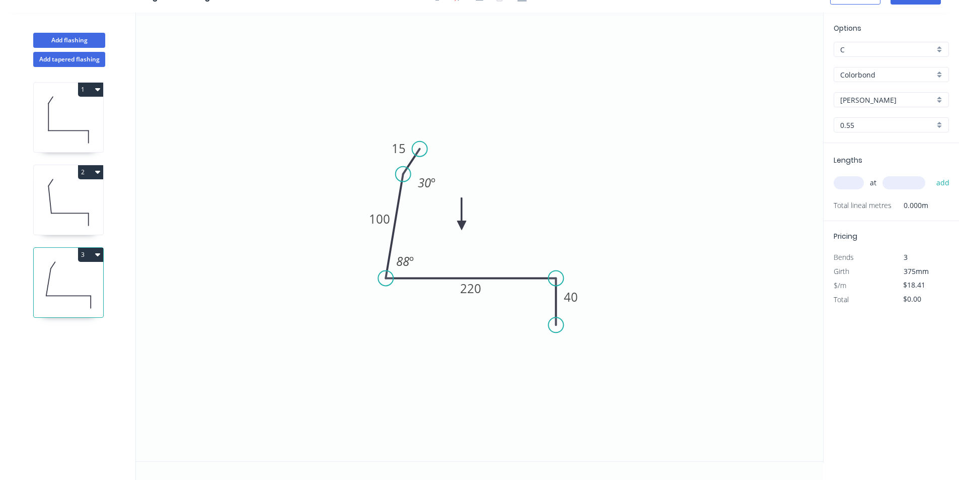
drag, startPoint x: 410, startPoint y: 279, endPoint x: 386, endPoint y: 273, distance: 24.9
click at [386, 273] on circle at bounding box center [385, 277] width 15 height 15
click at [397, 261] on tspan "88" at bounding box center [402, 261] width 13 height 17
click at [842, 183] on input "text" at bounding box center [849, 182] width 30 height 13
type input "2"
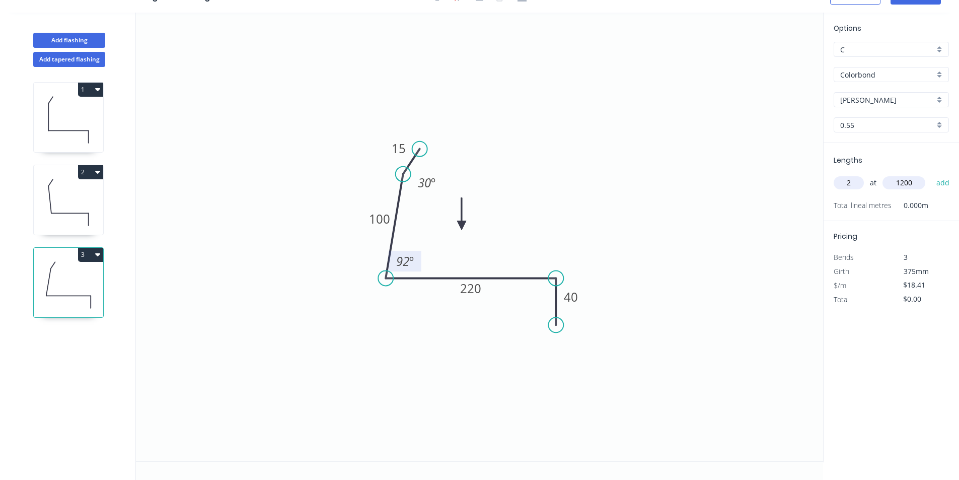
type input "1200"
click at [931, 174] on button "add" at bounding box center [943, 182] width 24 height 17
type input "$44.18"
click at [77, 44] on button "Add flashing" at bounding box center [69, 40] width 72 height 15
type input "$0.00"
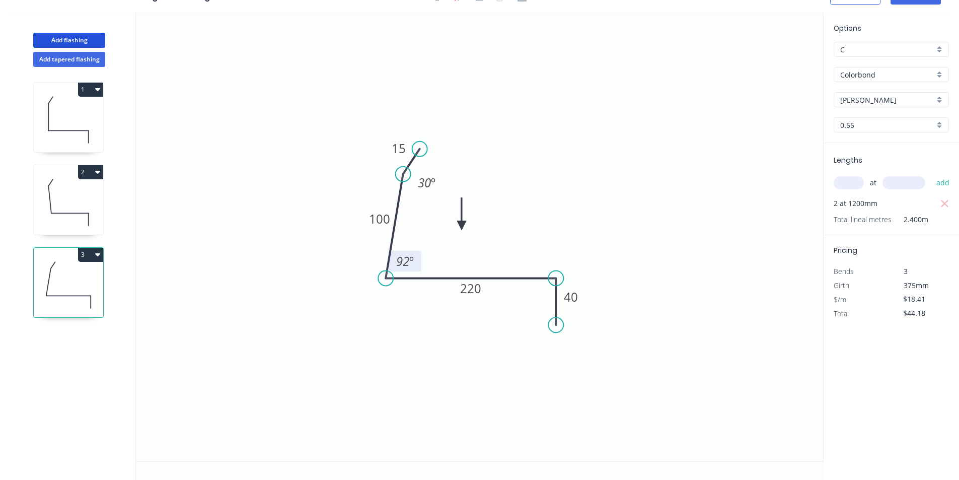
type input "$0.00"
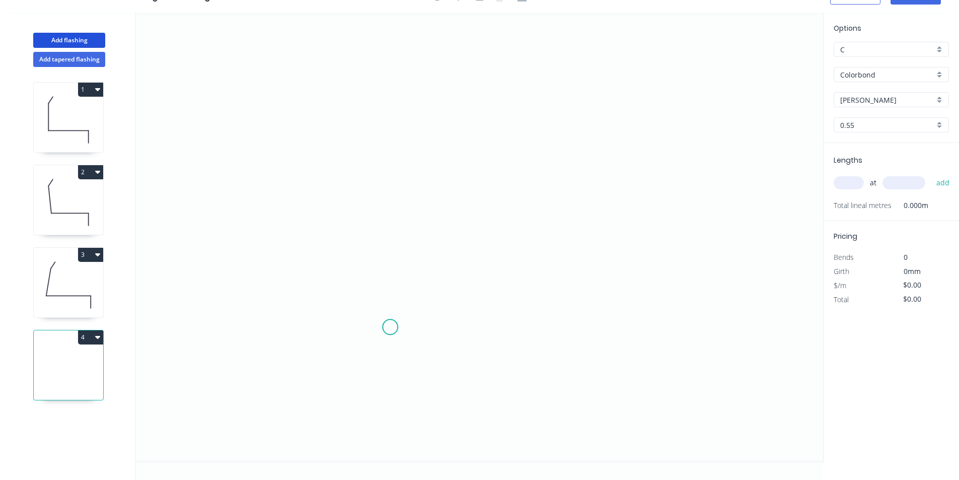
click at [370, 334] on icon "0" at bounding box center [479, 237] width 687 height 448
click at [378, 278] on icon "0" at bounding box center [479, 237] width 687 height 448
click at [663, 283] on icon "0 ?" at bounding box center [479, 237] width 687 height 448
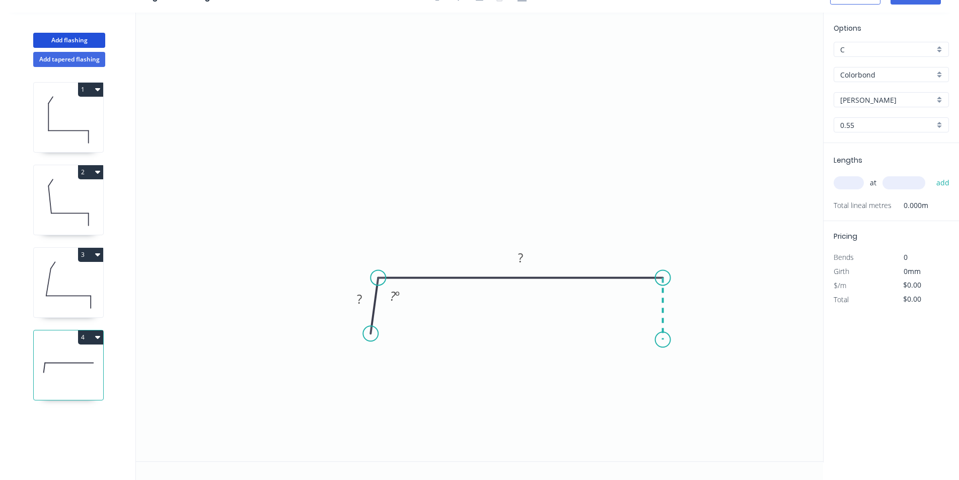
click at [662, 341] on icon "0 ? ? ? º" at bounding box center [479, 237] width 687 height 448
drag, startPoint x: 374, startPoint y: 336, endPoint x: 380, endPoint y: 340, distance: 6.6
click at [380, 340] on circle at bounding box center [377, 339] width 15 height 15
click at [364, 312] on rect at bounding box center [363, 303] width 33 height 21
drag, startPoint x: 359, startPoint y: 297, endPoint x: 363, endPoint y: 301, distance: 5.7
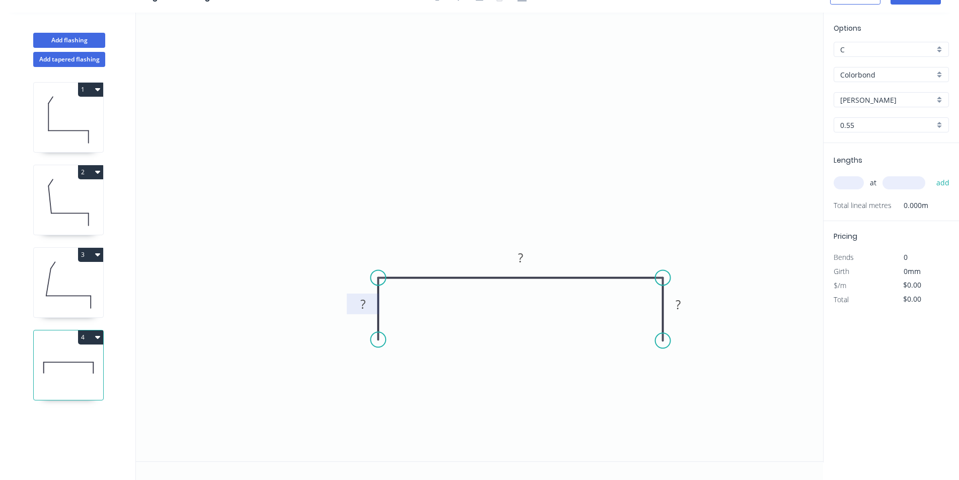
click at [363, 301] on g "?" at bounding box center [363, 303] width 20 height 17
type input "$39.41"
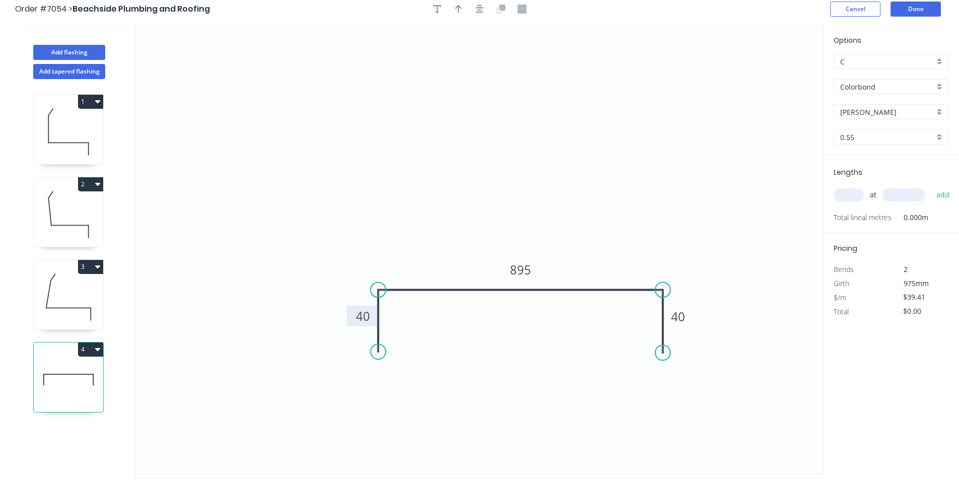
scroll to position [0, 0]
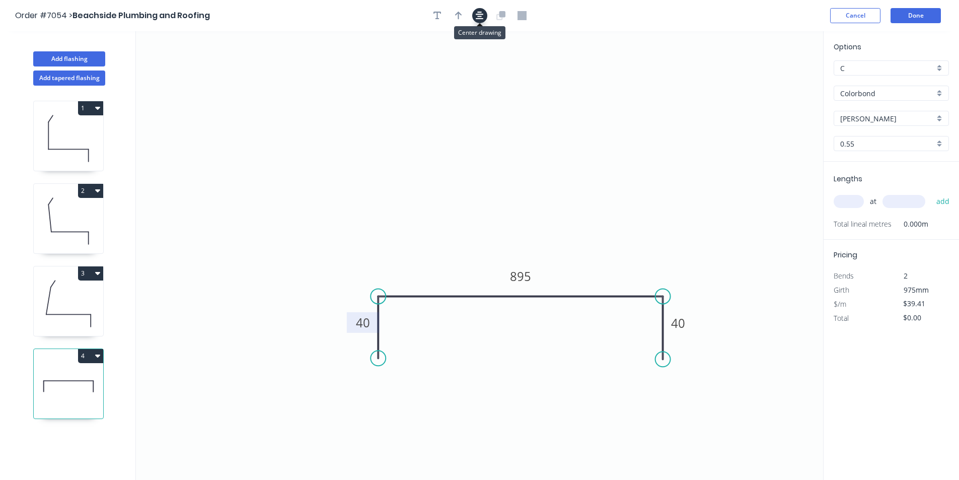
click at [476, 13] on icon "button" at bounding box center [480, 15] width 8 height 9
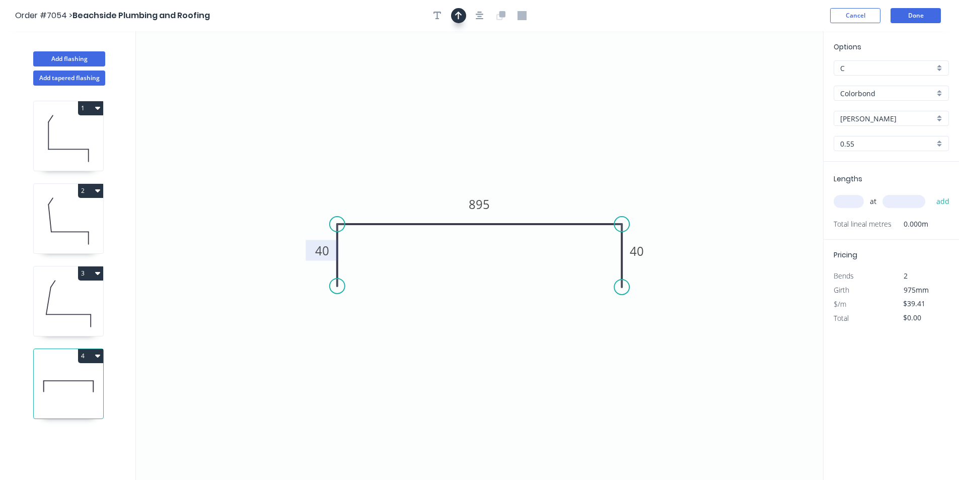
click at [457, 13] on icon "button" at bounding box center [458, 16] width 7 height 8
drag, startPoint x: 667, startPoint y: 113, endPoint x: 500, endPoint y: 183, distance: 180.7
click at [500, 183] on icon at bounding box center [500, 171] width 9 height 32
click at [865, 200] on div "at add" at bounding box center [892, 201] width 117 height 17
click at [854, 202] on input "text" at bounding box center [849, 201] width 30 height 13
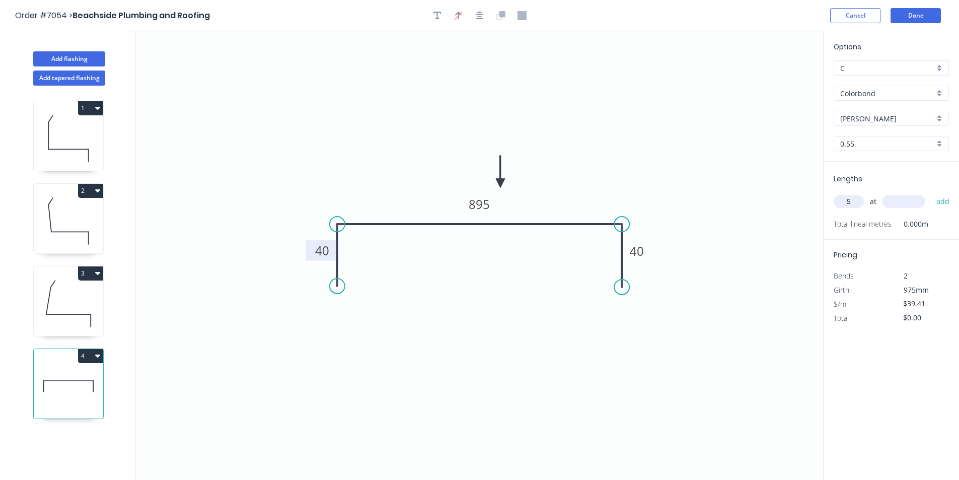
type input "5"
type input "1700"
click at [931, 193] on button "add" at bounding box center [943, 201] width 24 height 17
type input "$334.99"
click at [915, 15] on button "Done" at bounding box center [915, 15] width 50 height 15
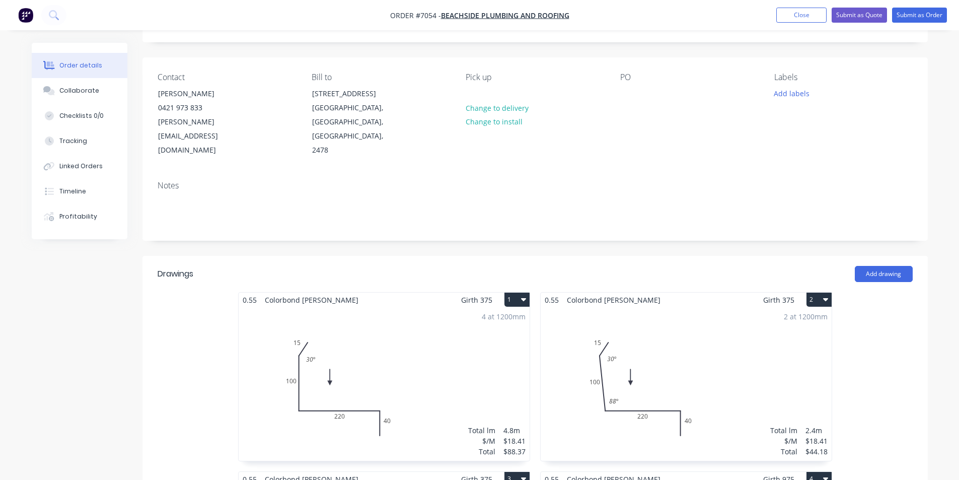
scroll to position [538, 0]
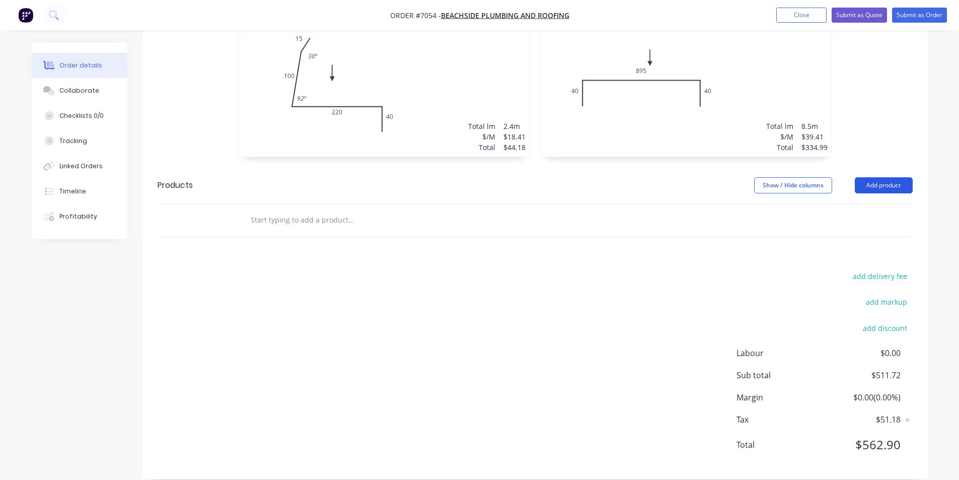
click at [880, 177] on button "Add product" at bounding box center [884, 185] width 58 height 16
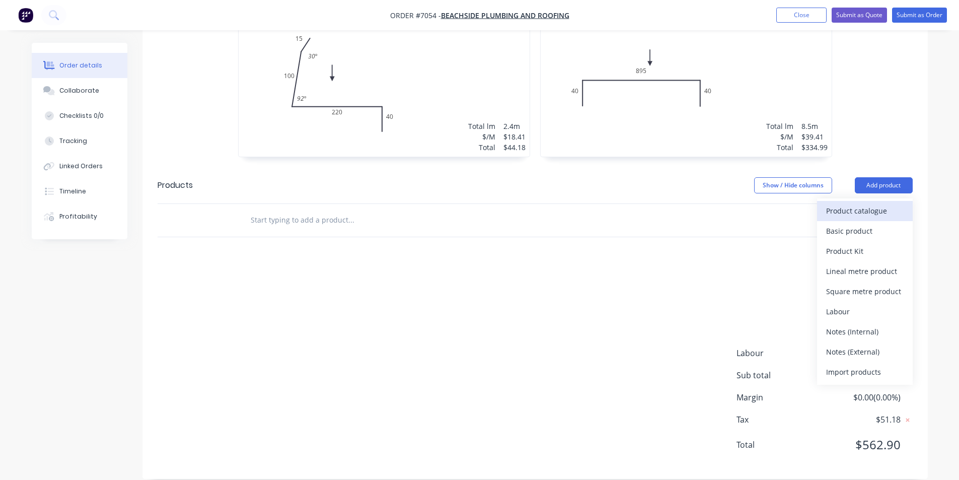
click at [860, 203] on div "Product catalogue" at bounding box center [865, 210] width 78 height 15
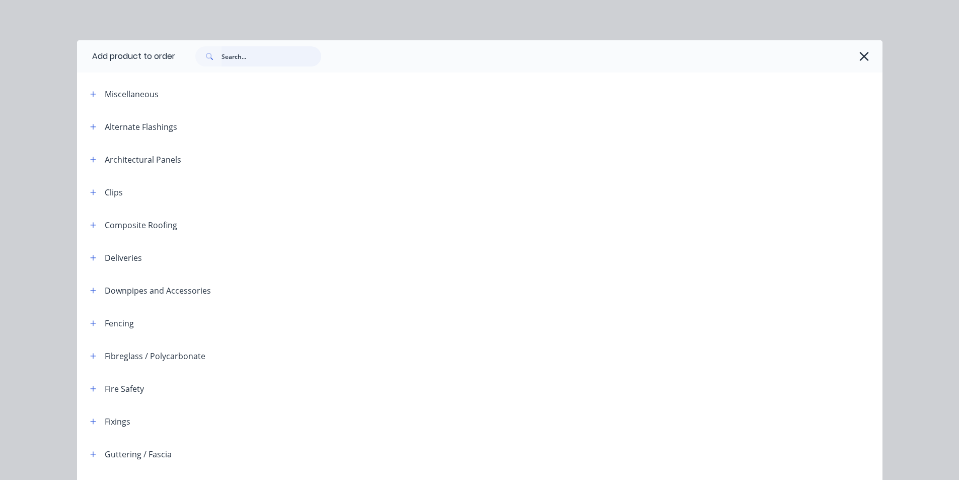
click at [277, 57] on input "text" at bounding box center [271, 56] width 100 height 20
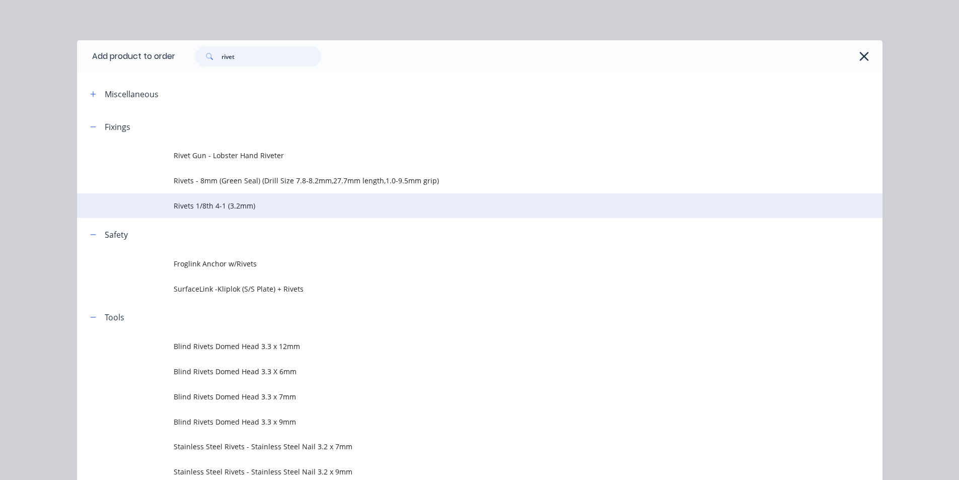
type input "rivet"
click at [185, 197] on td "Rivets 1/8th 4-1 (3.2mm)" at bounding box center [528, 205] width 709 height 25
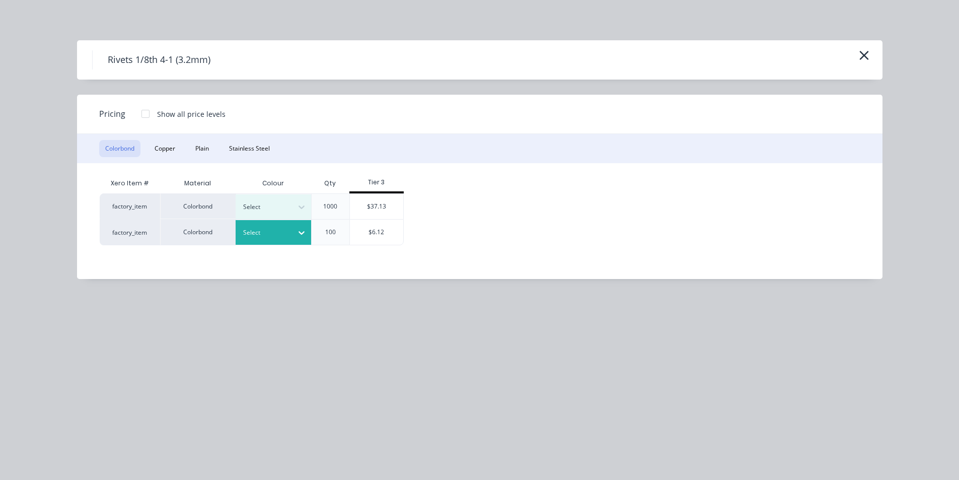
click at [288, 227] on div "Select" at bounding box center [264, 232] width 56 height 13
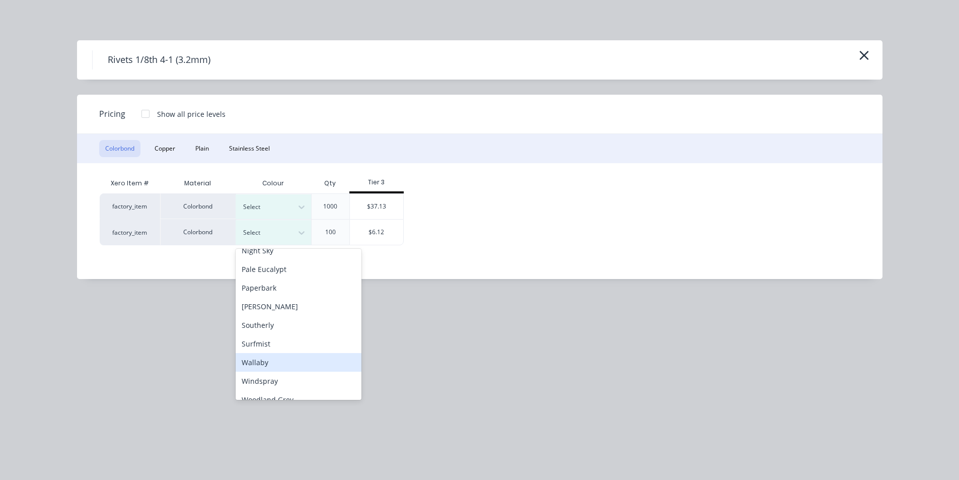
scroll to position [263, 0]
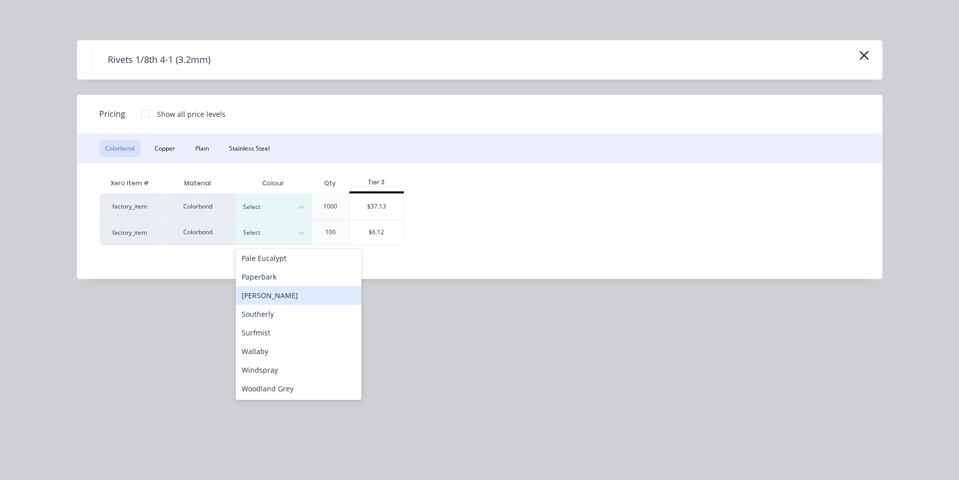
click at [270, 297] on div "[PERSON_NAME]" at bounding box center [299, 295] width 126 height 19
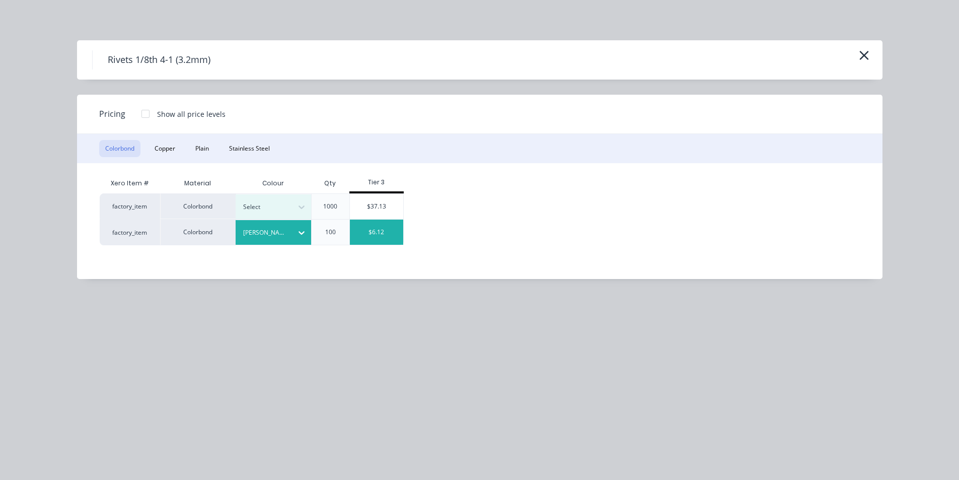
click at [351, 227] on div "$6.12" at bounding box center [377, 231] width 54 height 25
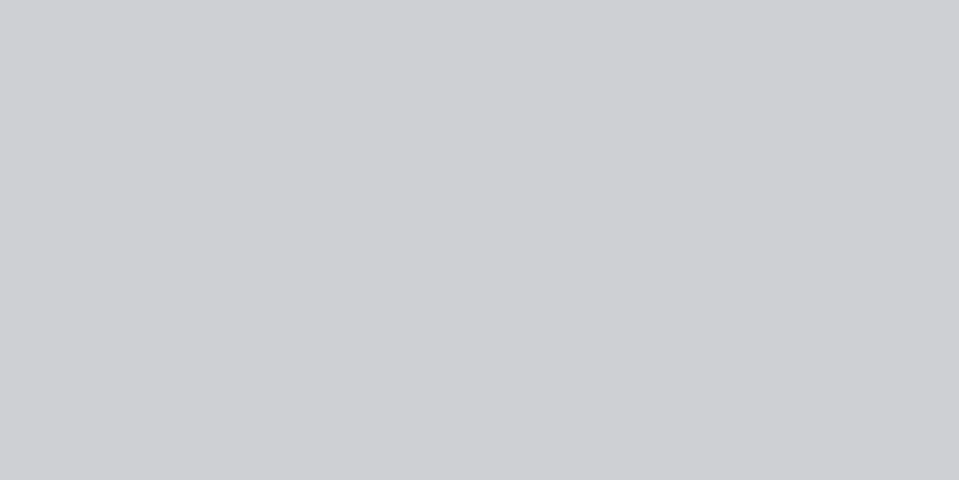
type input "$6.12"
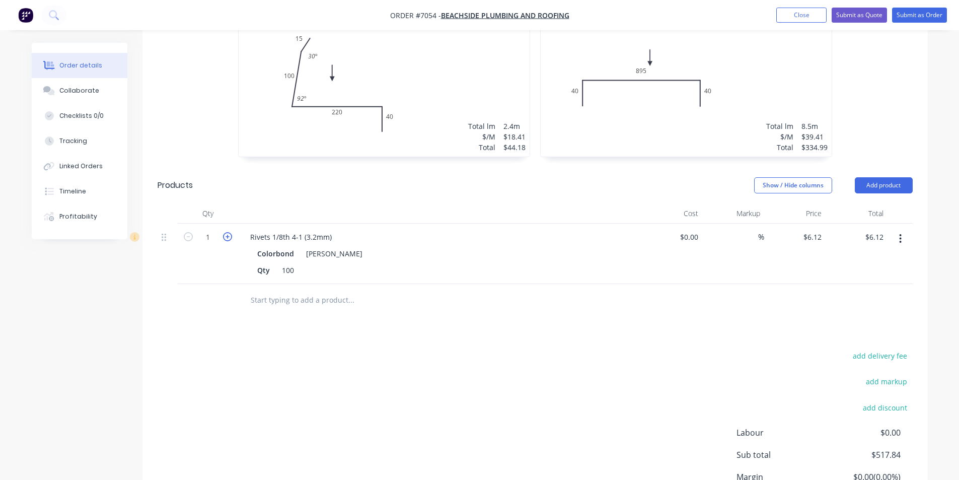
click at [229, 232] on icon "button" at bounding box center [227, 236] width 9 height 9
type input "2"
type input "$12.24"
click at [880, 177] on button "Add product" at bounding box center [884, 185] width 58 height 16
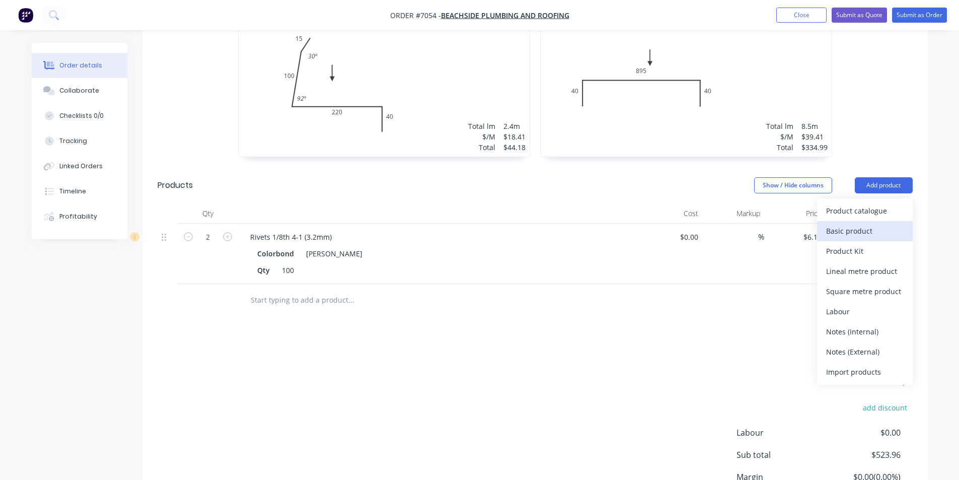
click at [857, 223] on div "Basic product" at bounding box center [865, 230] width 78 height 15
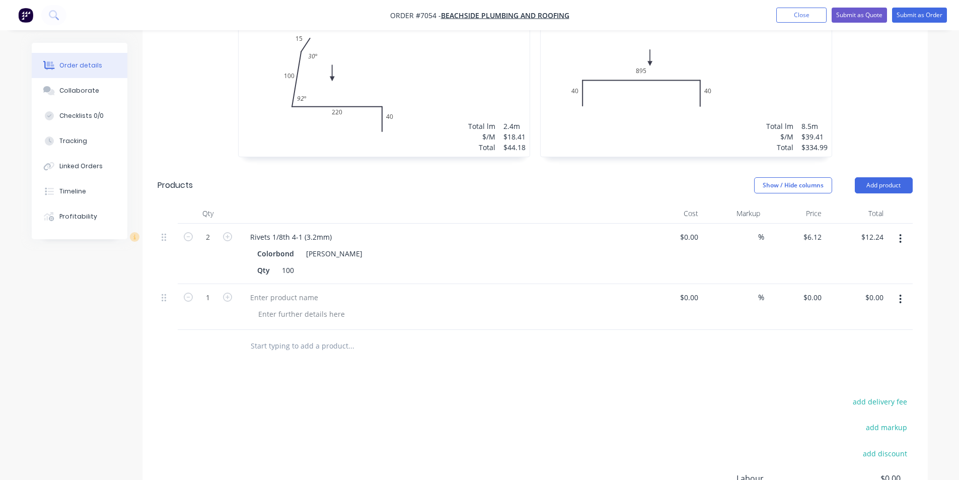
click at [903, 290] on button "button" at bounding box center [900, 299] width 24 height 18
click at [872, 379] on div "Delete" at bounding box center [865, 386] width 78 height 15
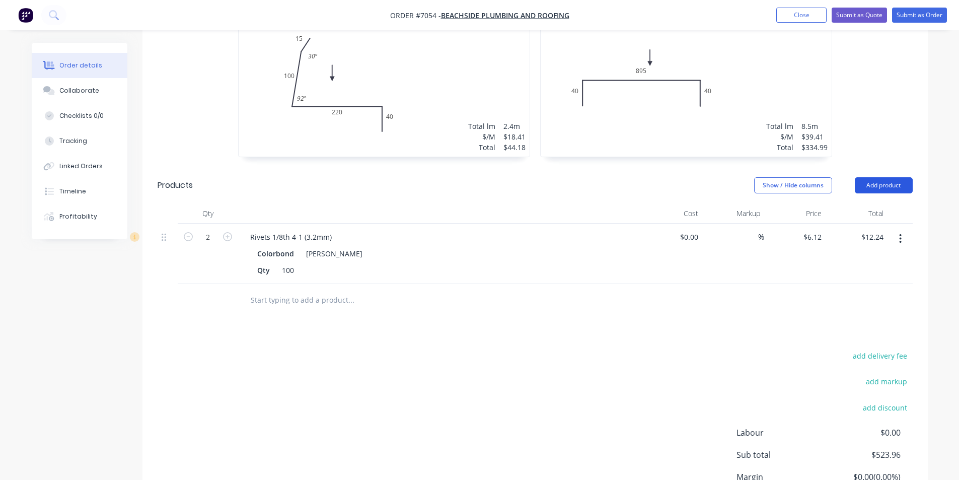
click at [888, 177] on button "Add product" at bounding box center [884, 185] width 58 height 16
click at [879, 203] on div "Product catalogue" at bounding box center [865, 210] width 78 height 15
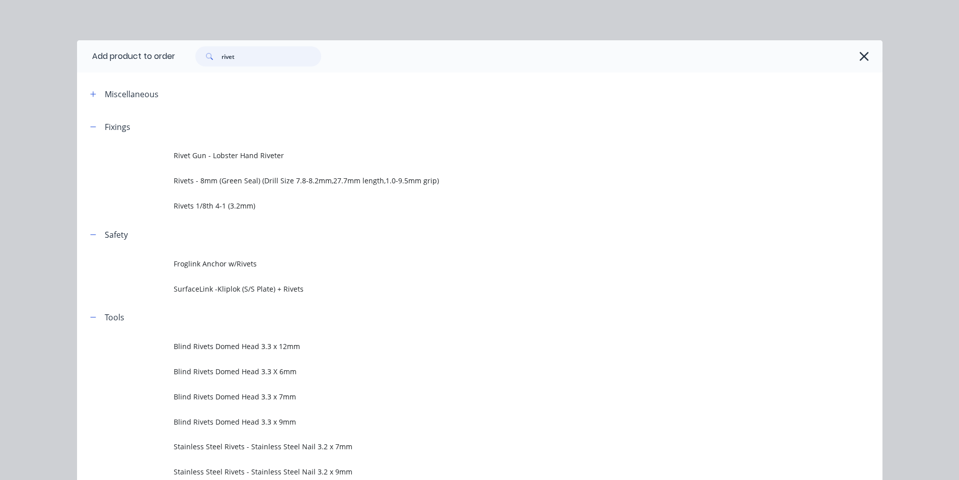
click at [234, 57] on input "rivet" at bounding box center [271, 56] width 100 height 20
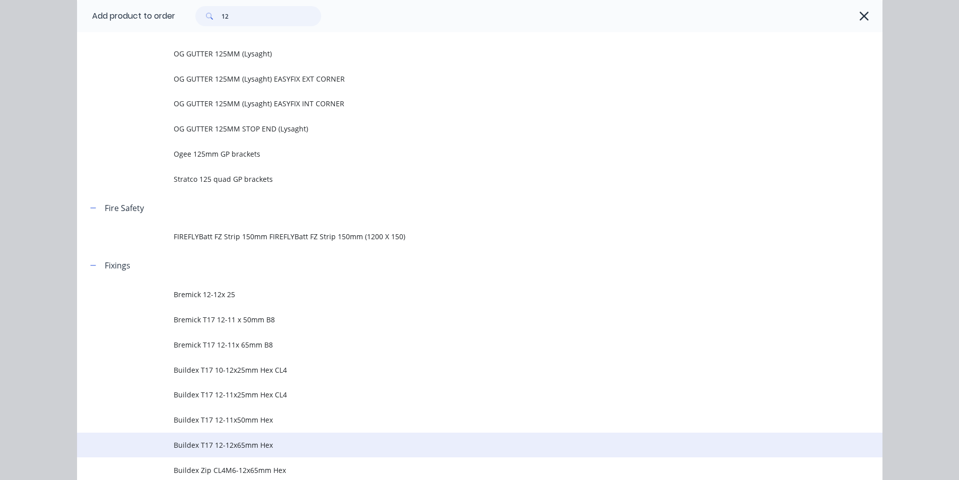
scroll to position [151, 0]
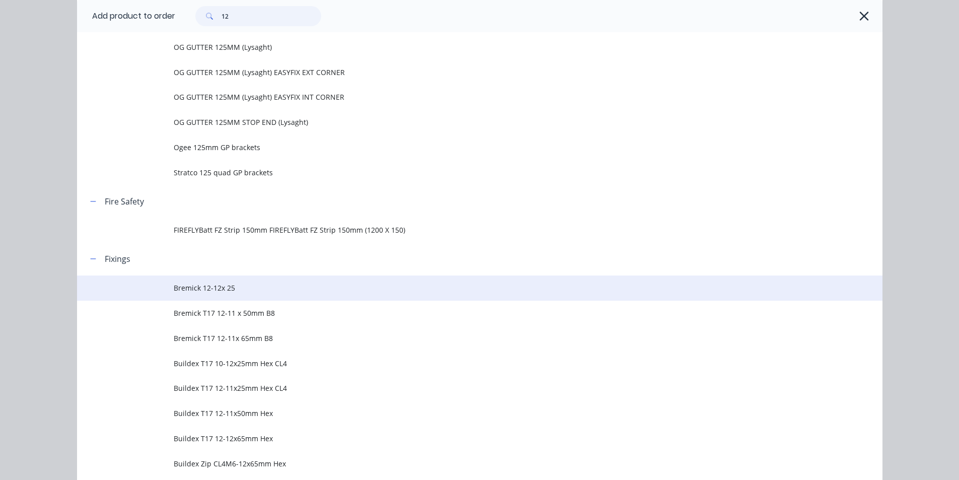
type input "12"
click at [234, 289] on span "Bremick 12-12x 25" at bounding box center [457, 287] width 567 height 11
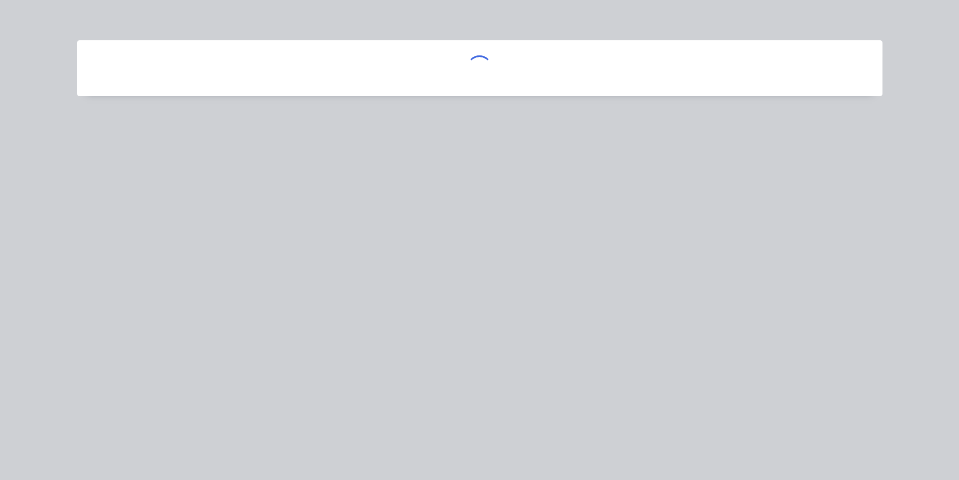
scroll to position [0, 0]
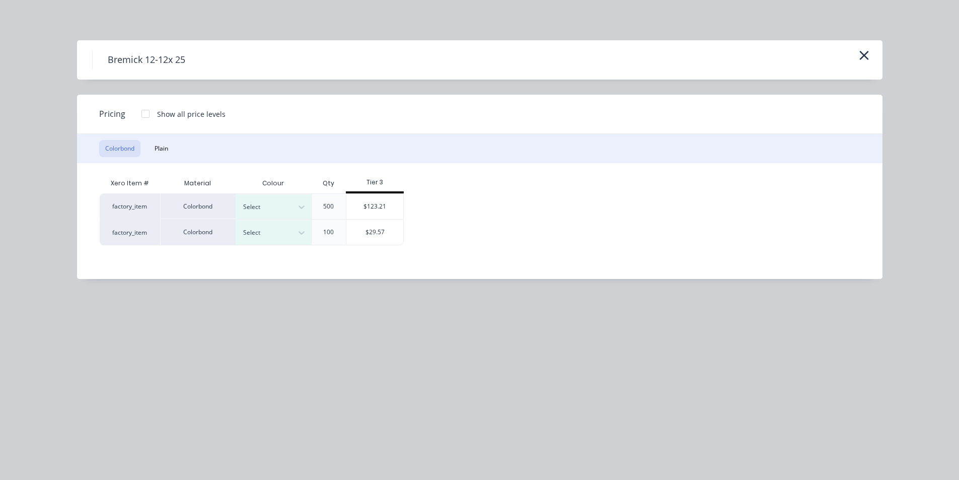
click at [219, 235] on div "Colorbond" at bounding box center [198, 232] width 76 height 26
click at [276, 235] on div at bounding box center [265, 232] width 45 height 11
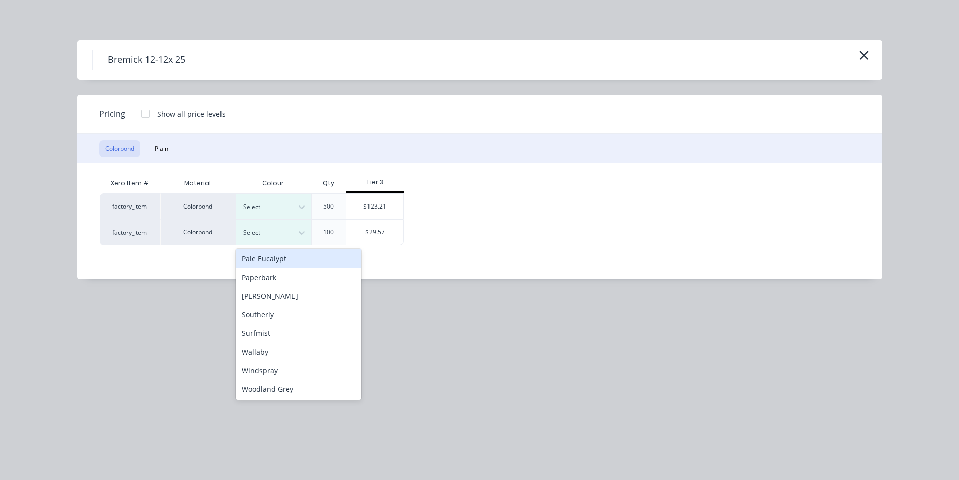
scroll to position [263, 0]
click at [267, 293] on div "[PERSON_NAME]" at bounding box center [299, 295] width 126 height 19
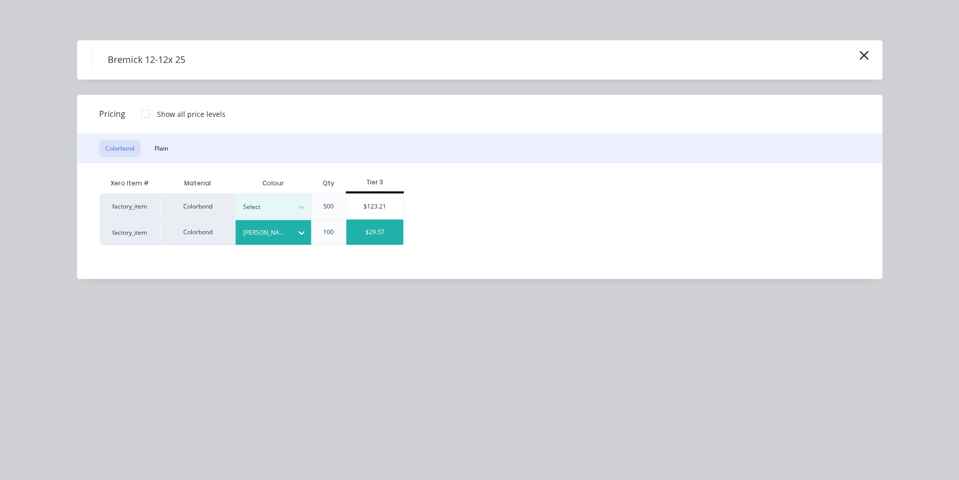
click at [369, 227] on div "$29.57" at bounding box center [374, 231] width 57 height 25
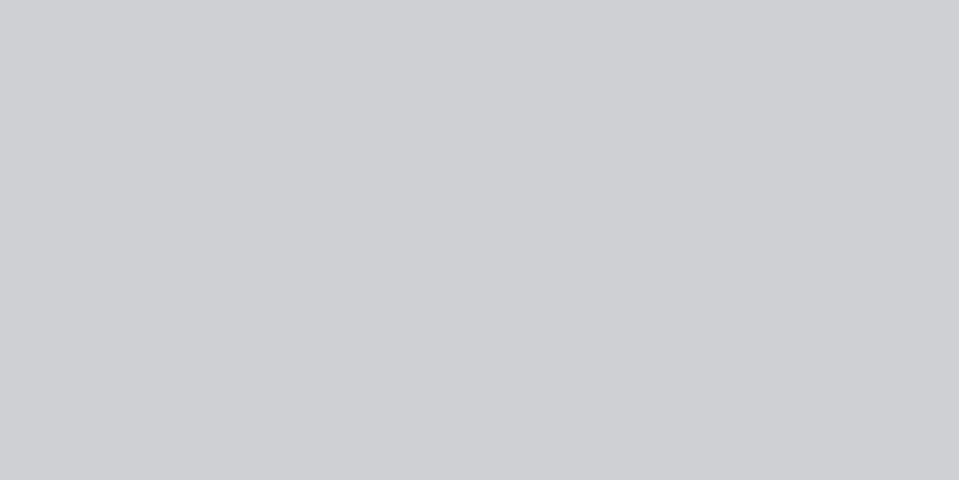
type input "$29.57"
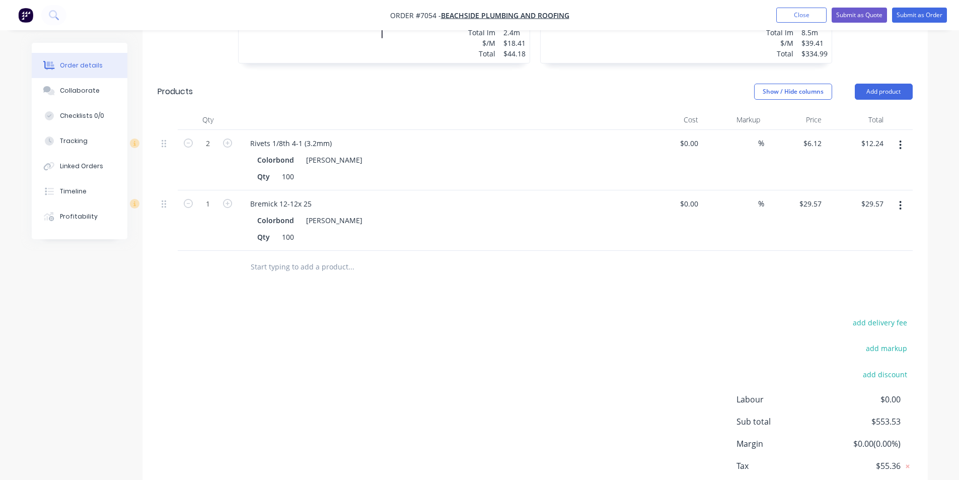
scroll to position [677, 0]
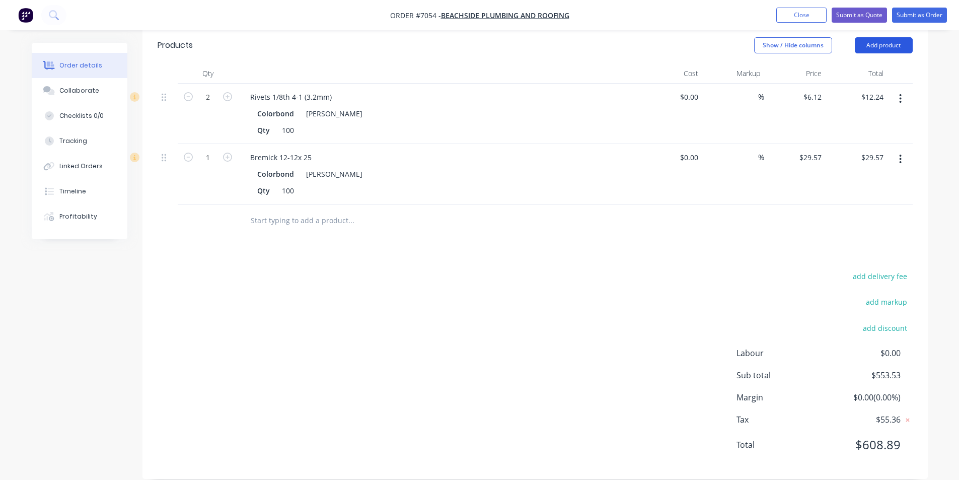
click at [895, 37] on button "Add product" at bounding box center [884, 45] width 58 height 16
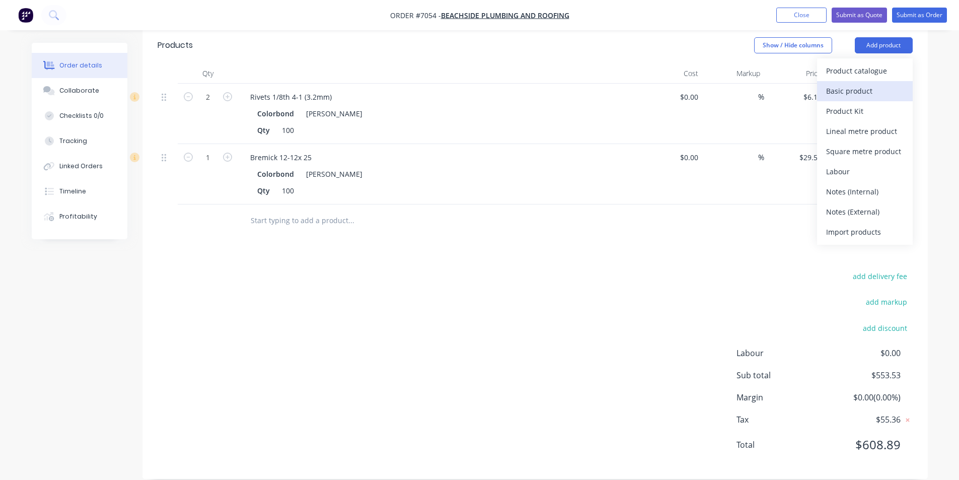
click at [865, 84] on div "Basic product" at bounding box center [865, 91] width 78 height 15
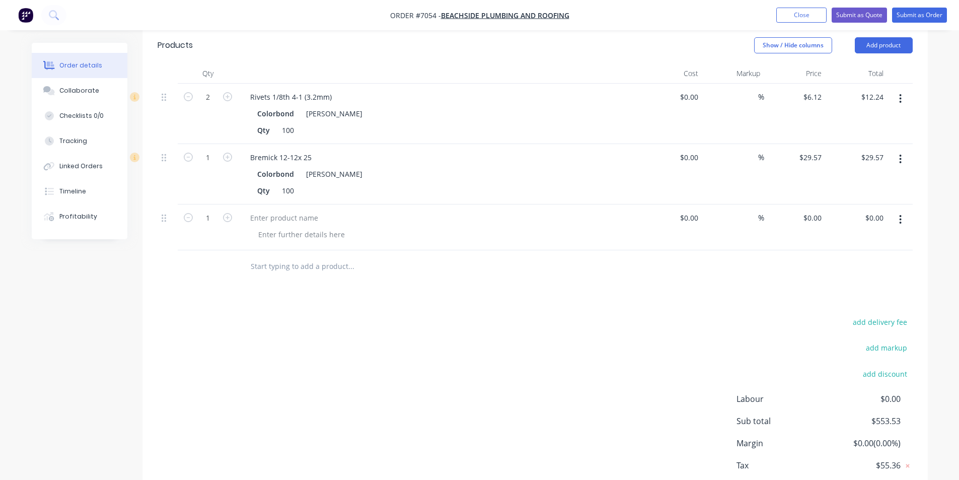
click at [874, 40] on header "Products Show / Hide columns Add product" at bounding box center [534, 45] width 785 height 36
click at [874, 37] on button "Add product" at bounding box center [884, 45] width 58 height 16
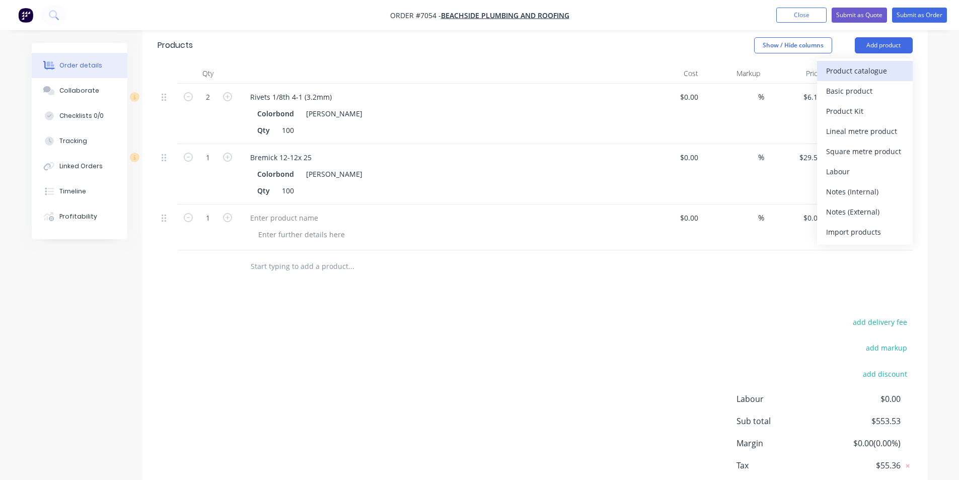
click at [872, 63] on div "Product catalogue" at bounding box center [865, 70] width 78 height 15
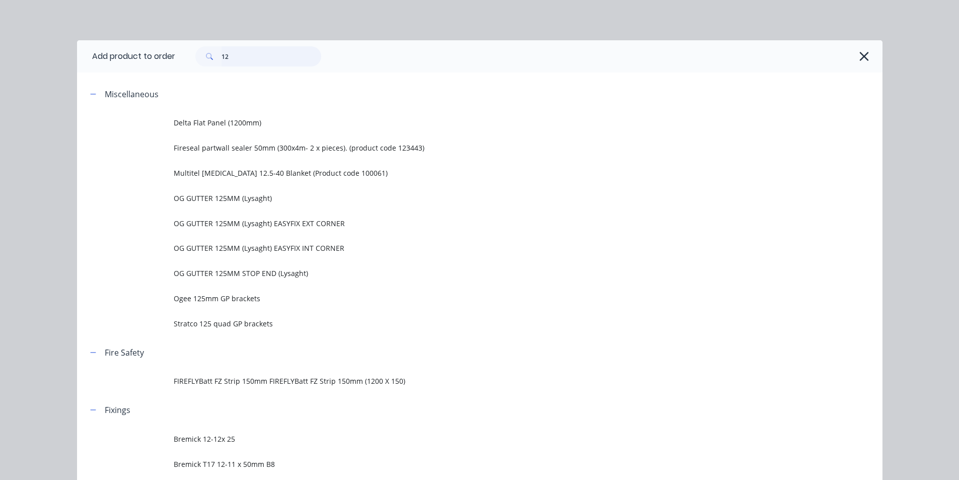
click at [287, 56] on input "12" at bounding box center [271, 56] width 100 height 20
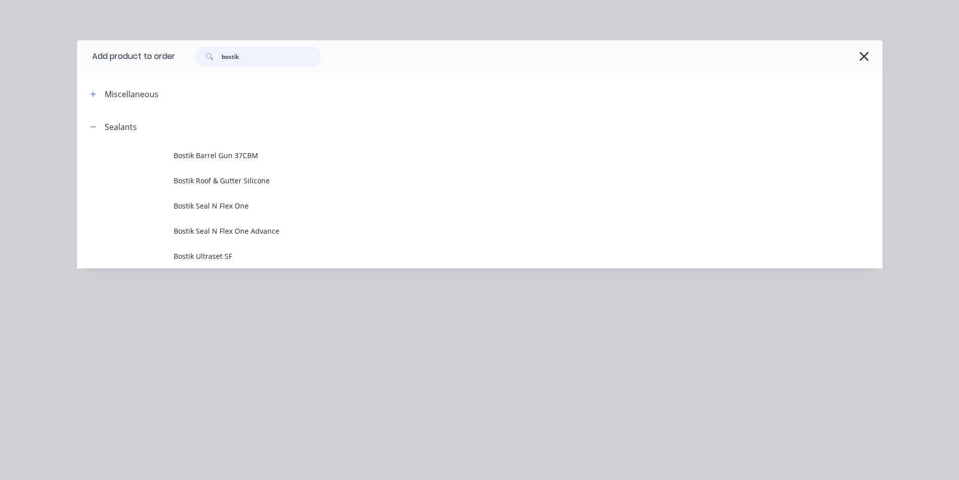
type input "bostik"
click at [220, 180] on span "Bostik Roof & Gutter Silicone" at bounding box center [457, 180] width 567 height 11
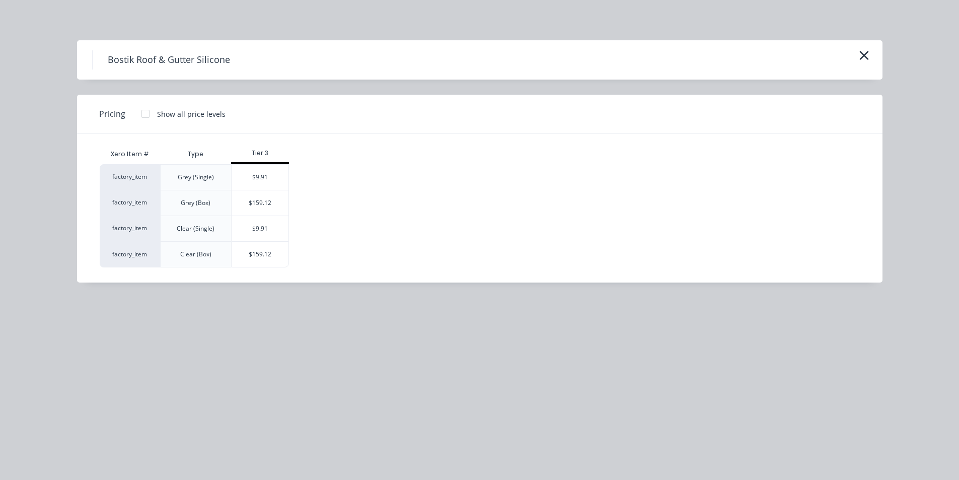
click at [242, 222] on div "$9.91" at bounding box center [260, 228] width 57 height 25
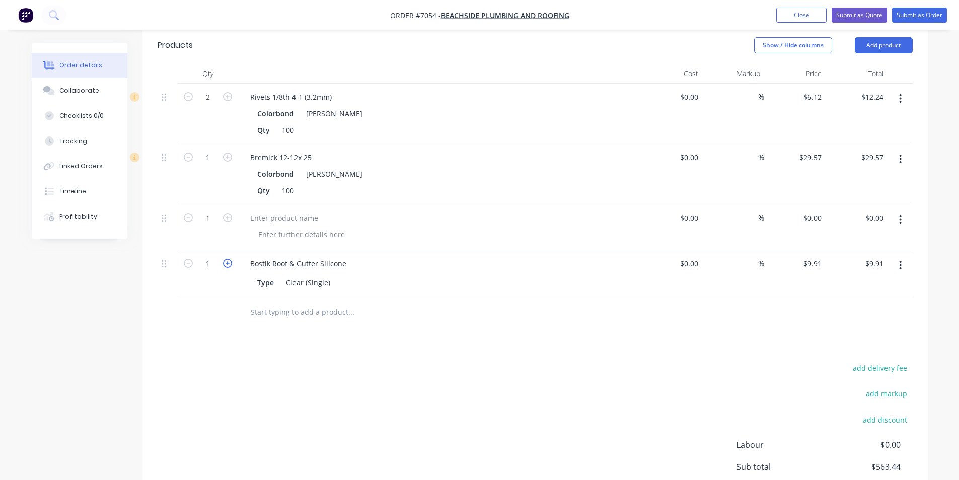
click at [231, 259] on icon "button" at bounding box center [227, 263] width 9 height 9
type input "2"
type input "$19.82"
click at [901, 214] on icon "button" at bounding box center [900, 219] width 3 height 11
click at [895, 299] on div "Delete" at bounding box center [865, 306] width 78 height 15
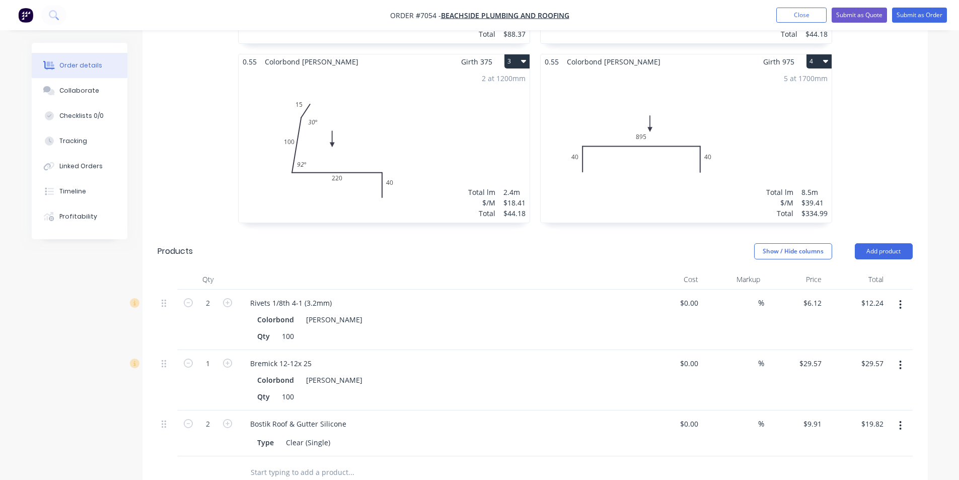
scroll to position [220, 0]
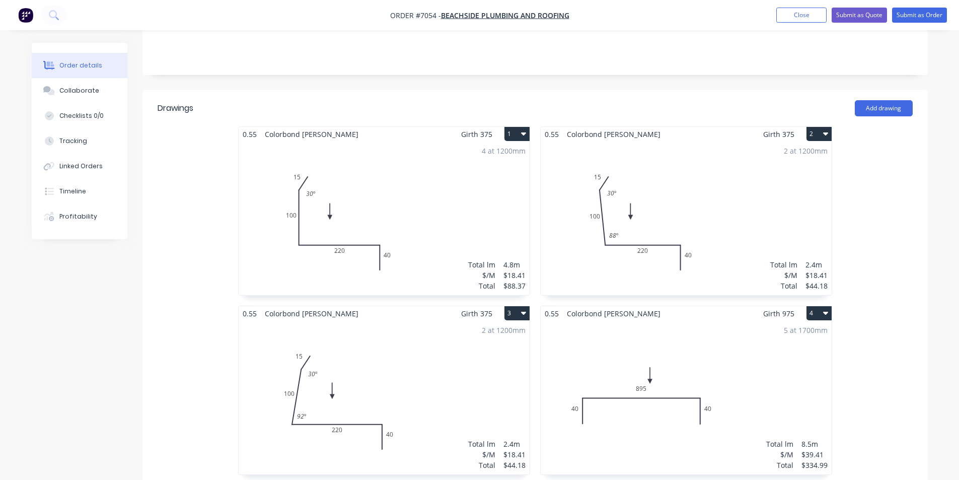
click at [901, 7] on nav "Order #7054 - Beachside Plumbing and Roofing Add product Close Submit as Quote …" at bounding box center [479, 15] width 959 height 30
click at [904, 12] on button "Submit as Order" at bounding box center [919, 15] width 55 height 15
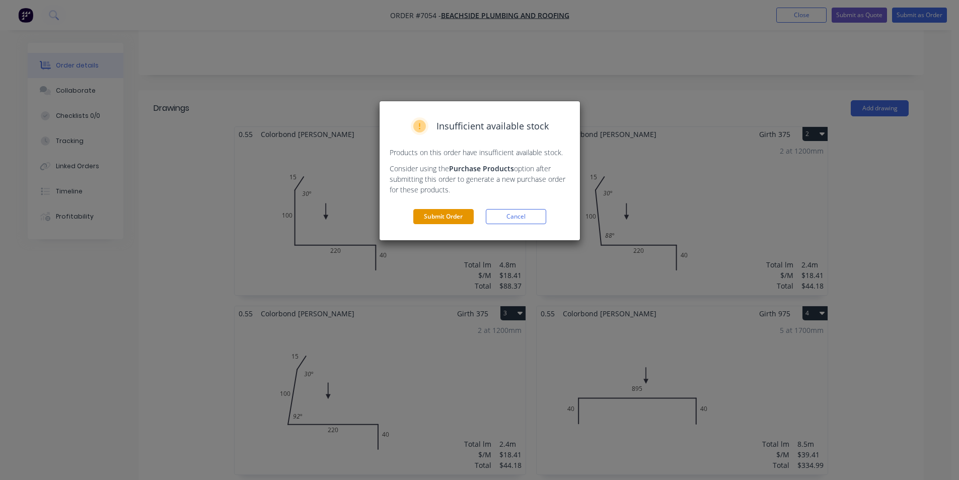
click at [433, 220] on button "Submit Order" at bounding box center [443, 216] width 60 height 15
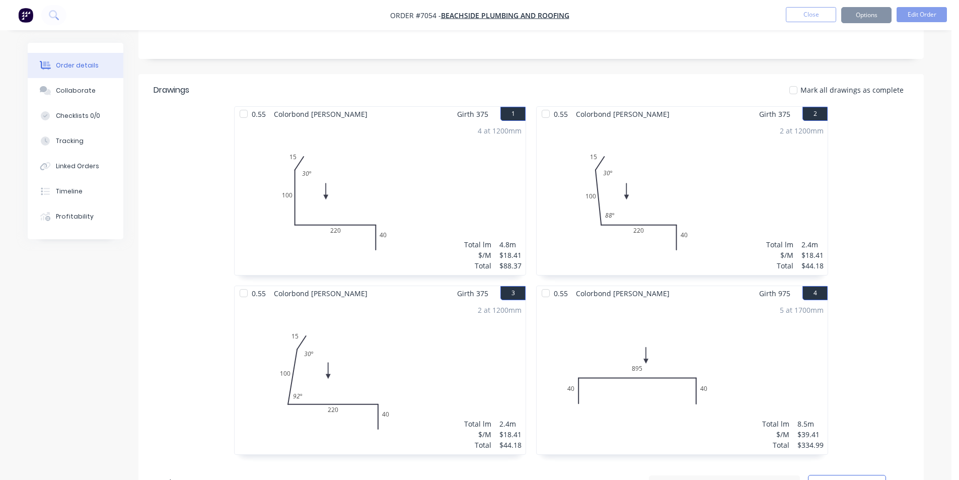
scroll to position [204, 0]
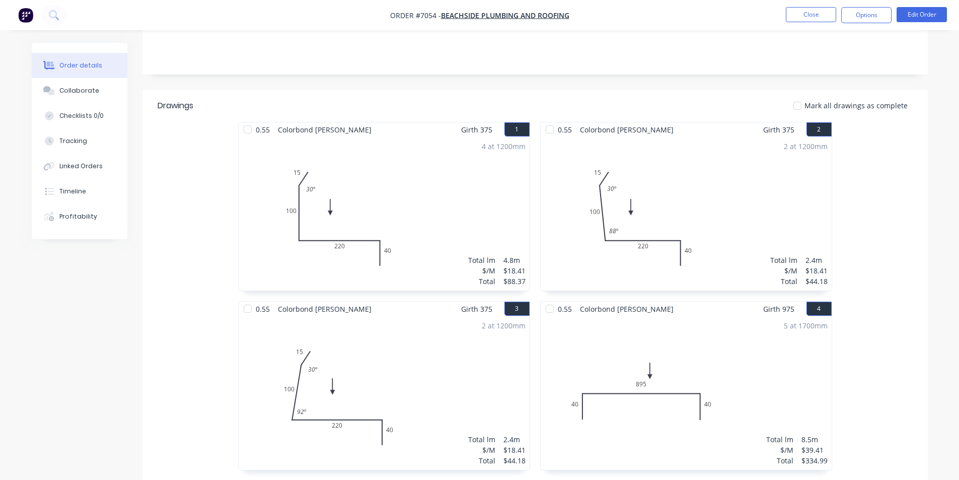
drag, startPoint x: 110, startPoint y: 91, endPoint x: 171, endPoint y: 97, distance: 61.2
click at [110, 91] on button "Collaborate" at bounding box center [80, 90] width 96 height 25
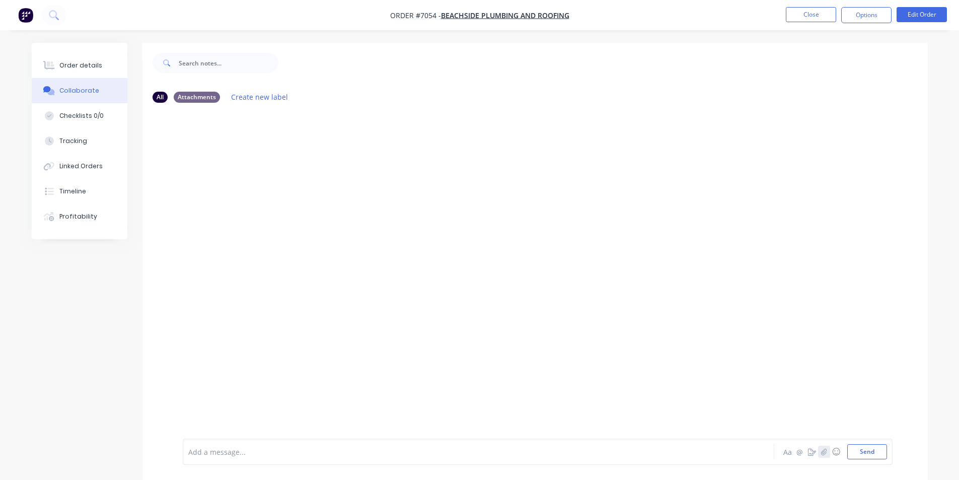
click at [829, 448] on button "button" at bounding box center [824, 451] width 12 height 12
click at [870, 457] on button "Send" at bounding box center [867, 451] width 40 height 15
click at [87, 64] on div "Order details" at bounding box center [80, 65] width 43 height 9
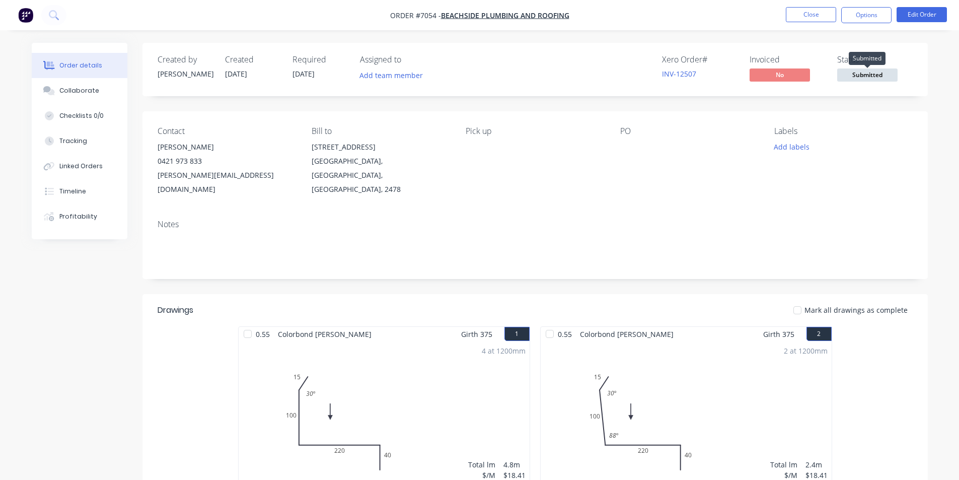
click at [868, 70] on span "Submitted" at bounding box center [867, 74] width 60 height 13
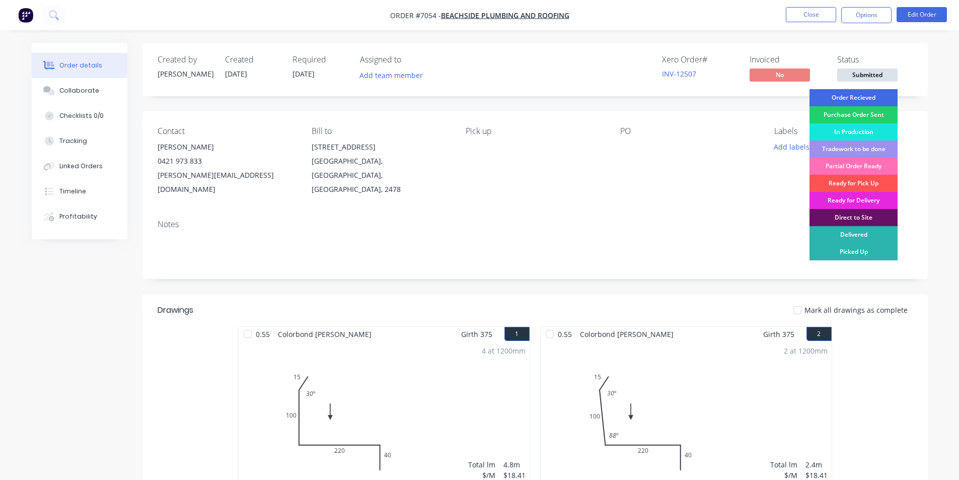
click at [867, 93] on div "Order Recieved" at bounding box center [853, 97] width 88 height 17
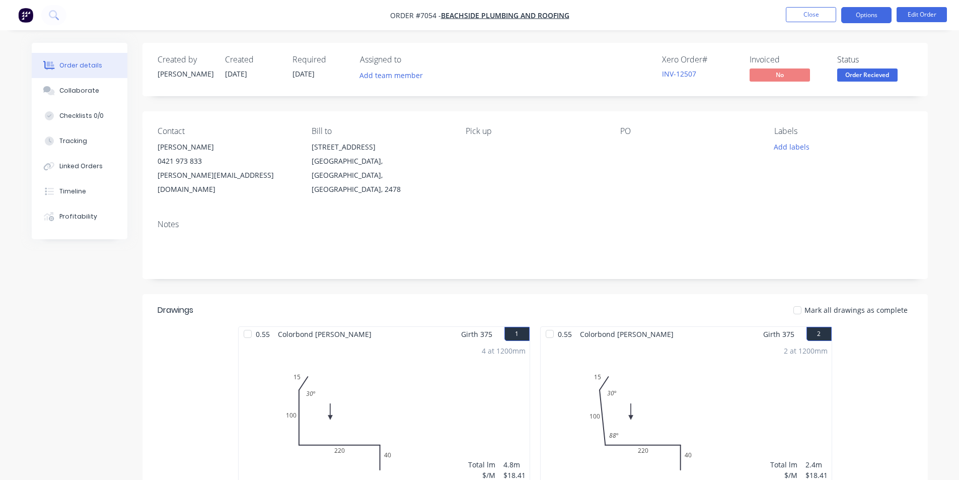
click at [875, 13] on button "Options" at bounding box center [866, 15] width 50 height 16
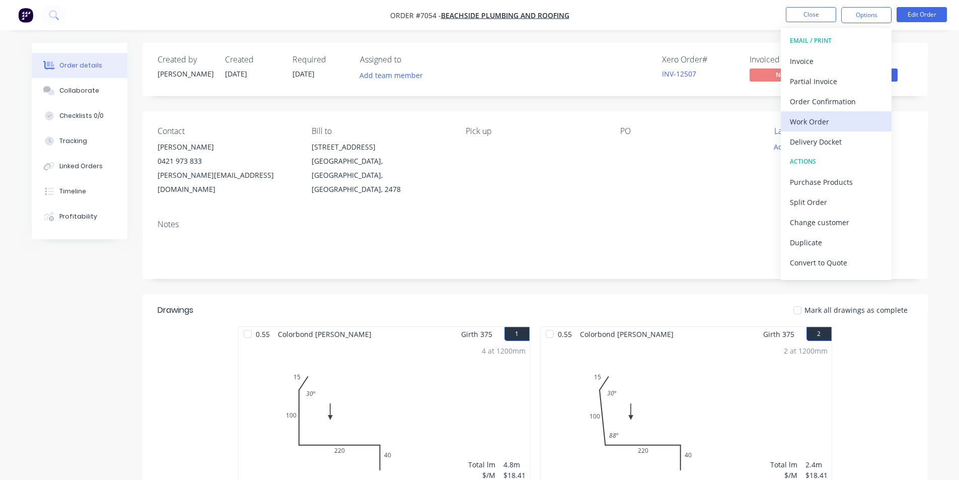
click at [842, 124] on div "Work Order" at bounding box center [836, 121] width 93 height 15
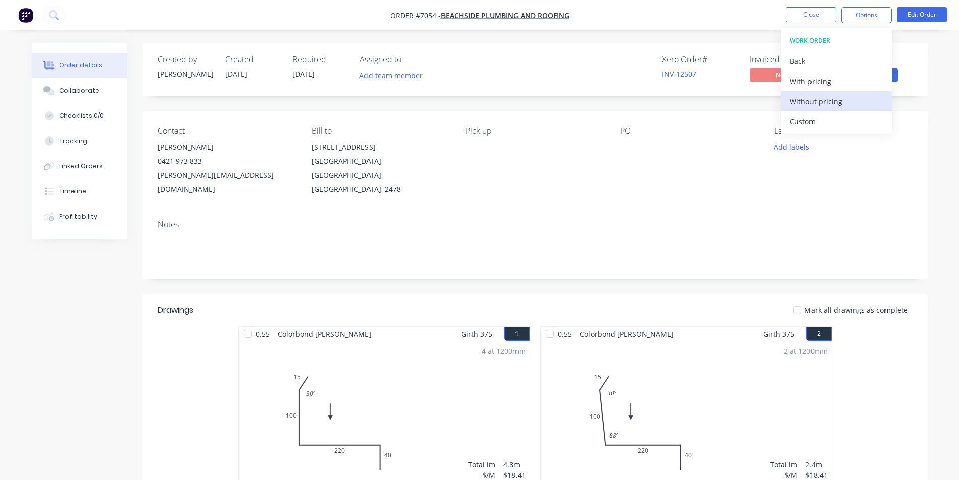
click at [799, 105] on div "Without pricing" at bounding box center [836, 101] width 93 height 15
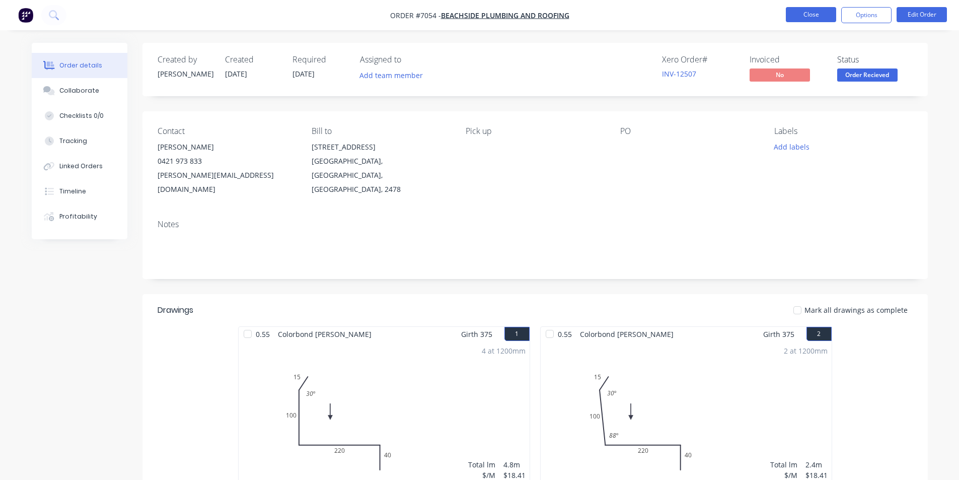
click at [826, 20] on button "Close" at bounding box center [811, 14] width 50 height 15
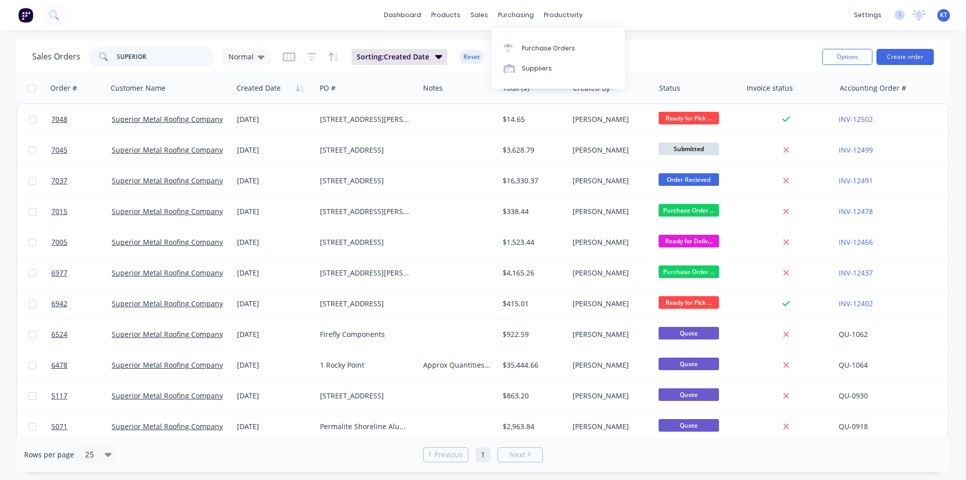
drag, startPoint x: 166, startPoint y: 66, endPoint x: 76, endPoint y: 66, distance: 90.1
click at [76, 66] on div "Sales Orders SUPERIOR Normal" at bounding box center [151, 57] width 239 height 20
